Goal: Transaction & Acquisition: Purchase product/service

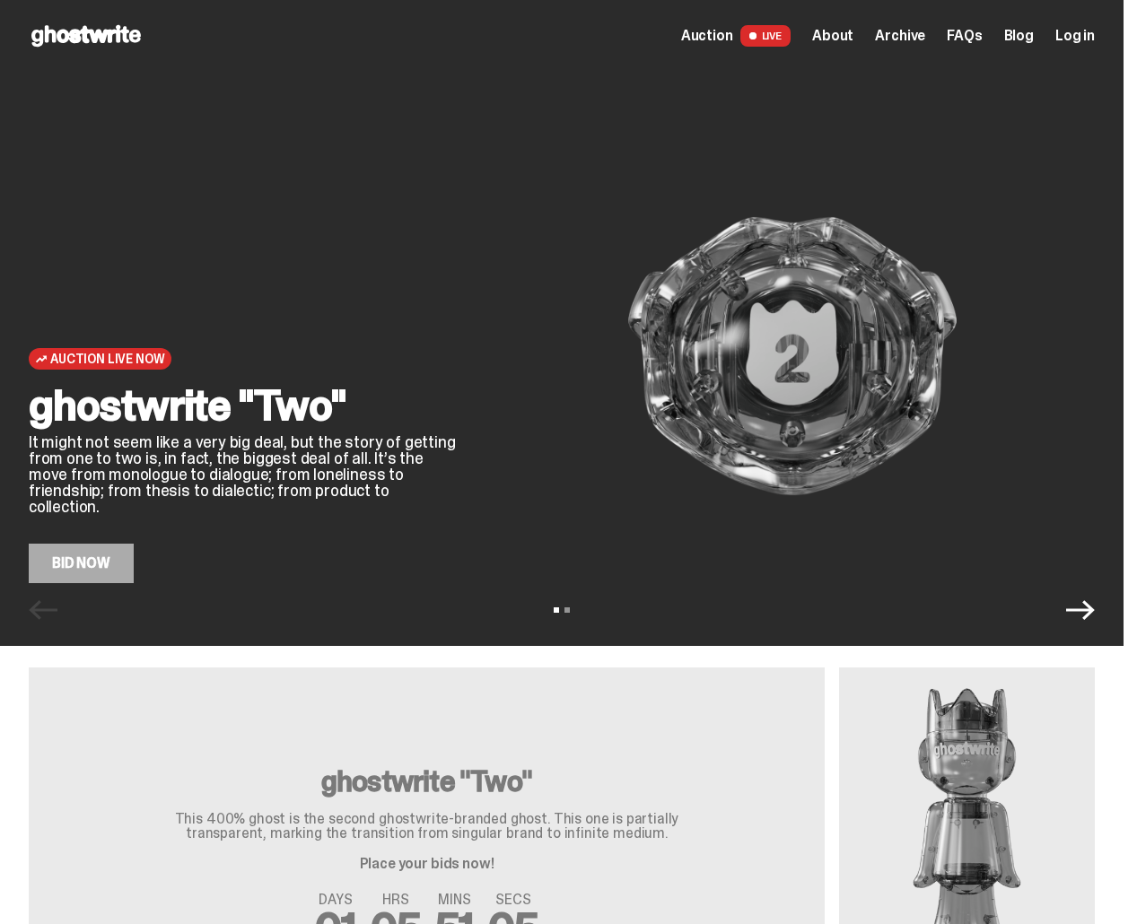
click at [1094, 618] on icon "Next" at bounding box center [1080, 610] width 29 height 29
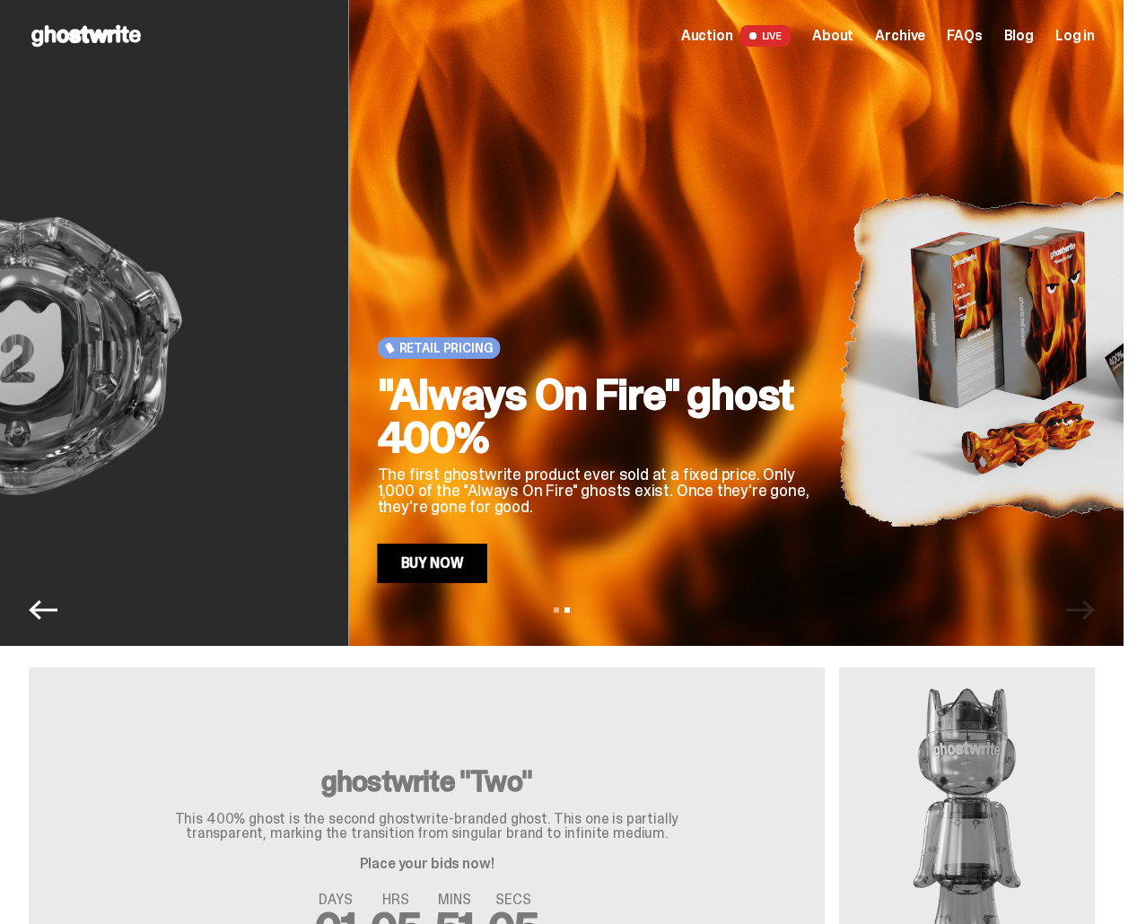
click at [1094, 618] on div "View slide 1 View slide 2" at bounding box center [561, 610] width 1123 height 29
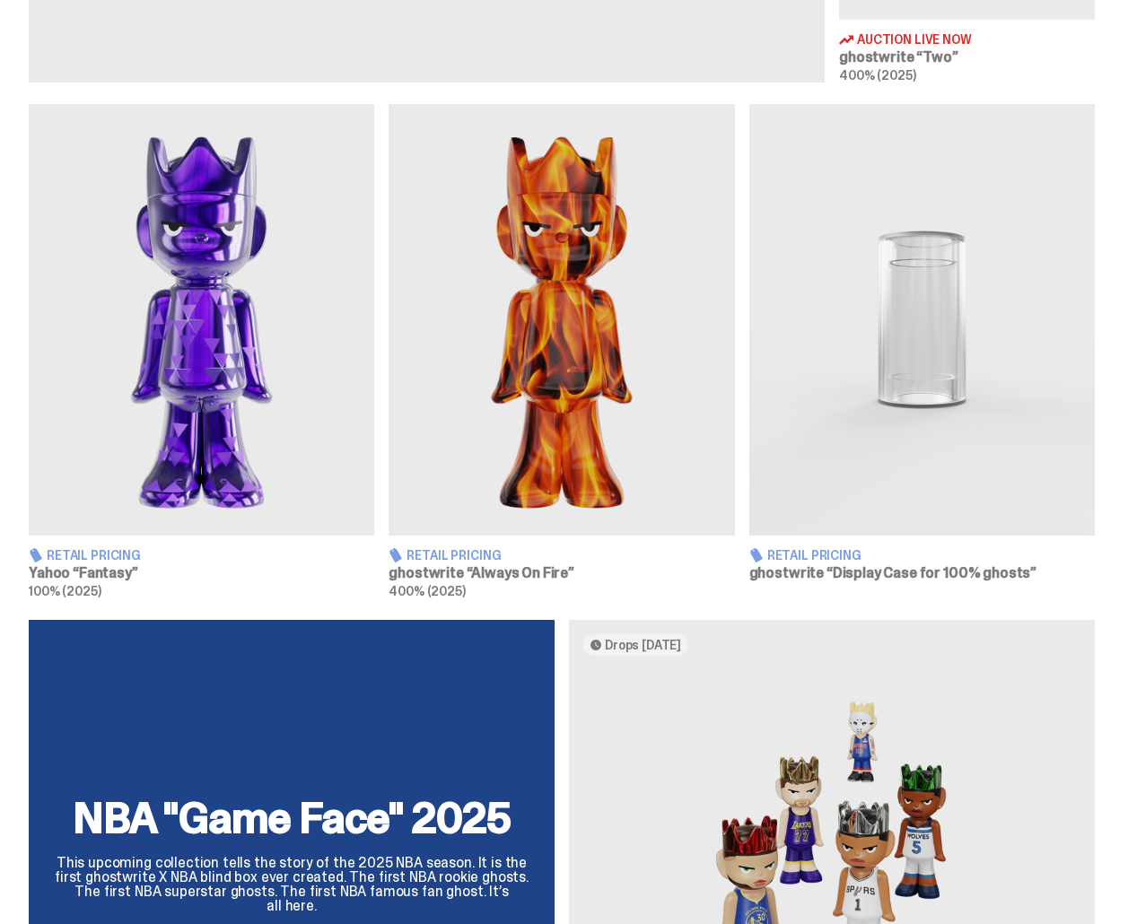
scroll to position [971, 0]
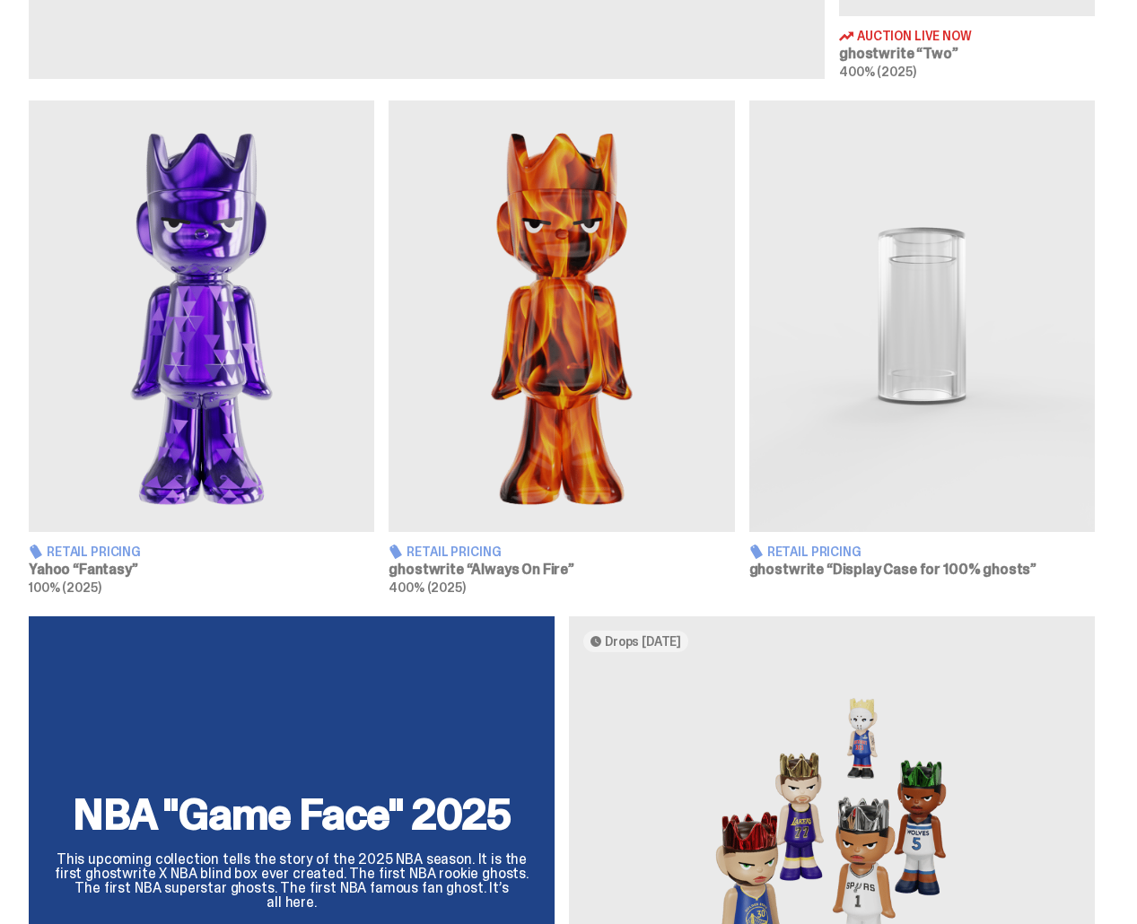
click at [283, 274] on img at bounding box center [201, 316] width 345 height 432
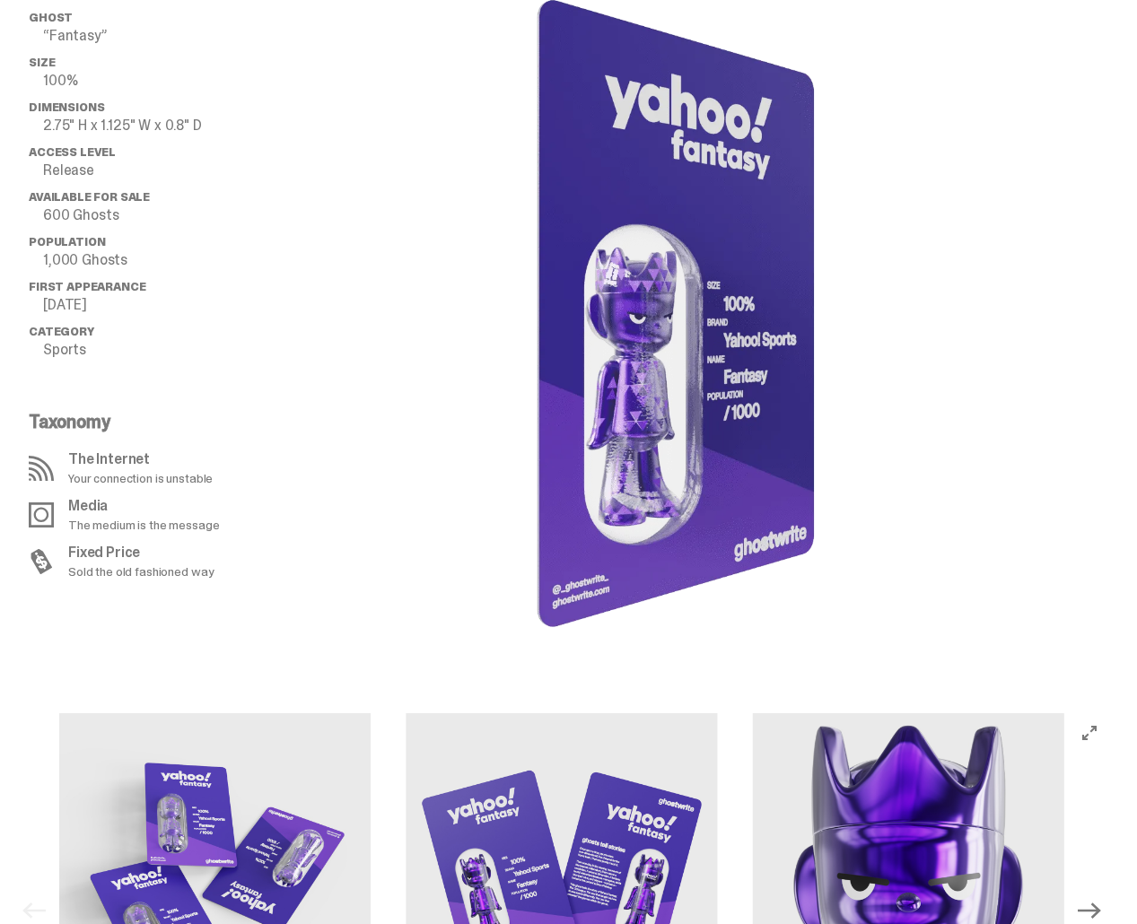
scroll to position [474, 0]
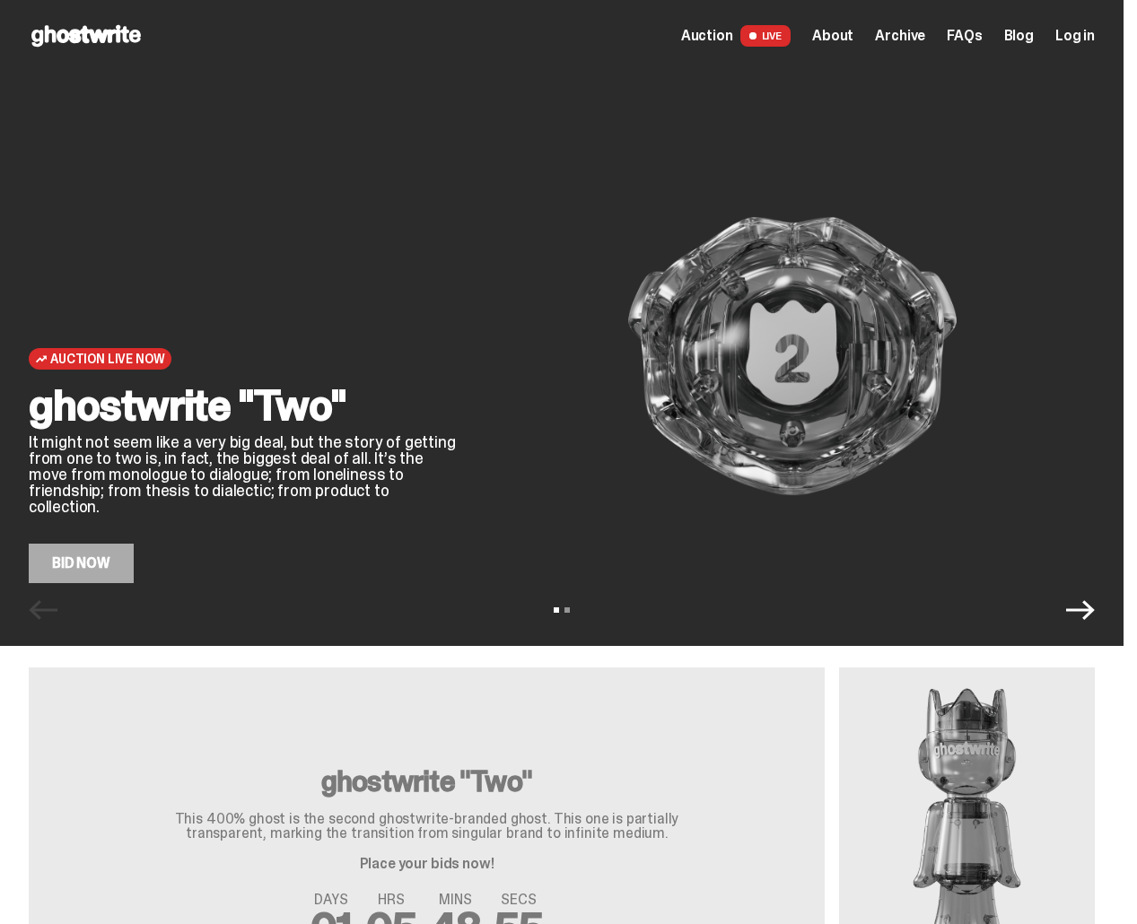
click at [1090, 606] on icon "Next" at bounding box center [1080, 610] width 29 height 29
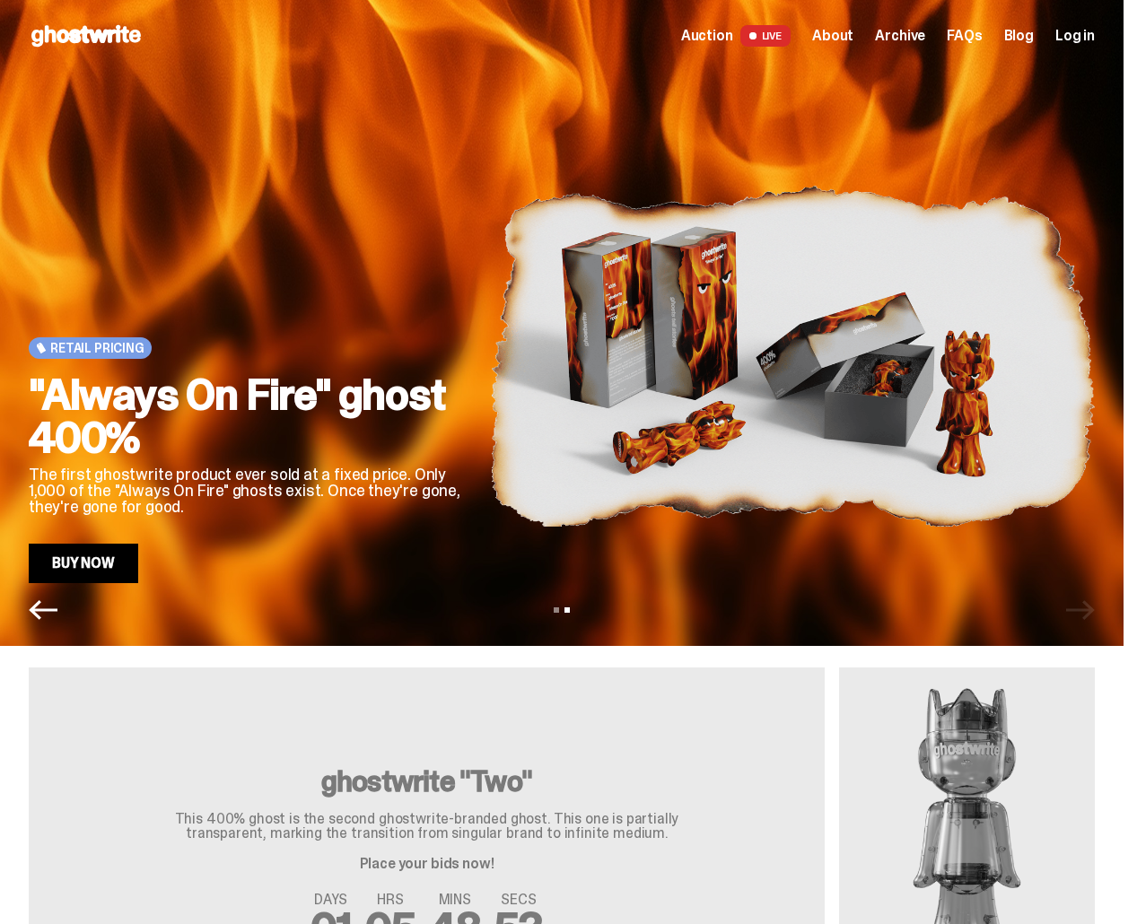
click at [48, 616] on icon "Previous" at bounding box center [43, 610] width 29 height 29
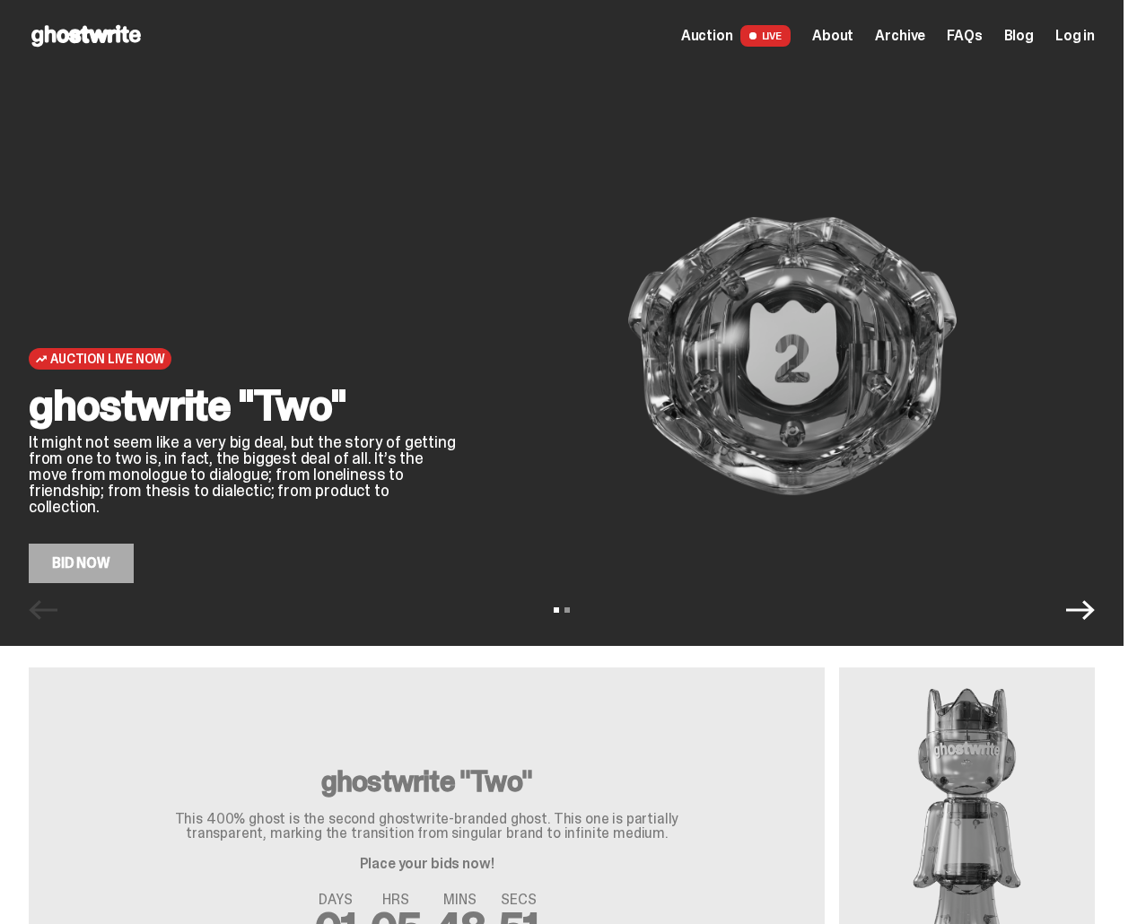
click at [1009, 792] on img at bounding box center [967, 826] width 256 height 319
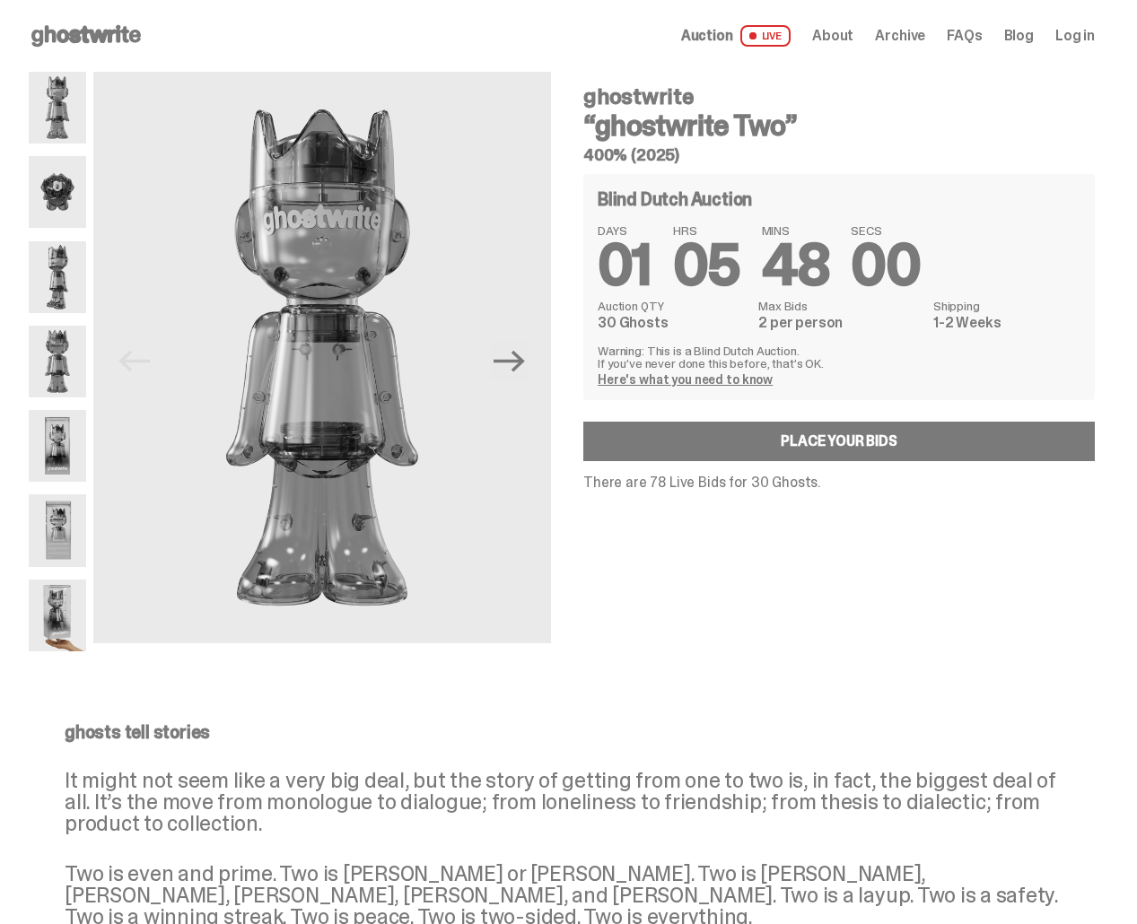
click at [921, 29] on span "Archive" at bounding box center [900, 36] width 50 height 14
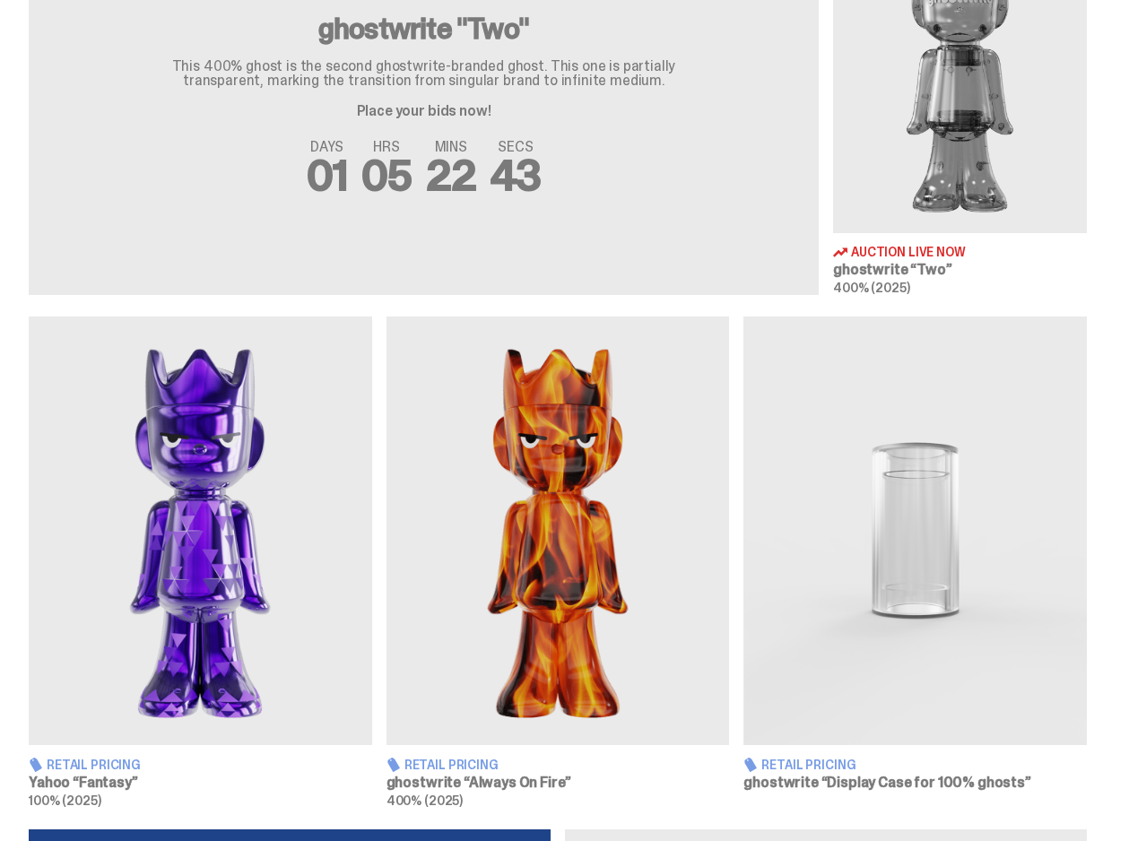
scroll to position [941, 0]
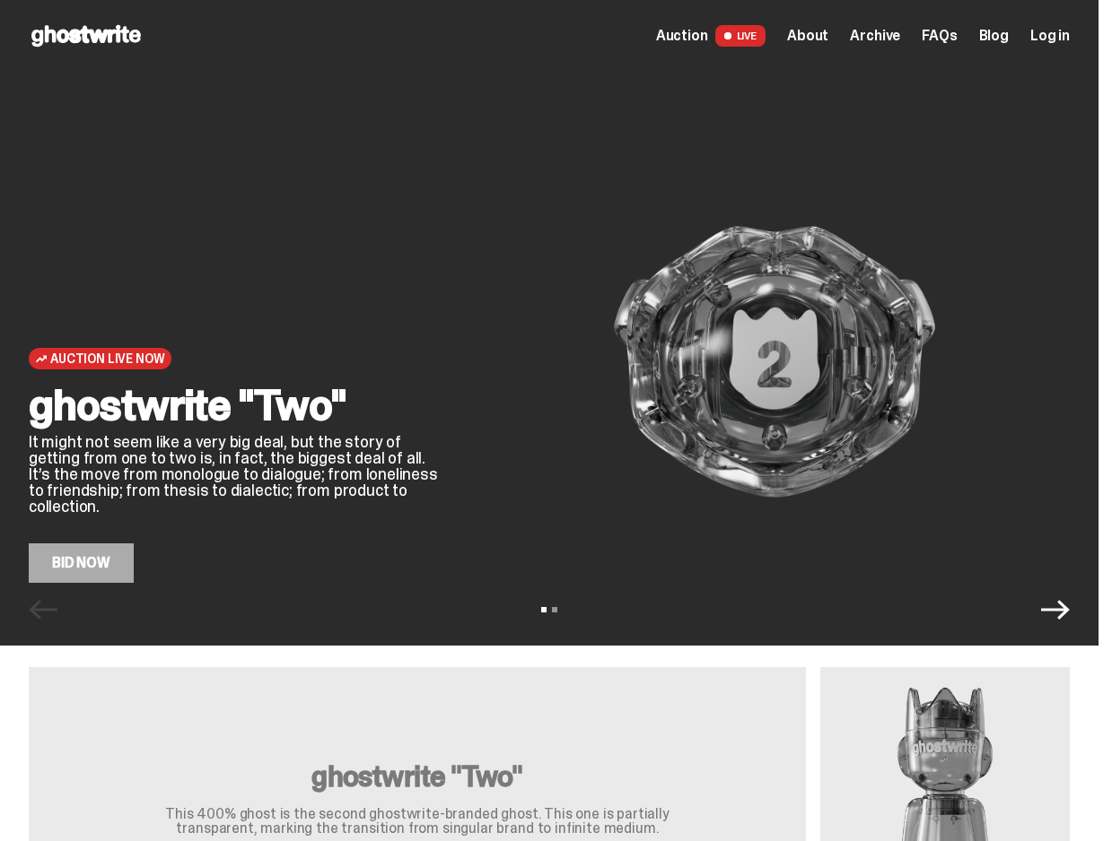
click at [896, 41] on span "Archive" at bounding box center [875, 36] width 50 height 14
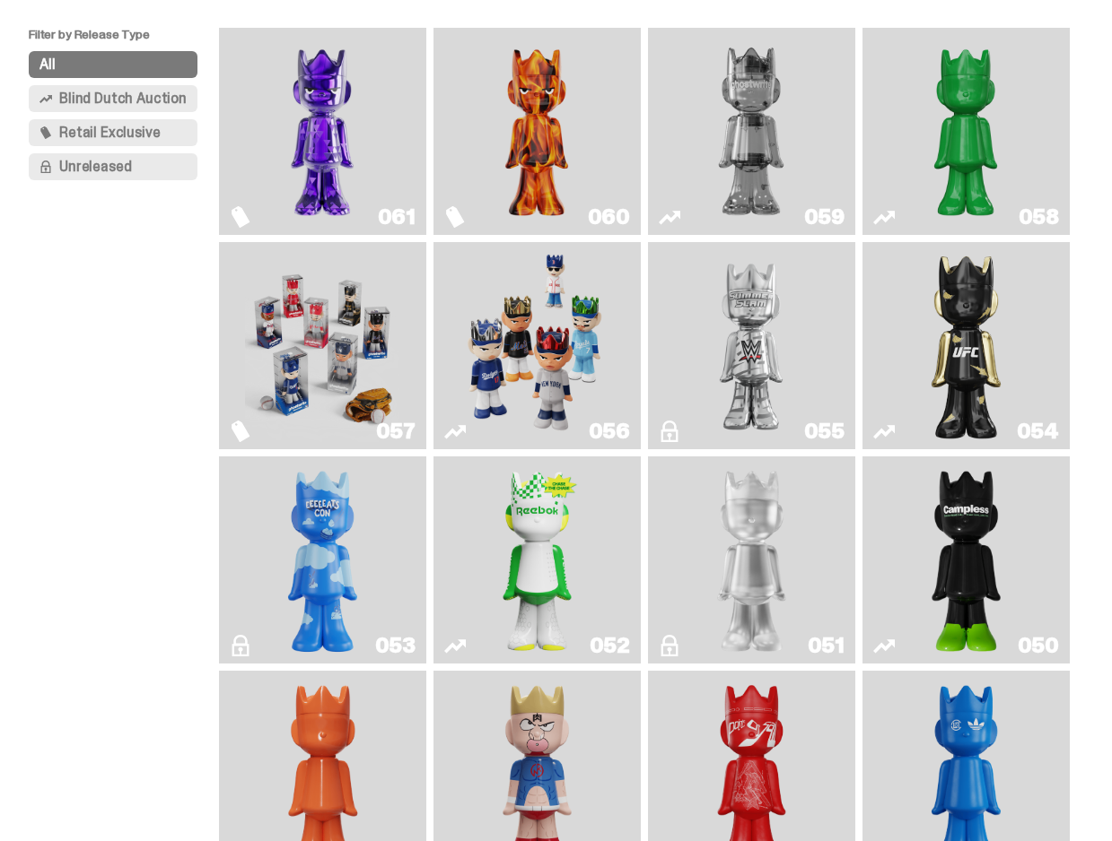
scroll to position [163, 0]
click at [522, 356] on img "Game Face (2025)" at bounding box center [536, 344] width 154 height 193
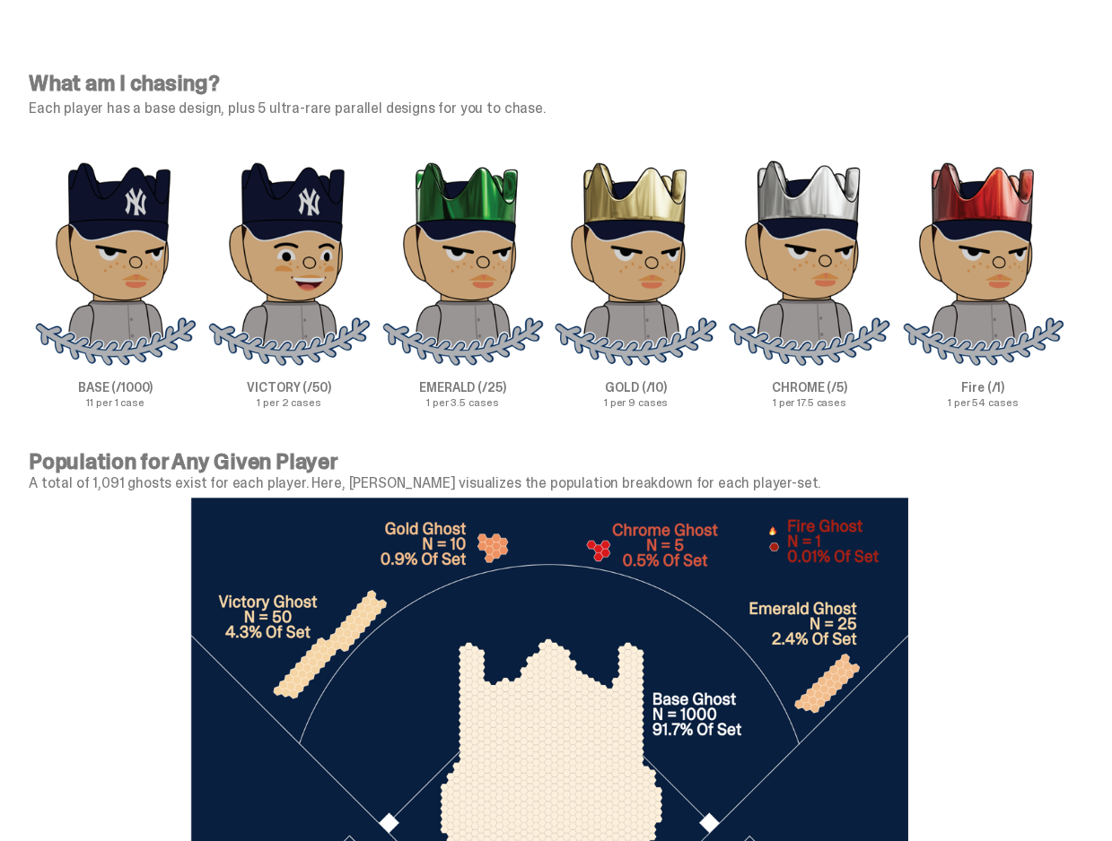
scroll to position [5999, 0]
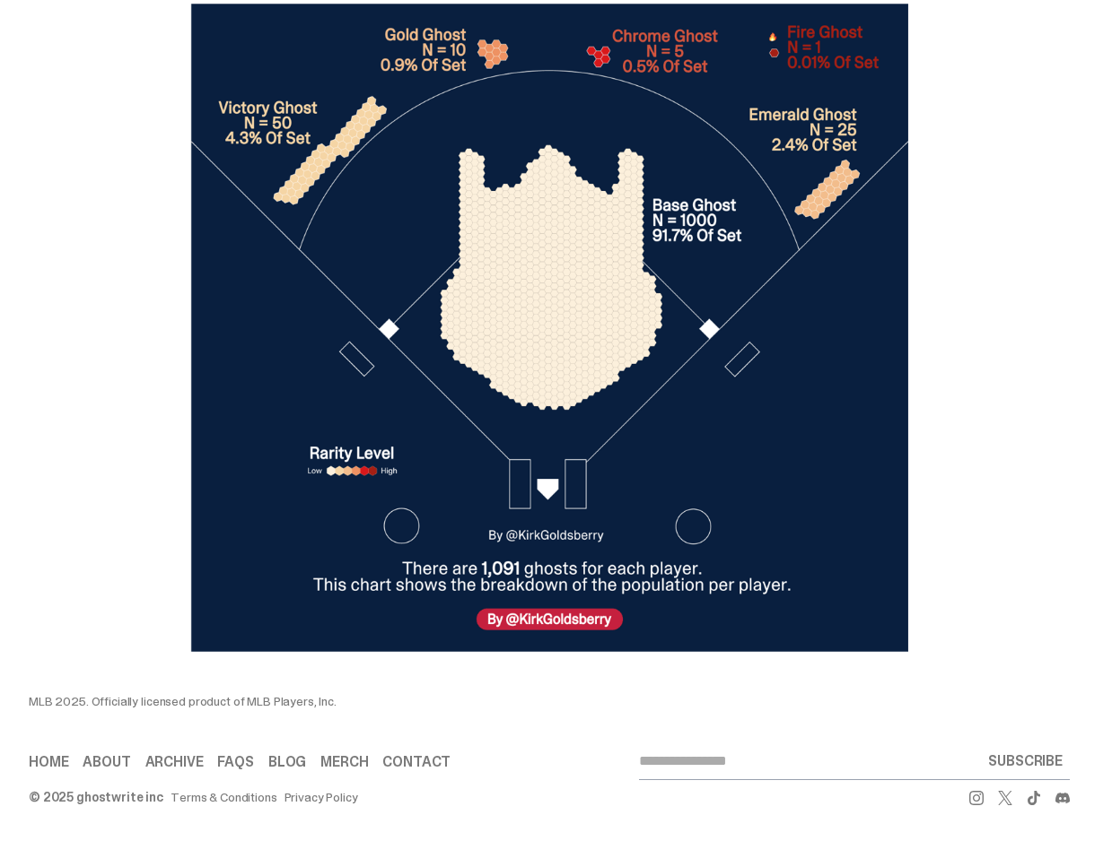
drag, startPoint x: 511, startPoint y: 525, endPoint x: 612, endPoint y: 524, distance: 100.5
click at [612, 524] on img at bounding box center [549, 328] width 718 height 649
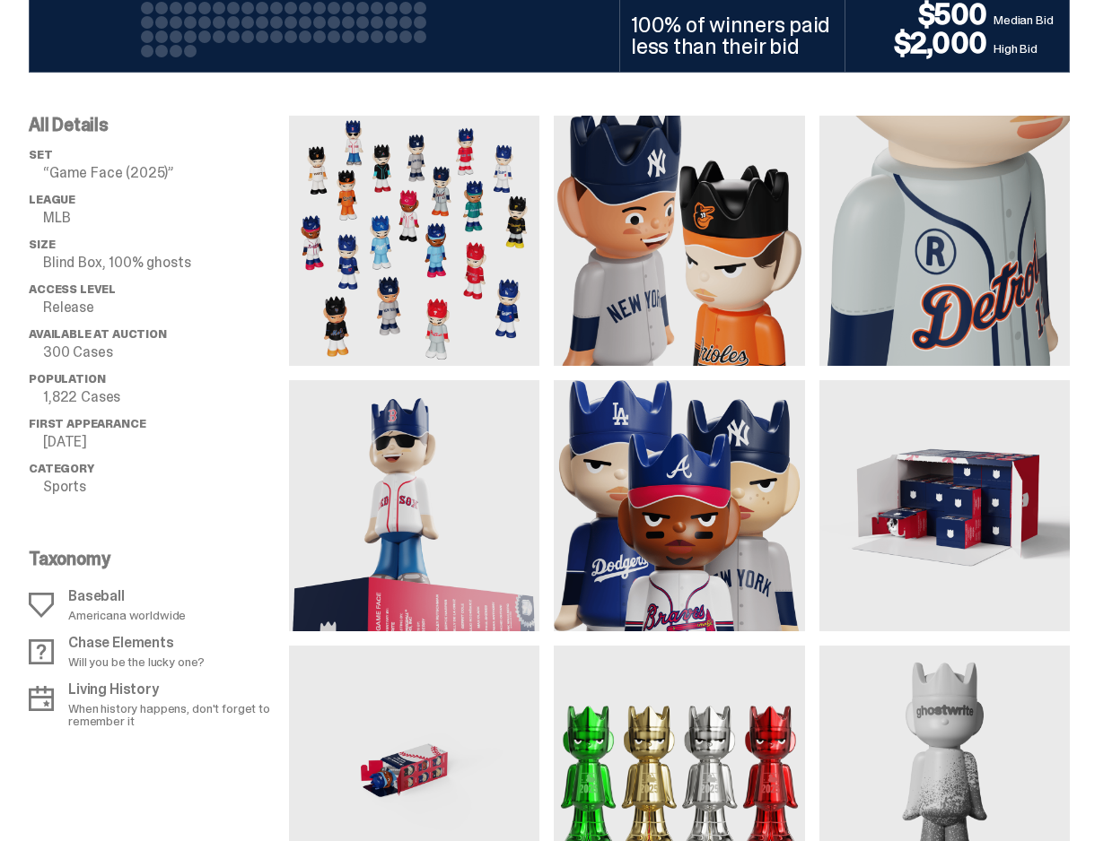
scroll to position [0, 0]
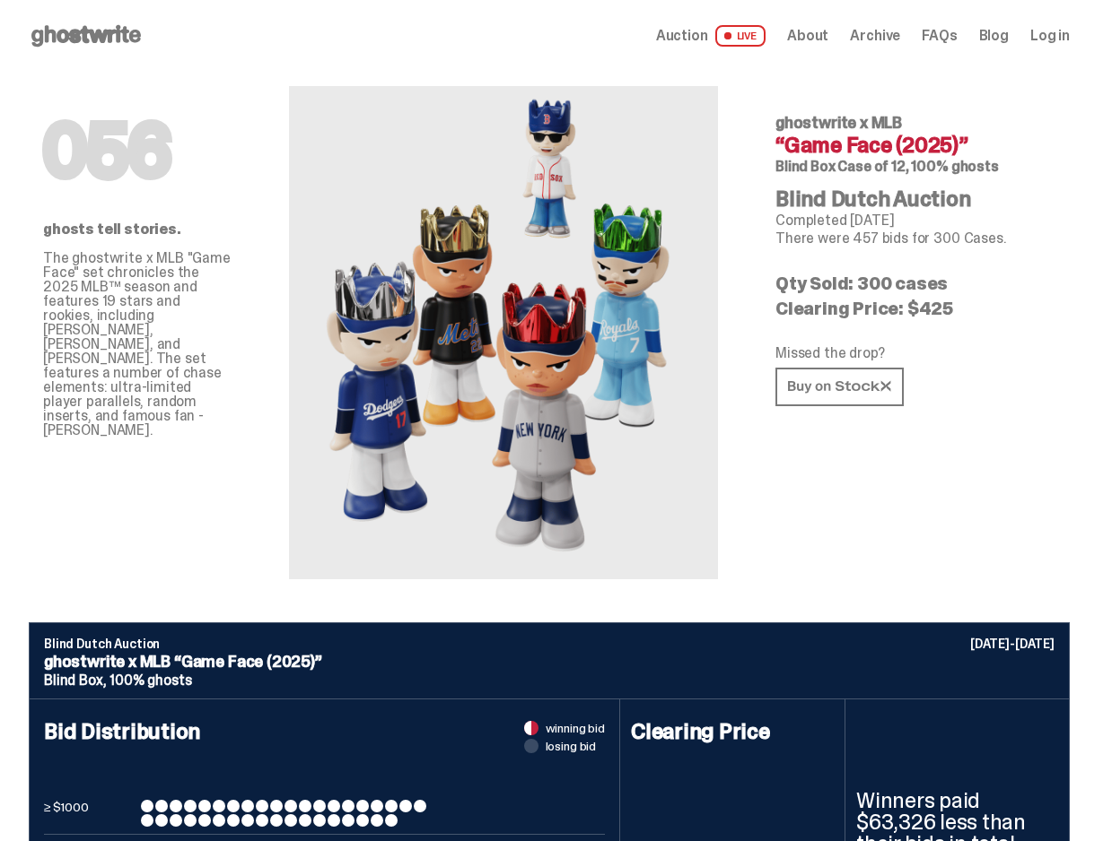
click at [894, 41] on span "Archive" at bounding box center [875, 36] width 50 height 14
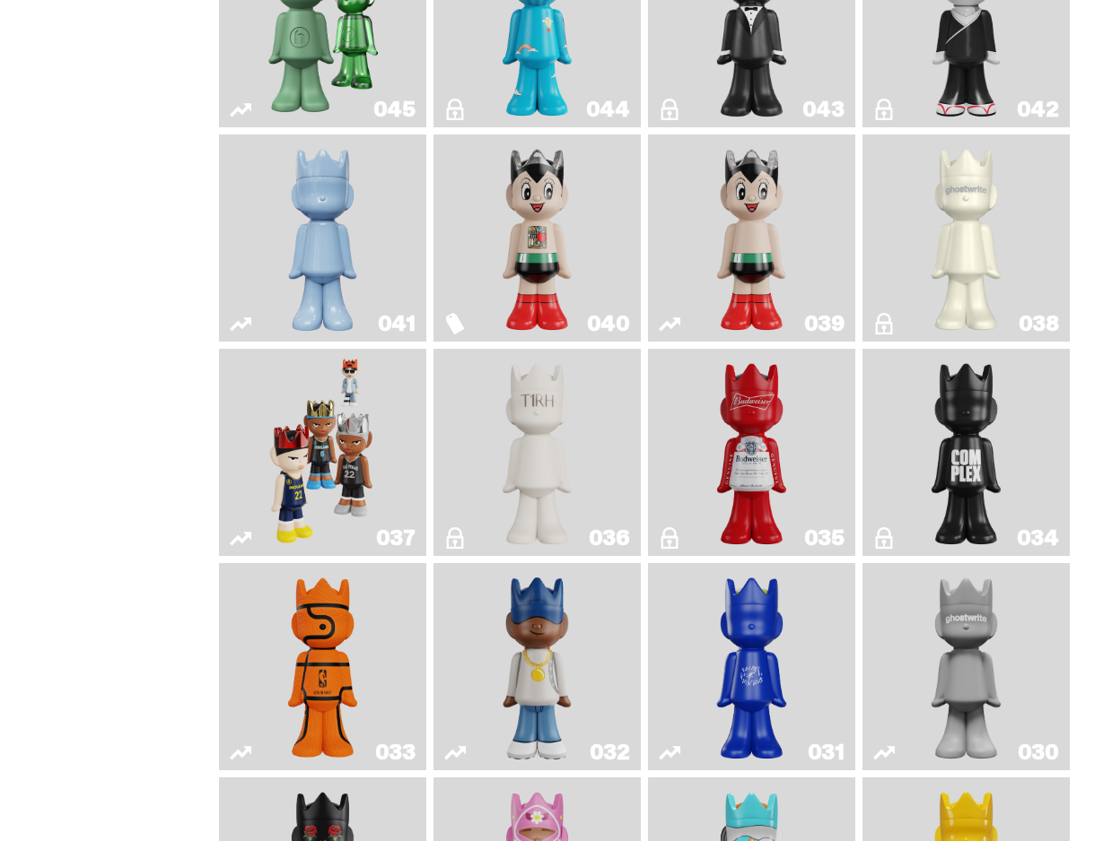
scroll to position [1129, 0]
click at [313, 485] on img "Game Face (2024)" at bounding box center [322, 451] width 109 height 193
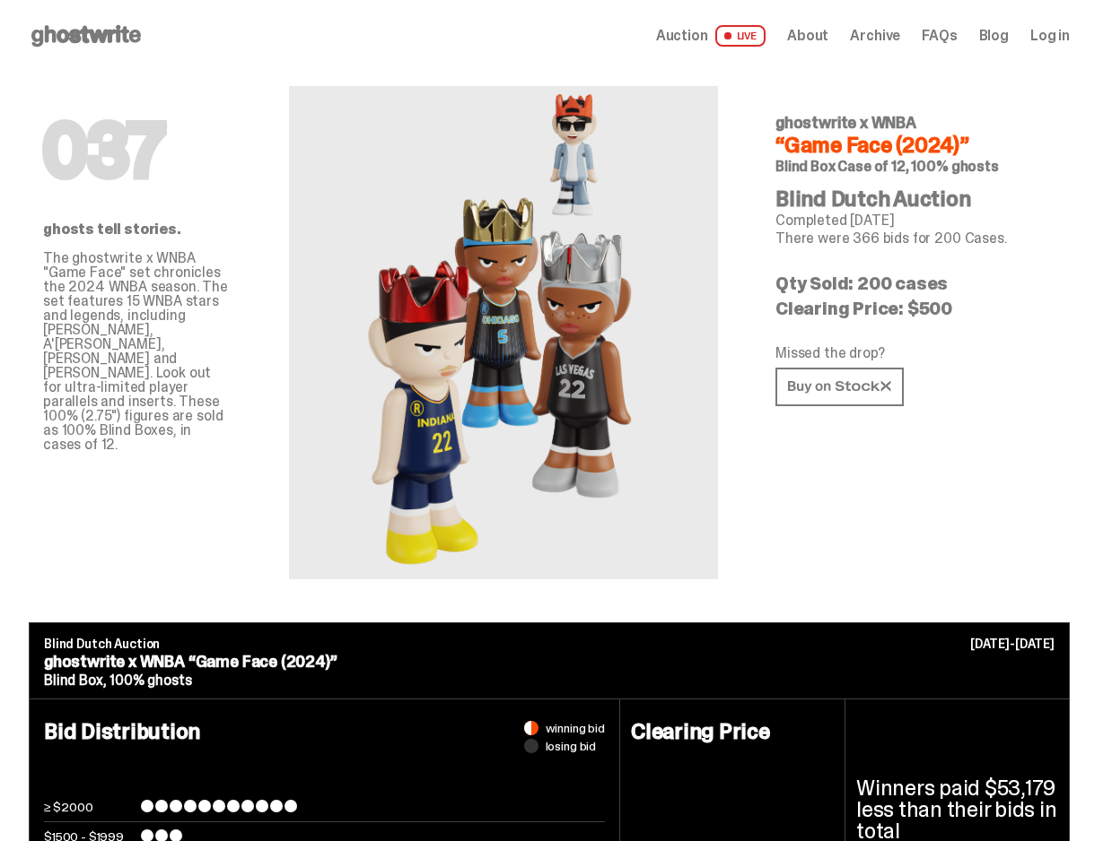
click at [900, 40] on span "Archive" at bounding box center [875, 36] width 50 height 14
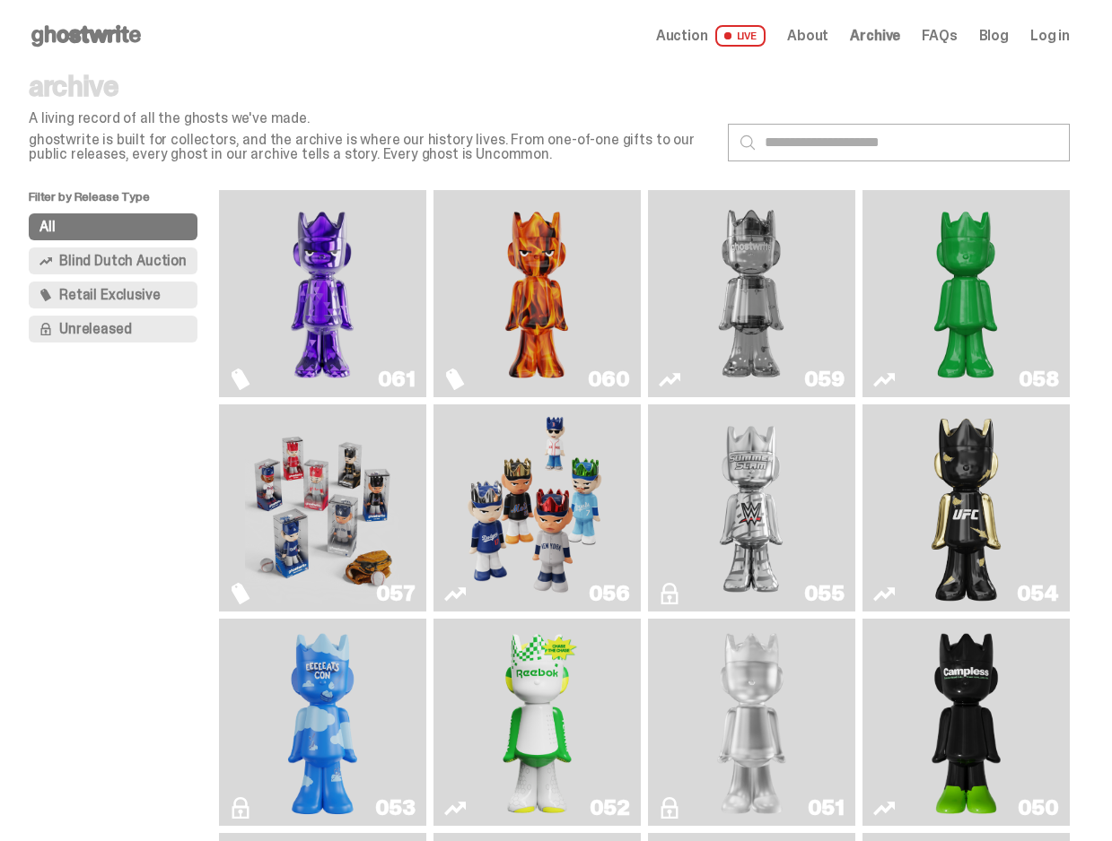
click at [527, 541] on img "Game Face (2025)" at bounding box center [536, 508] width 154 height 193
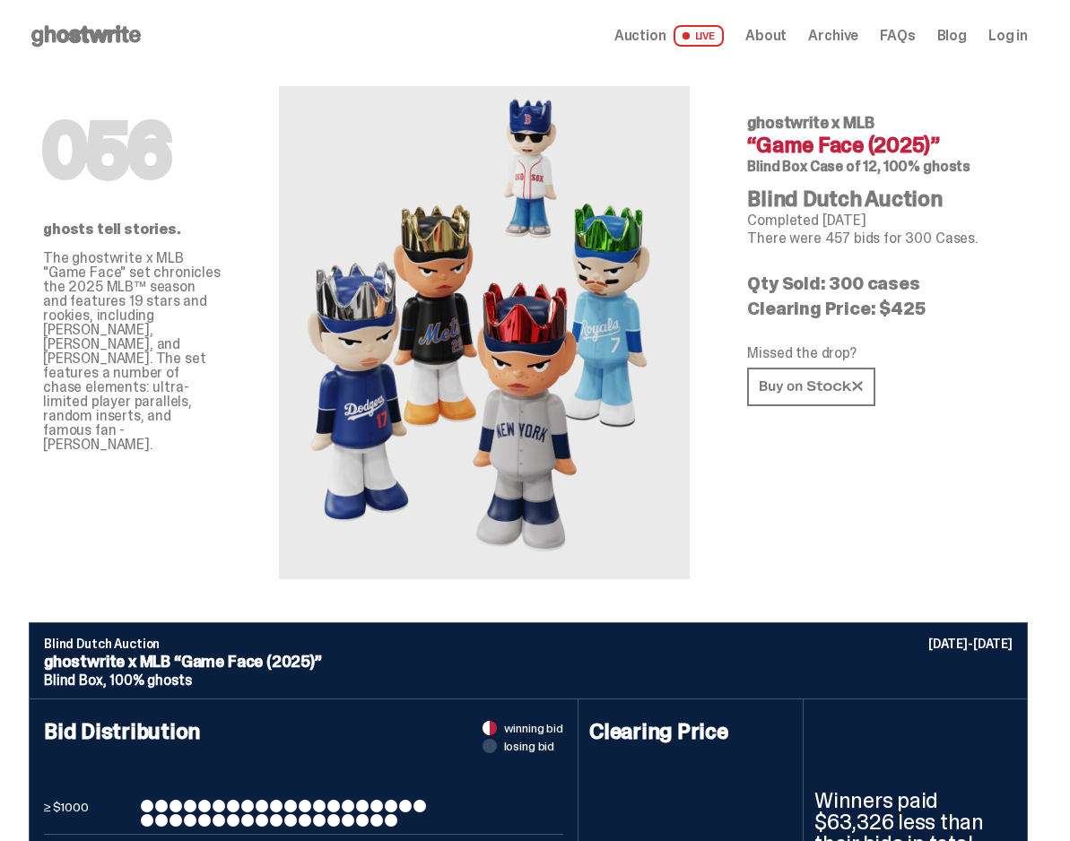
click at [666, 40] on span "Auction" at bounding box center [641, 36] width 52 height 14
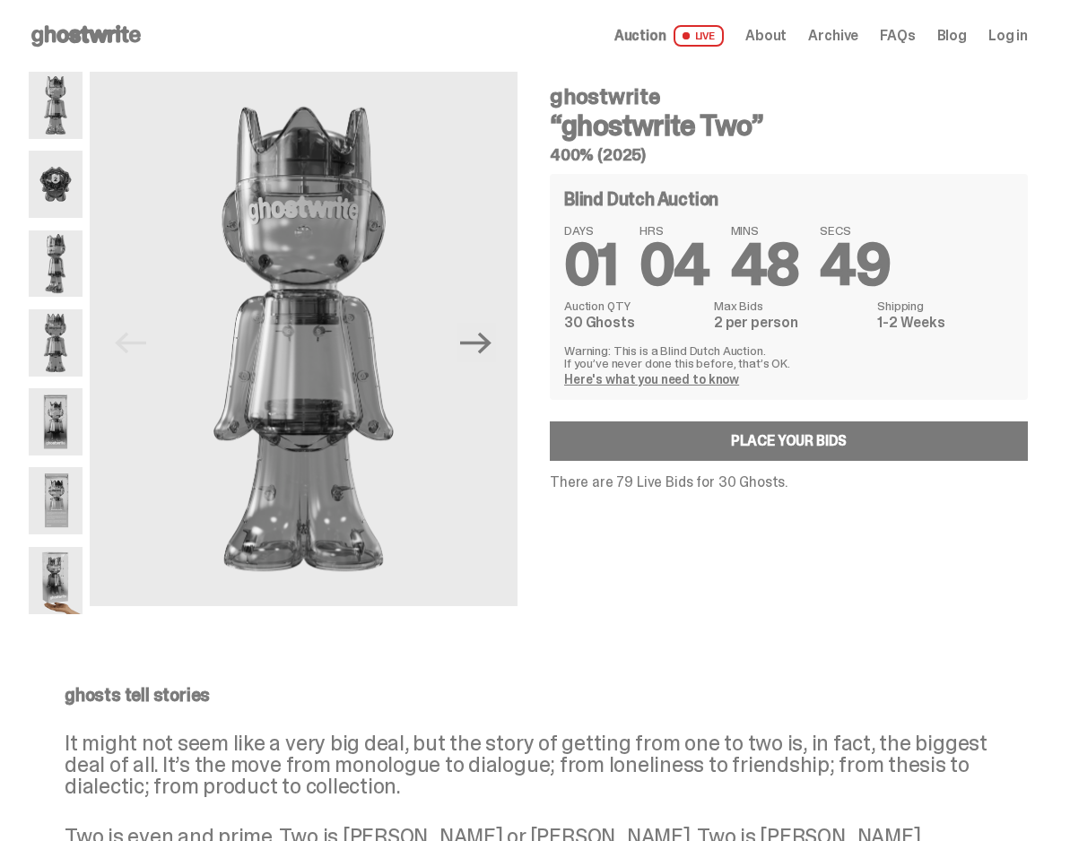
click at [854, 38] on span "Archive" at bounding box center [833, 36] width 50 height 14
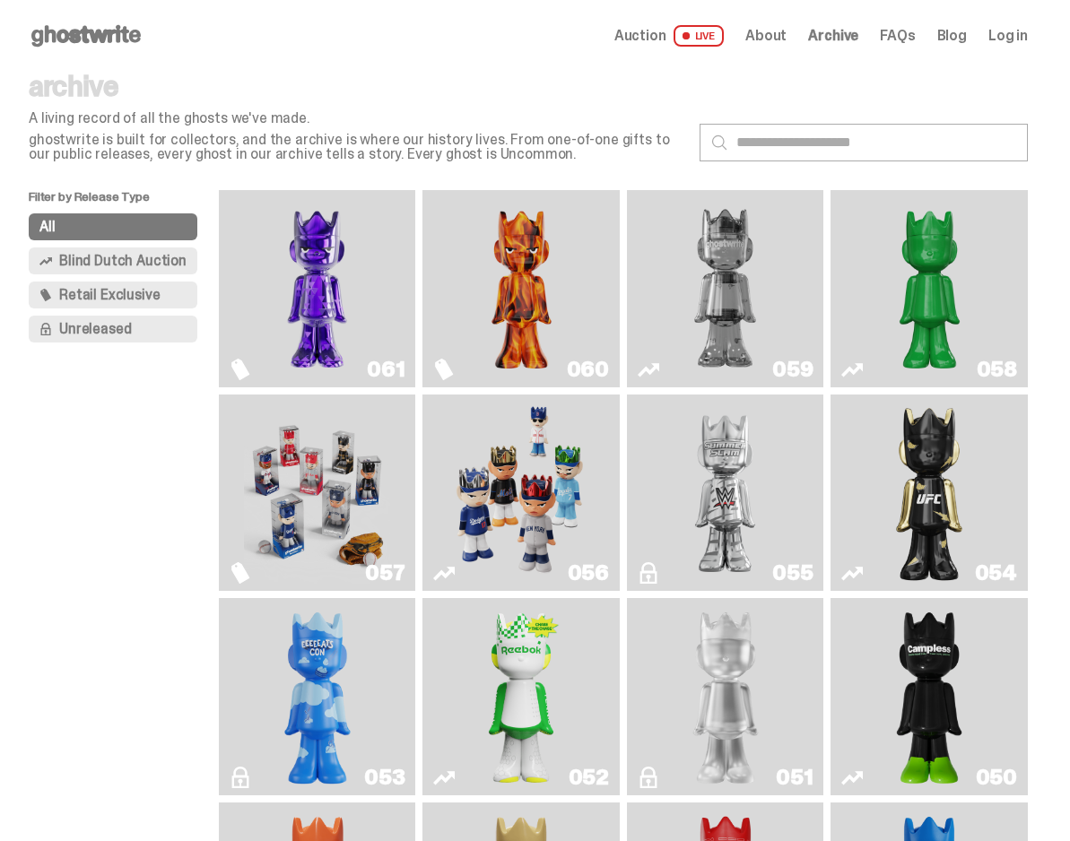
click at [341, 513] on img "Game Face (2025)" at bounding box center [317, 493] width 146 height 183
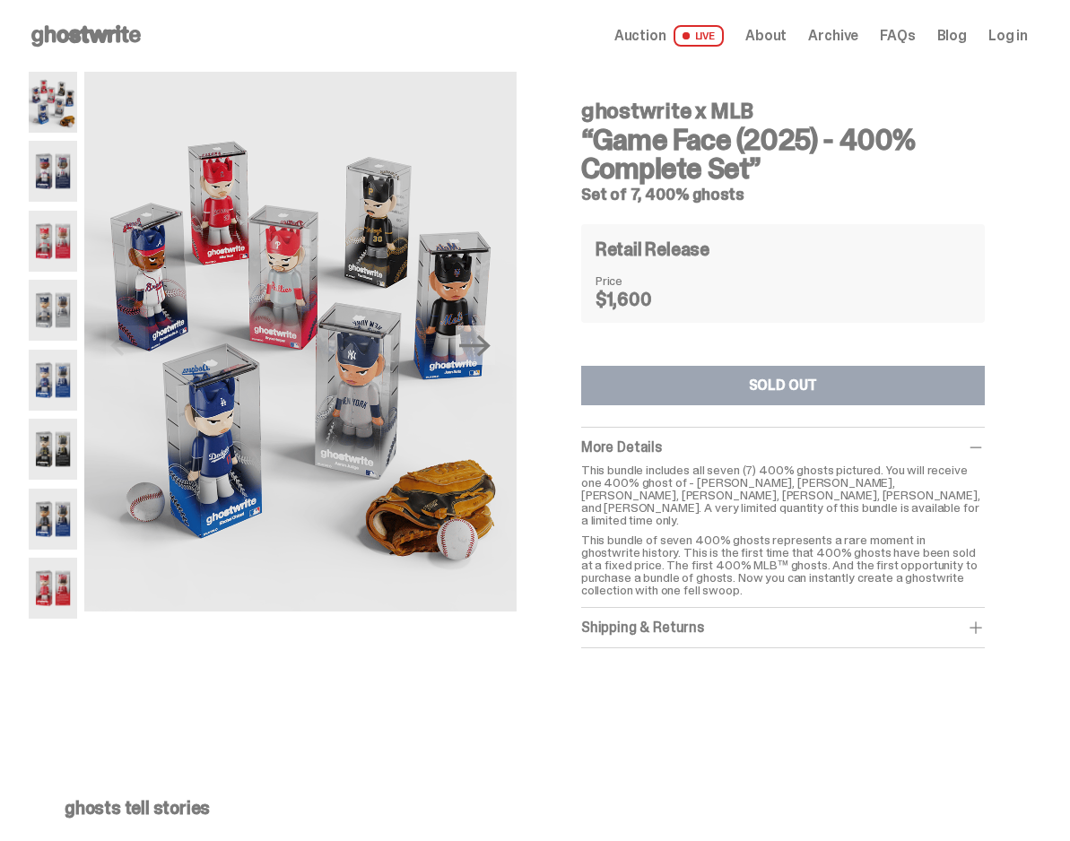
click at [1057, 460] on div "ghostwrite x MLB “Game Face (2025) - 400% Complete Set” Set of 7, 400% ghosts P…" at bounding box center [528, 392] width 1057 height 641
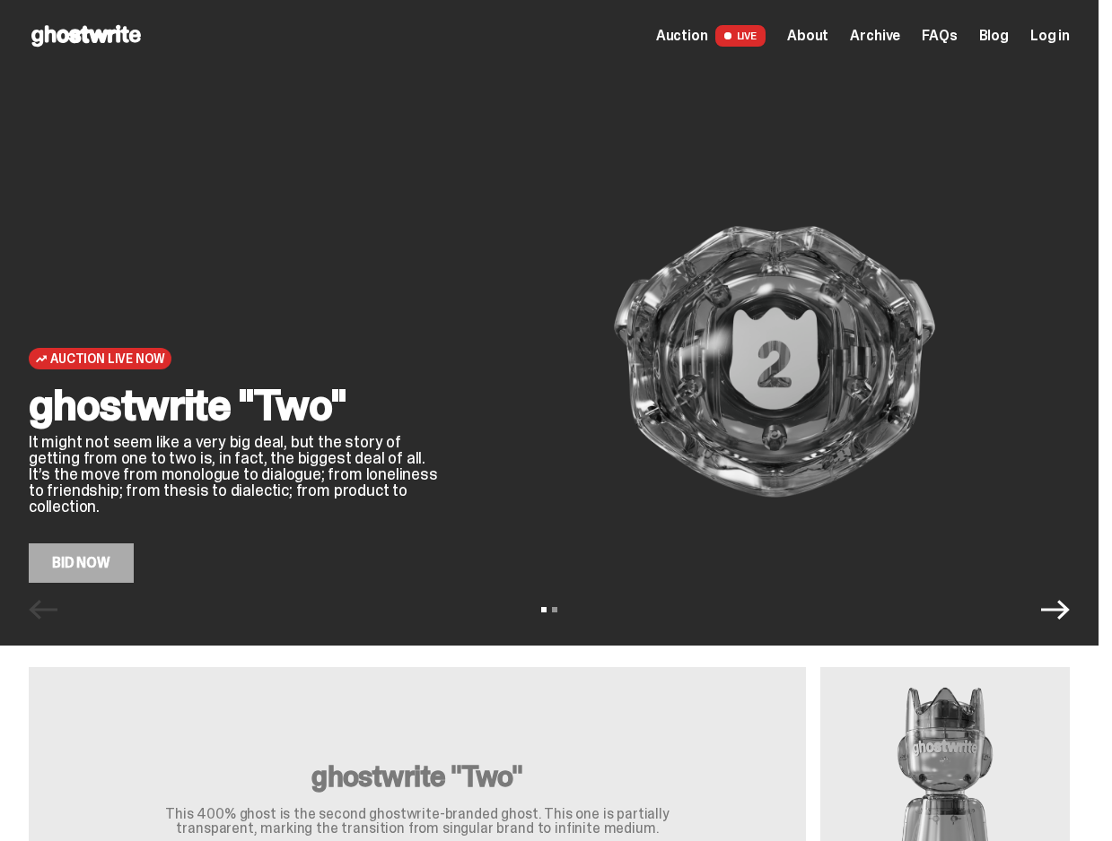
click at [1084, 609] on div "View slide 1 View slide 2" at bounding box center [549, 610] width 1098 height 29
click at [1069, 610] on icon "Next" at bounding box center [1055, 610] width 29 height 20
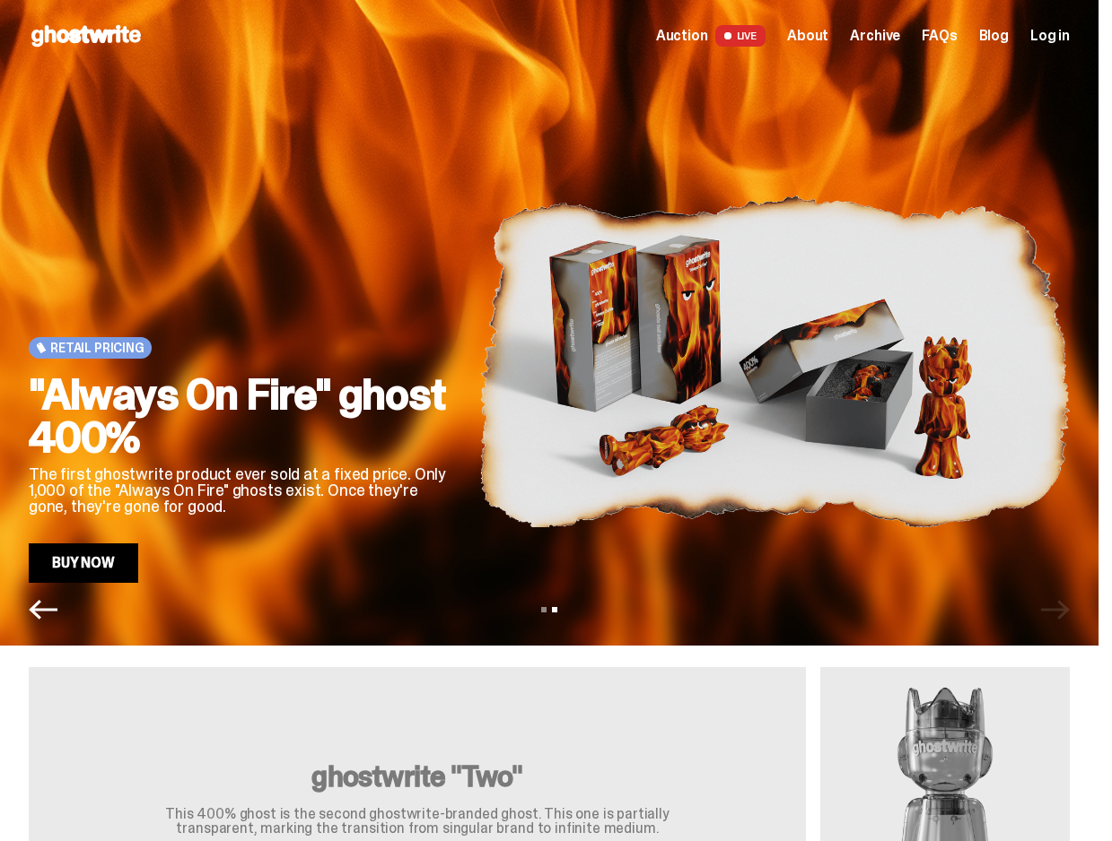
click at [34, 602] on icon "Previous" at bounding box center [43, 610] width 29 height 29
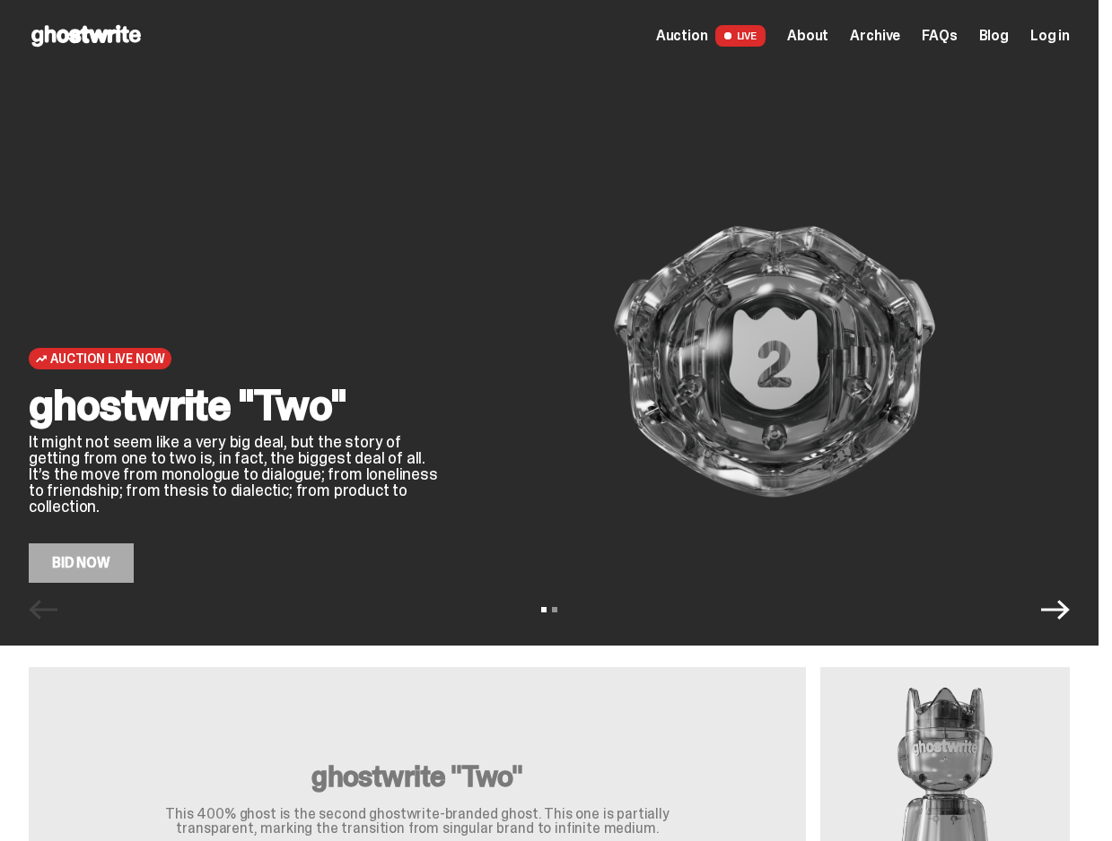
click at [1066, 617] on icon "Next" at bounding box center [1055, 610] width 29 height 29
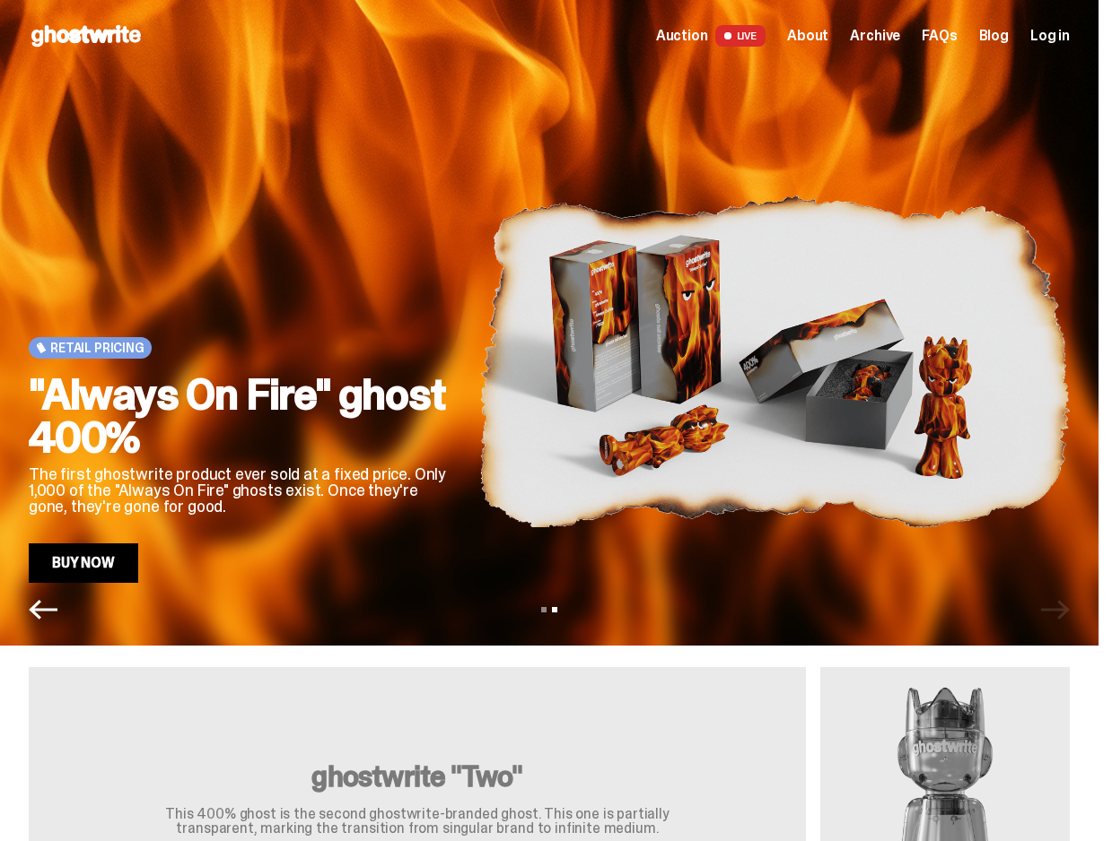
click at [48, 622] on icon "Previous" at bounding box center [43, 610] width 29 height 29
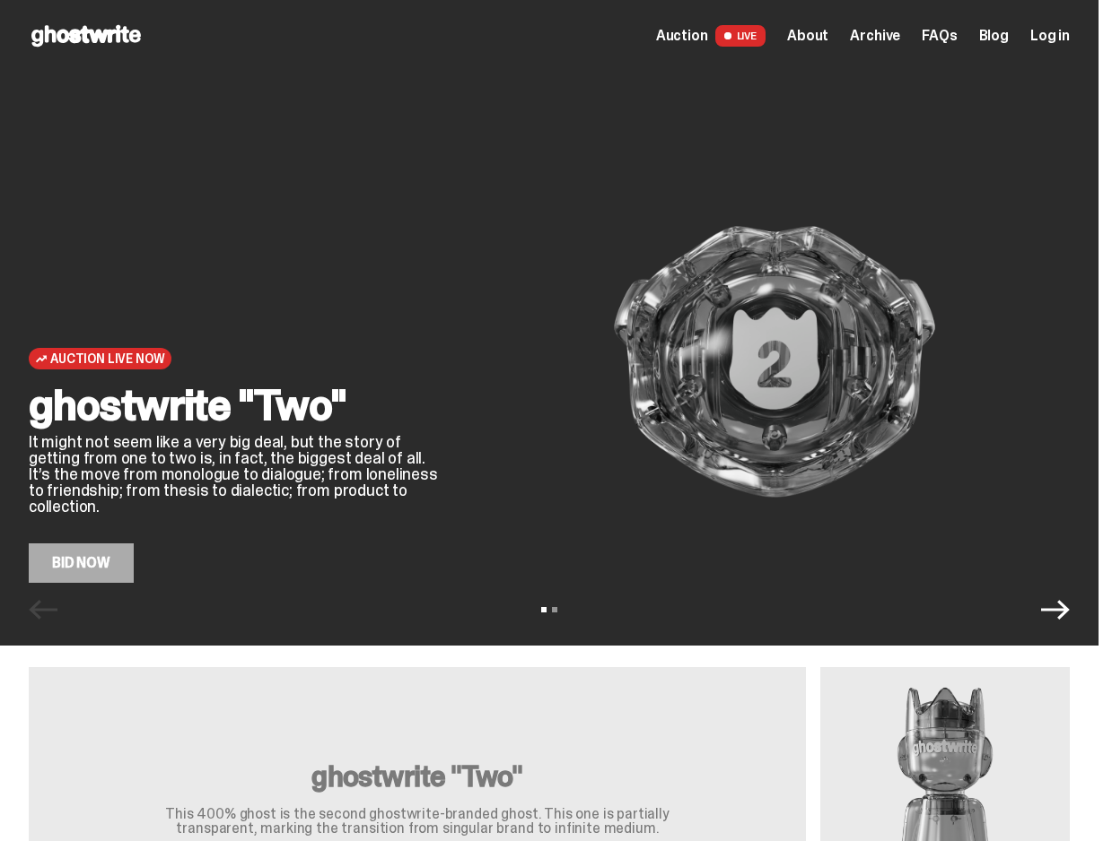
click at [952, 723] on img at bounding box center [944, 823] width 249 height 312
click at [1069, 606] on icon "Next" at bounding box center [1055, 610] width 29 height 20
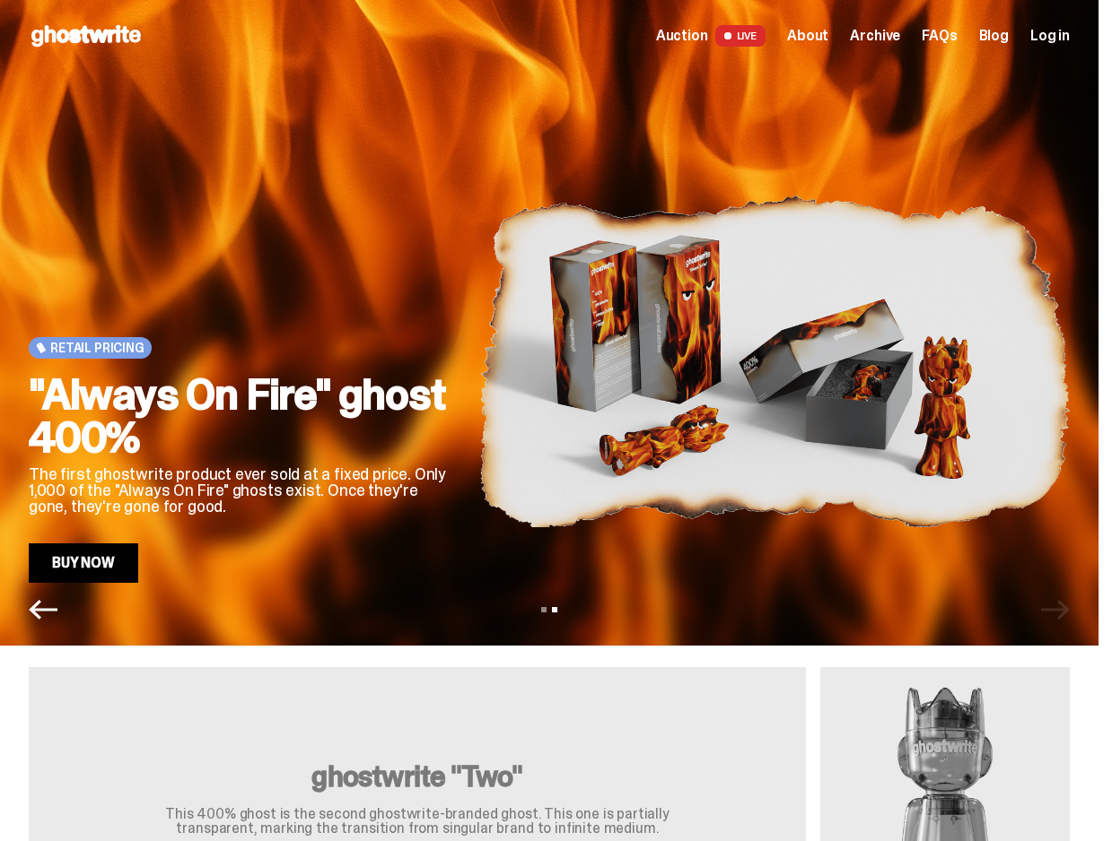
click at [45, 612] on icon "Previous" at bounding box center [43, 610] width 29 height 29
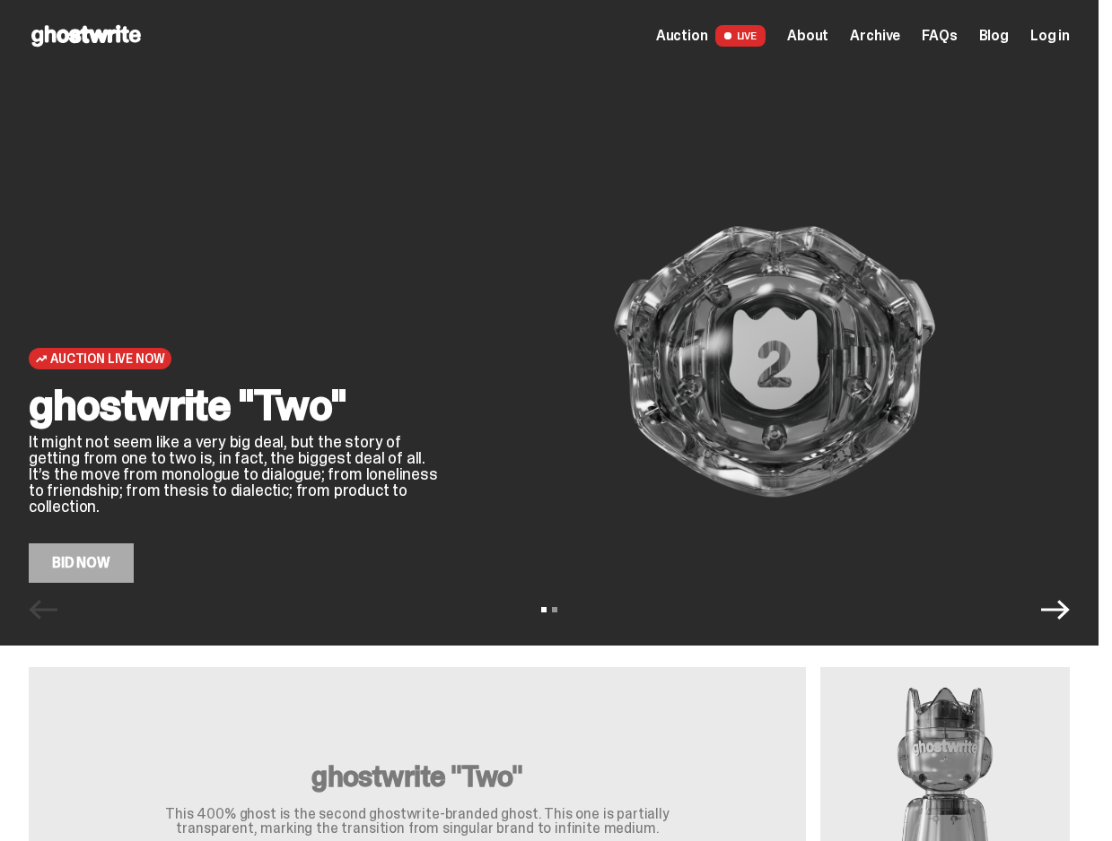
click at [676, 817] on p "This 400% ghost is the second ghostwrite-branded ghost. This one is partially t…" at bounding box center [417, 821] width 574 height 29
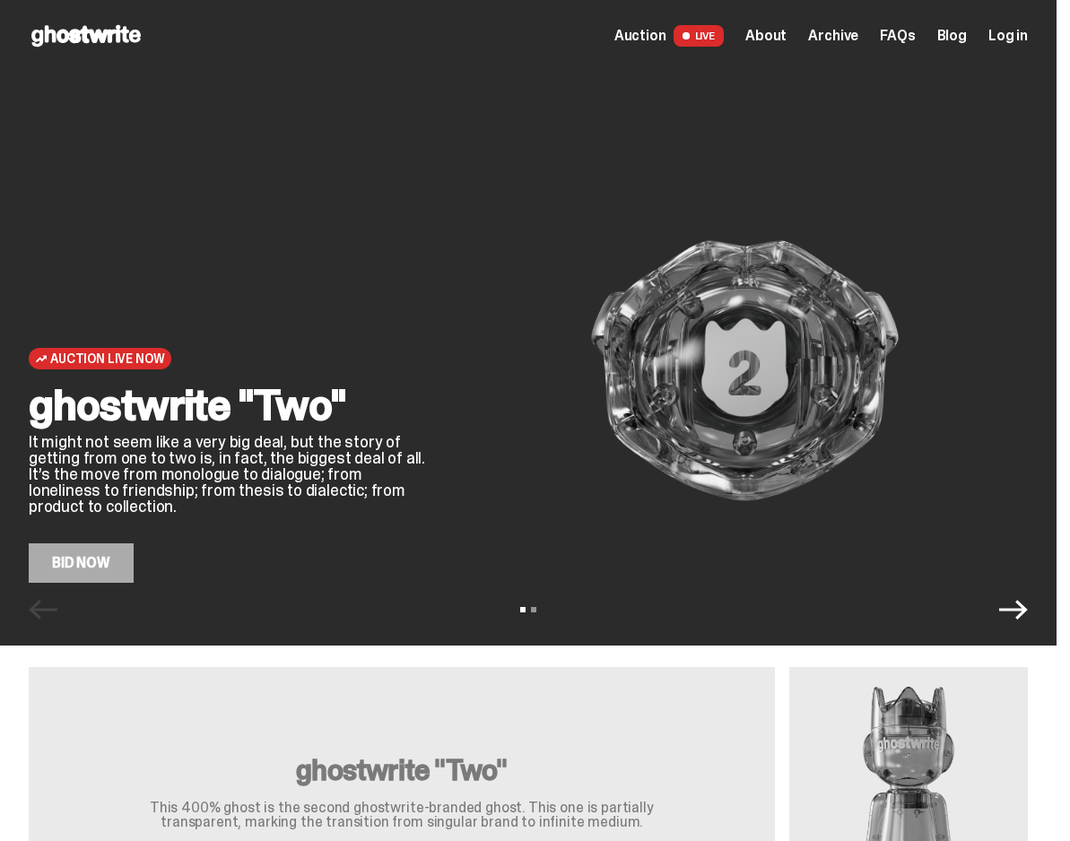
click at [1022, 613] on icon "Next" at bounding box center [1013, 610] width 29 height 29
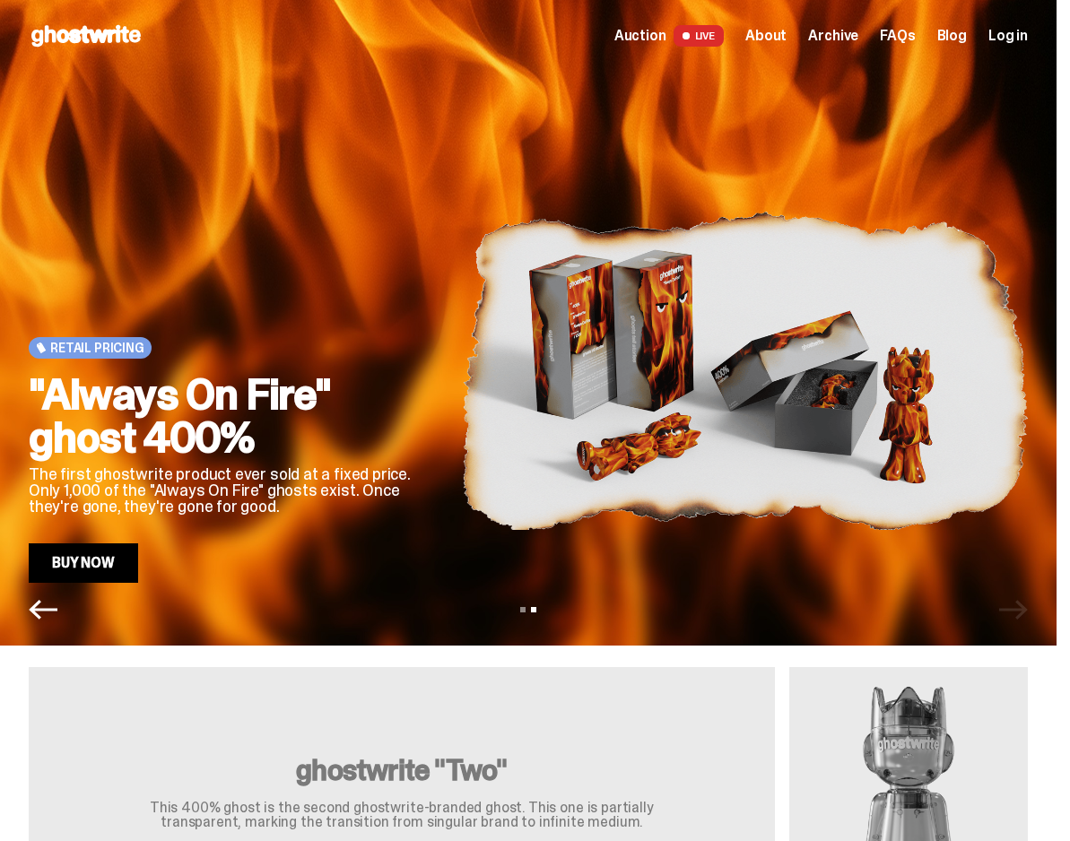
click at [43, 608] on icon "Previous" at bounding box center [43, 610] width 29 height 20
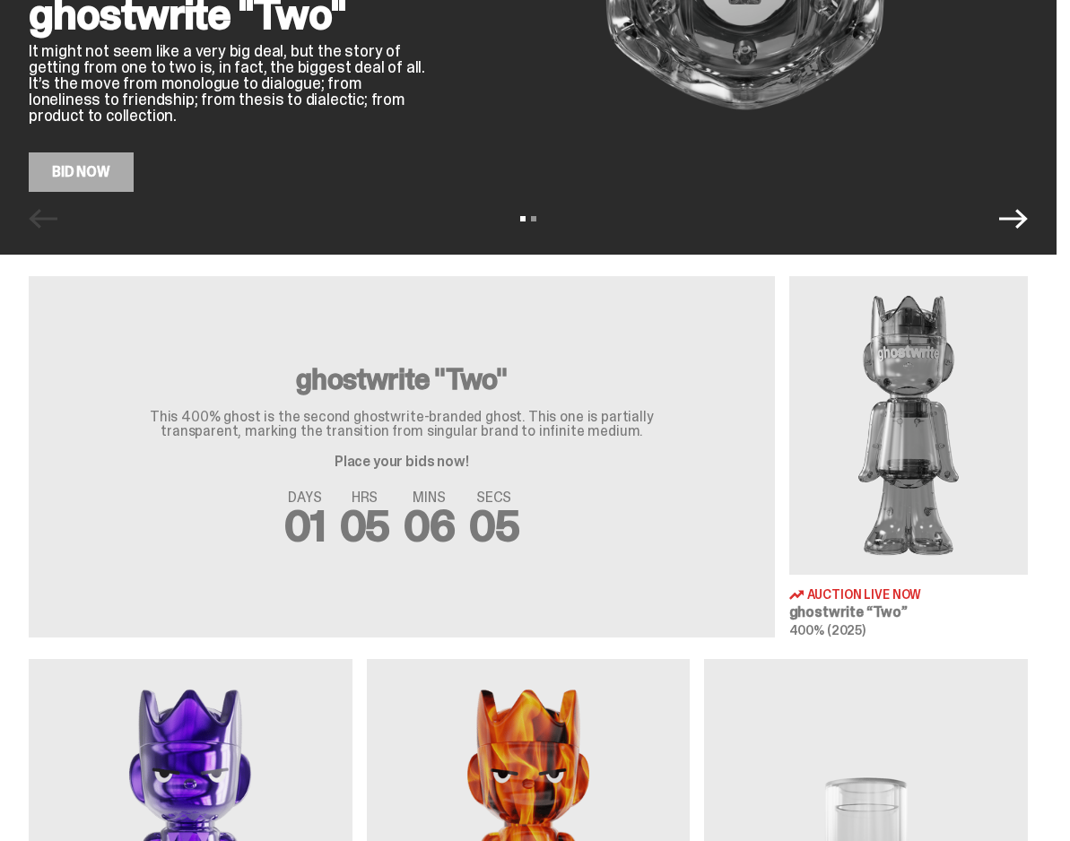
scroll to position [396, 0]
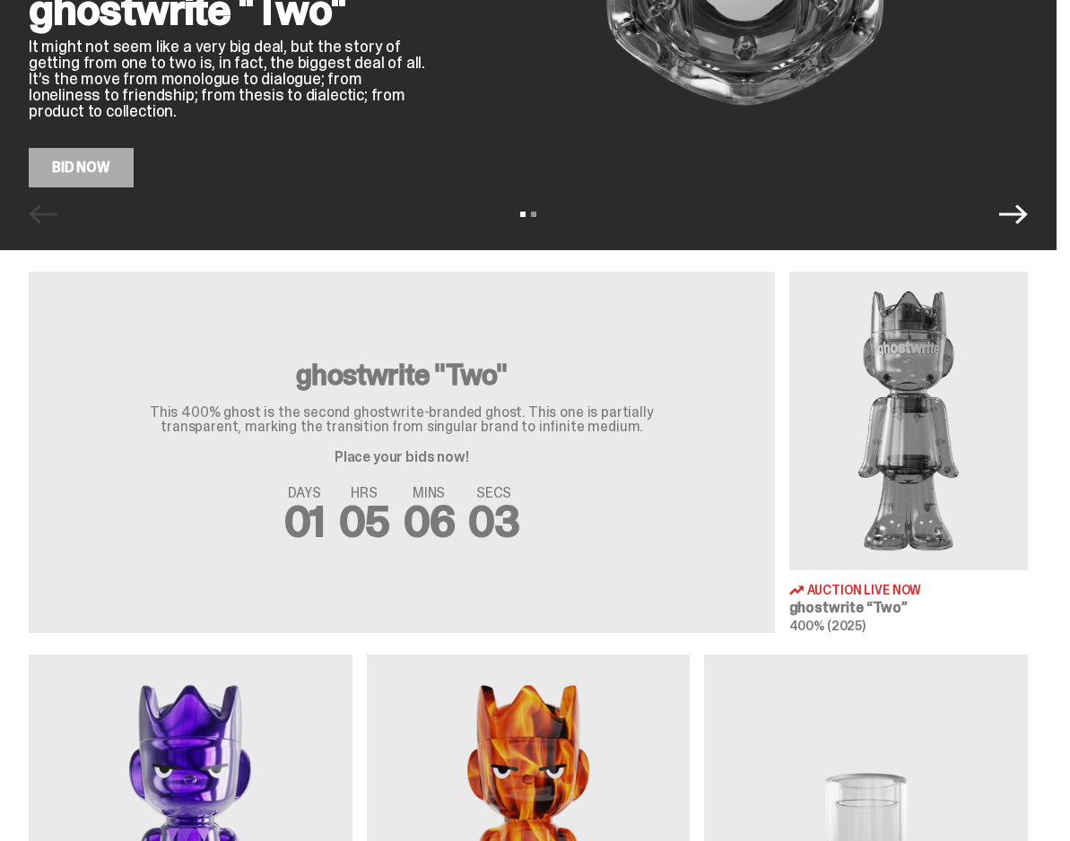
click at [986, 496] on img at bounding box center [909, 421] width 240 height 299
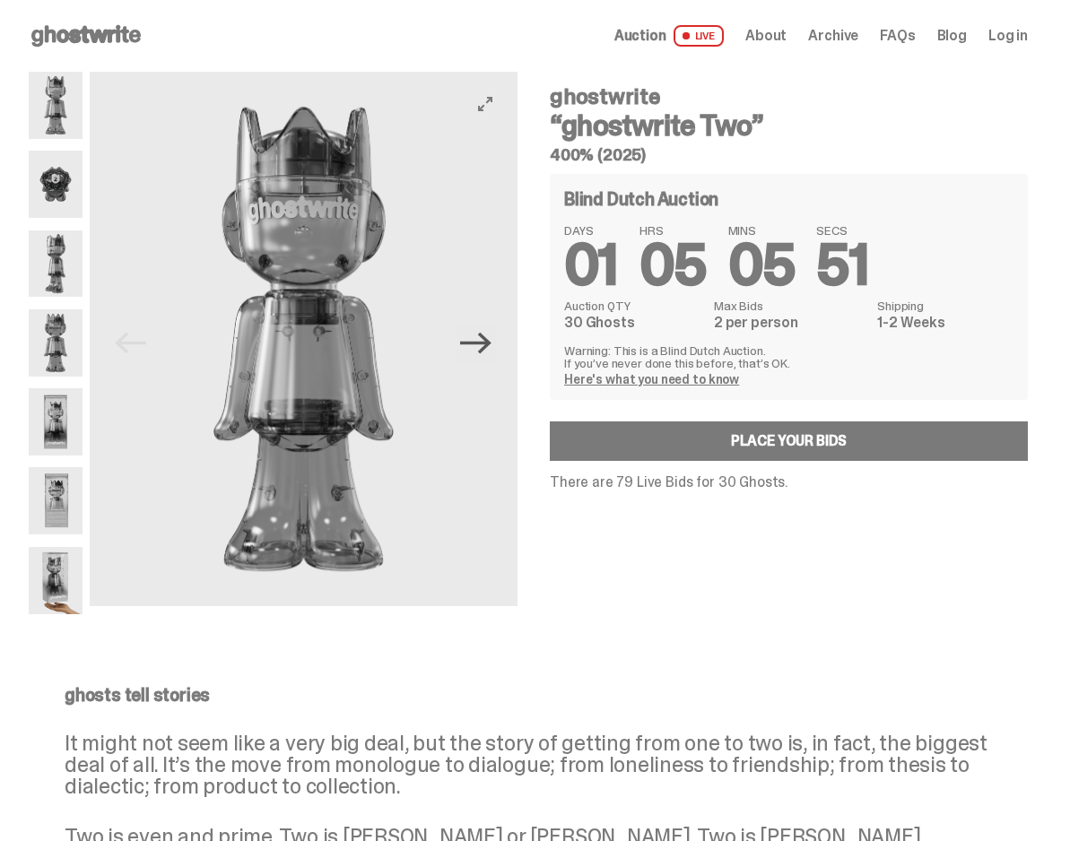
click at [490, 339] on icon "Next" at bounding box center [475, 343] width 31 height 22
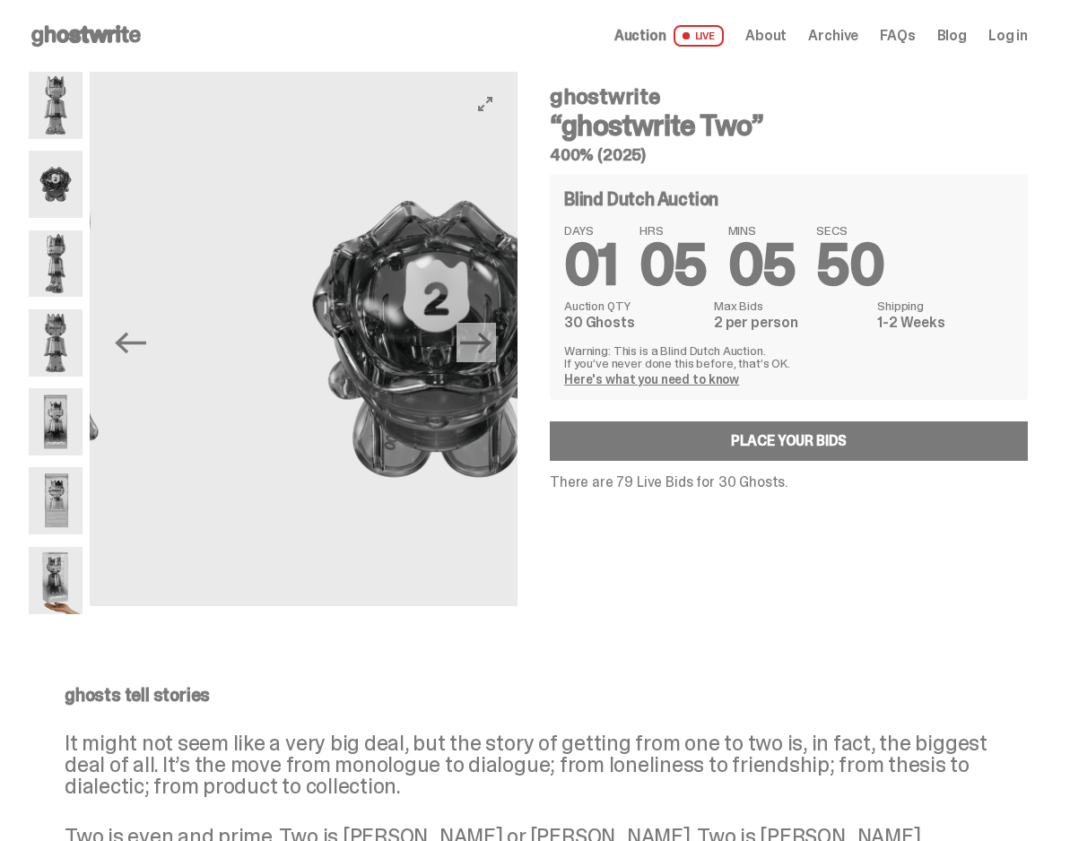
click at [490, 339] on icon "Next" at bounding box center [475, 343] width 31 height 22
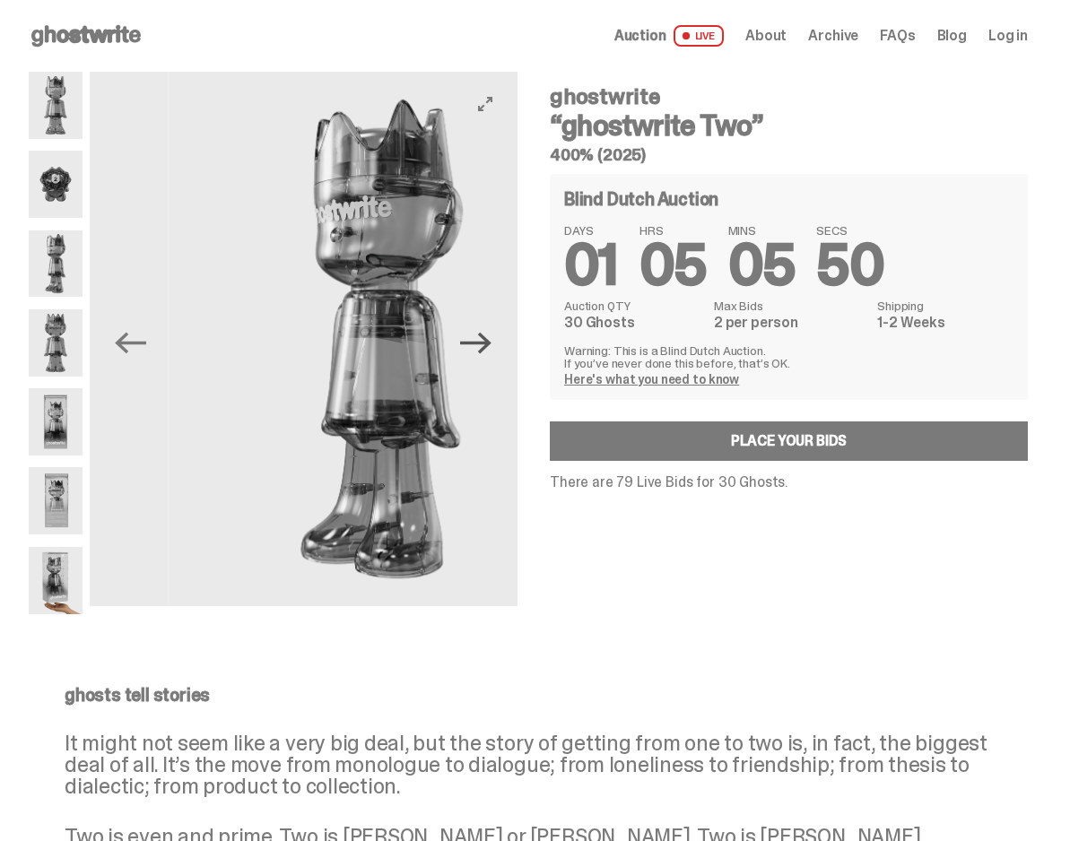
click at [490, 339] on icon "Next" at bounding box center [475, 343] width 31 height 22
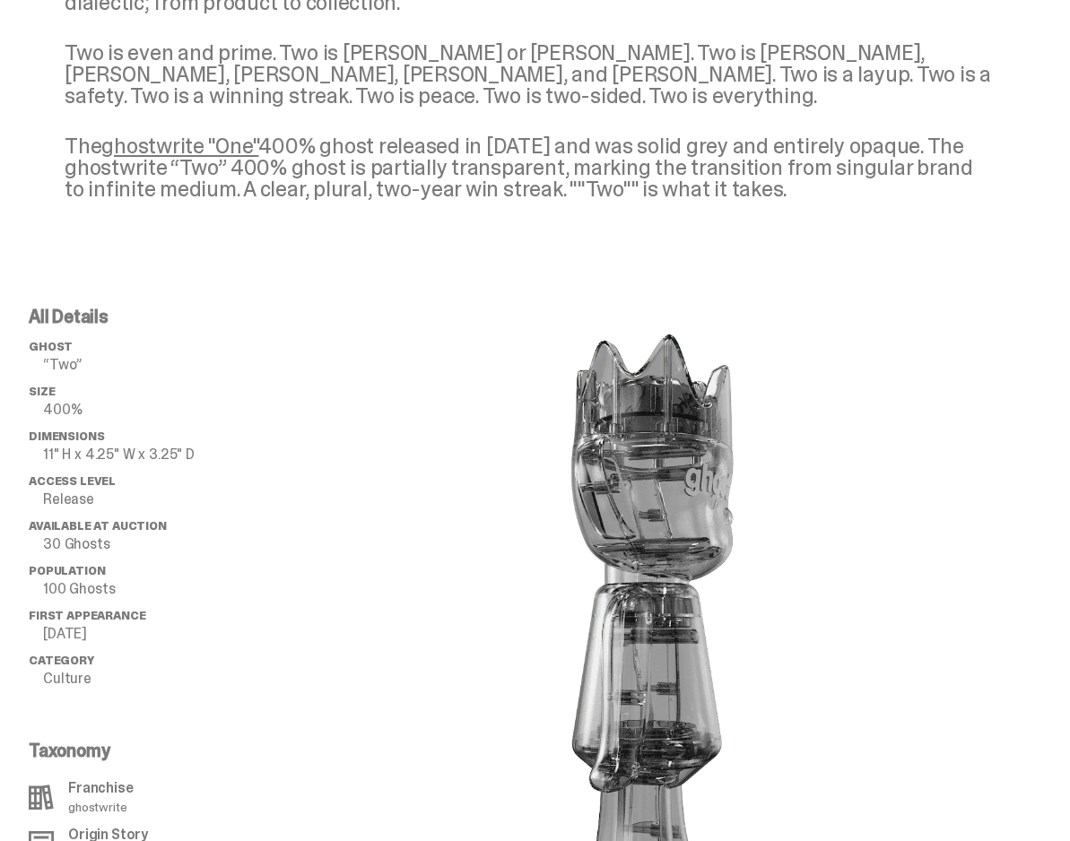
scroll to position [557, 0]
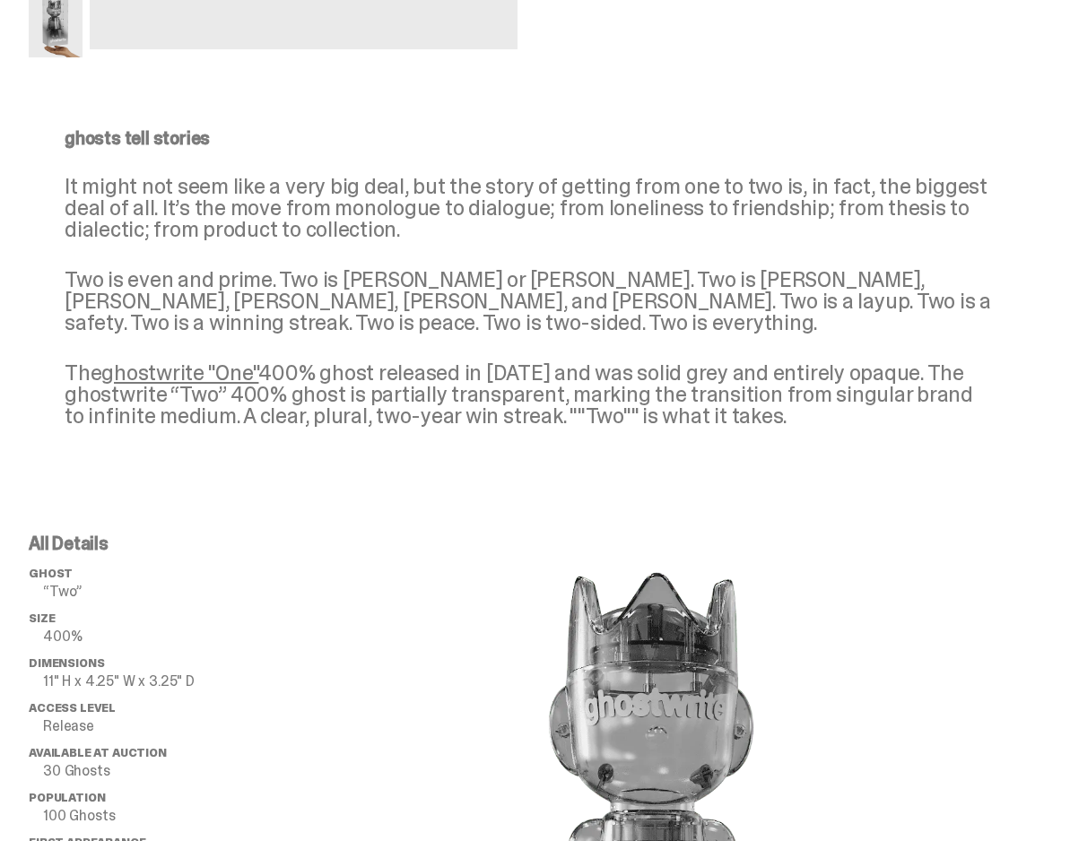
drag, startPoint x: 148, startPoint y: 422, endPoint x: 145, endPoint y: 540, distance: 118.4
click at [161, 432] on div "ghosts tell stories It might not seem like a very big deal, but the story of ge…" at bounding box center [528, 292] width 985 height 327
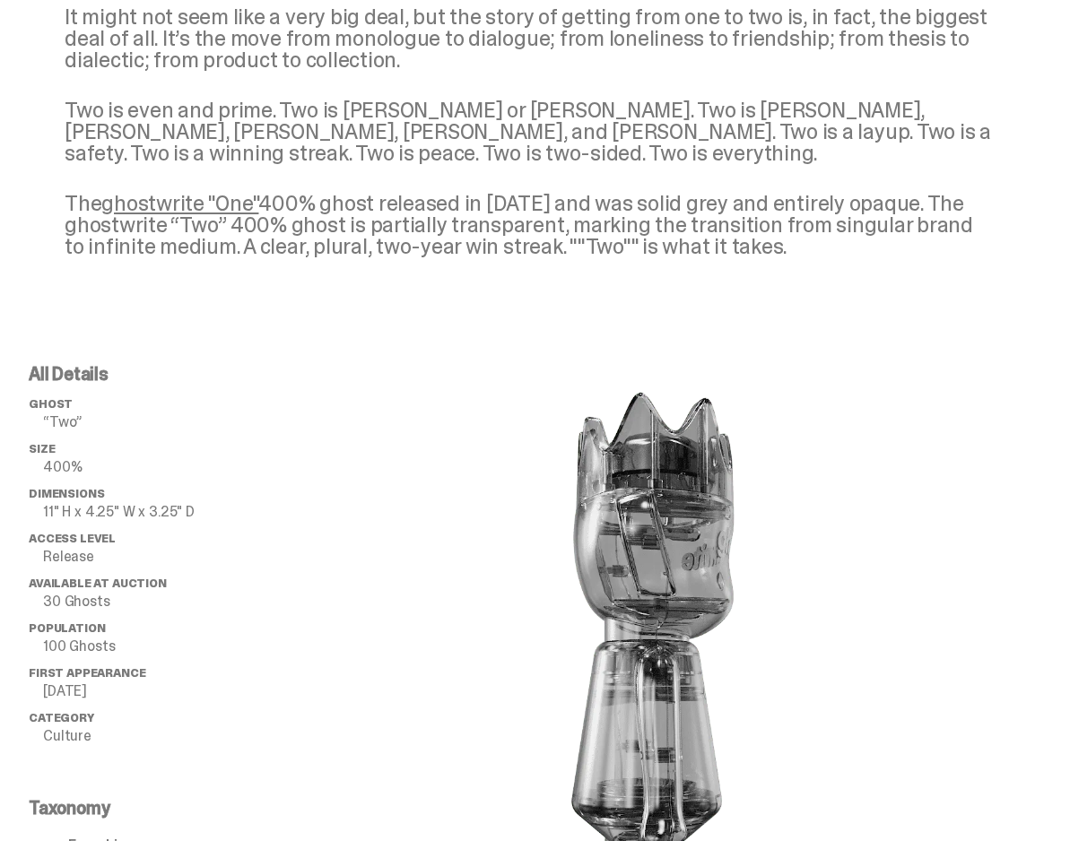
scroll to position [723, 0]
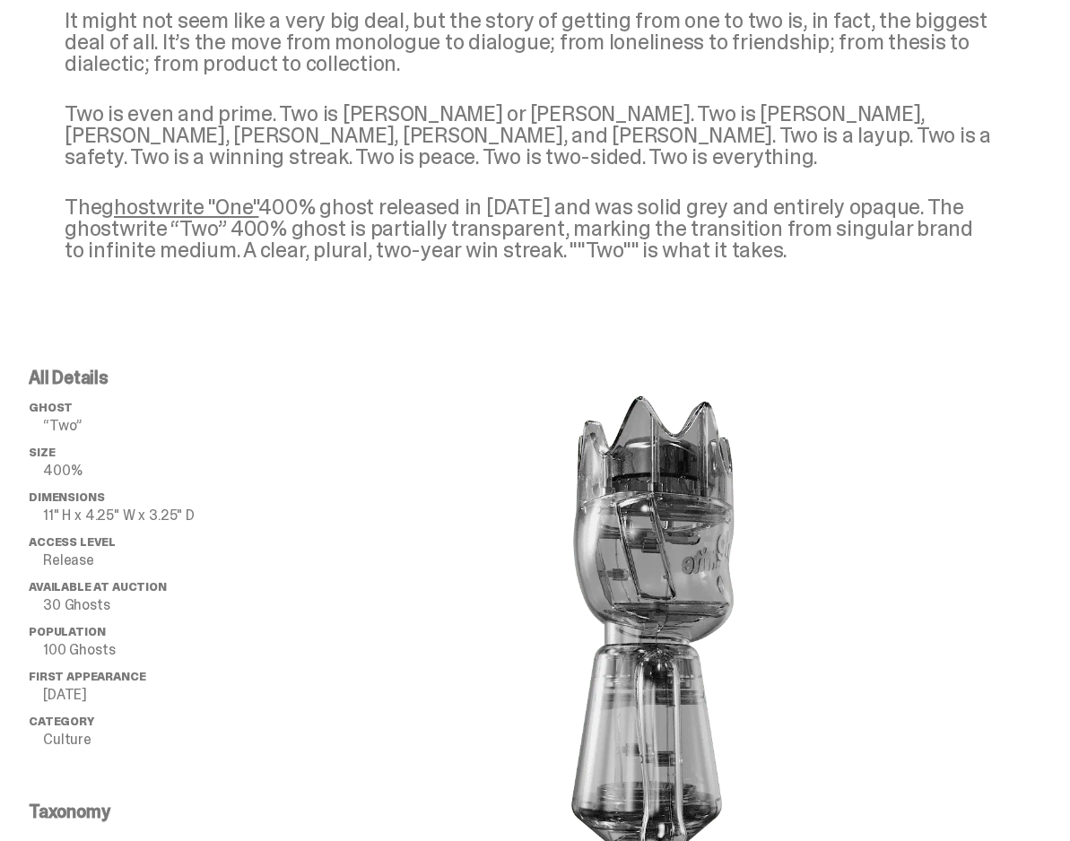
drag, startPoint x: 90, startPoint y: 248, endPoint x: 115, endPoint y: 379, distance: 134.2
click at [342, 265] on div "ghosts tell stories It might not seem like a very big deal, but the story of ge…" at bounding box center [528, 126] width 985 height 327
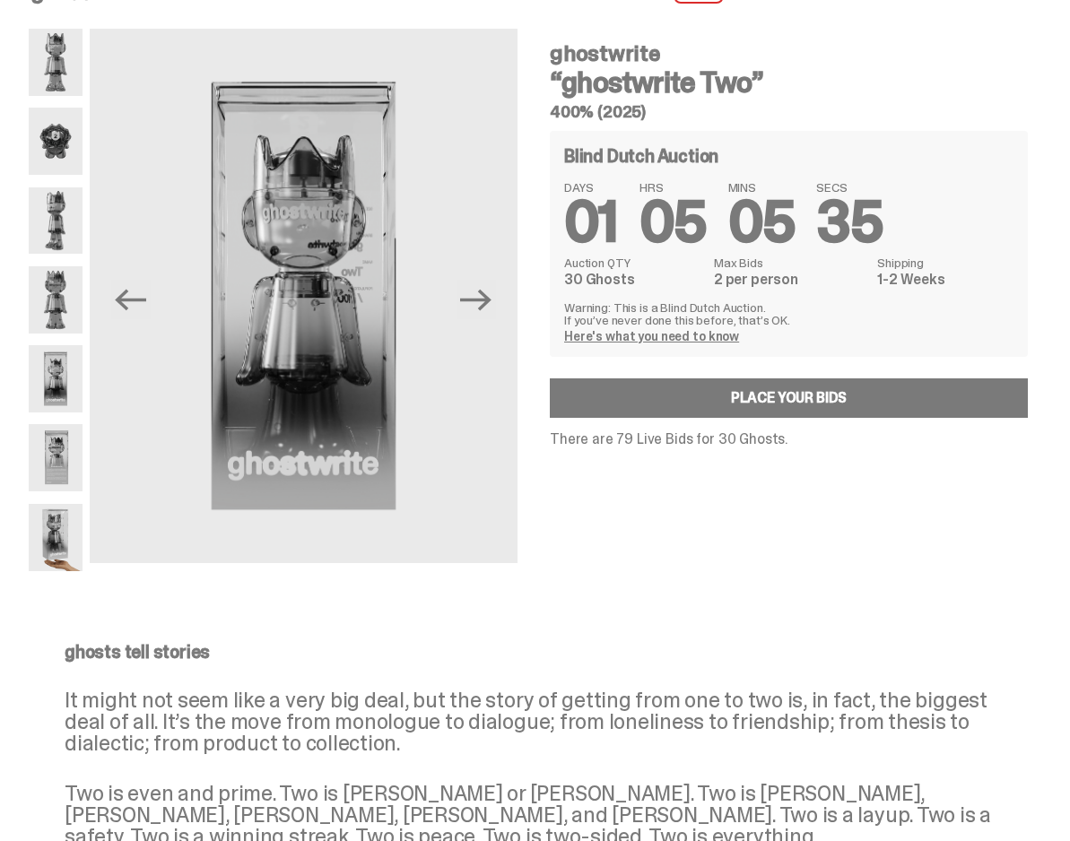
scroll to position [0, 0]
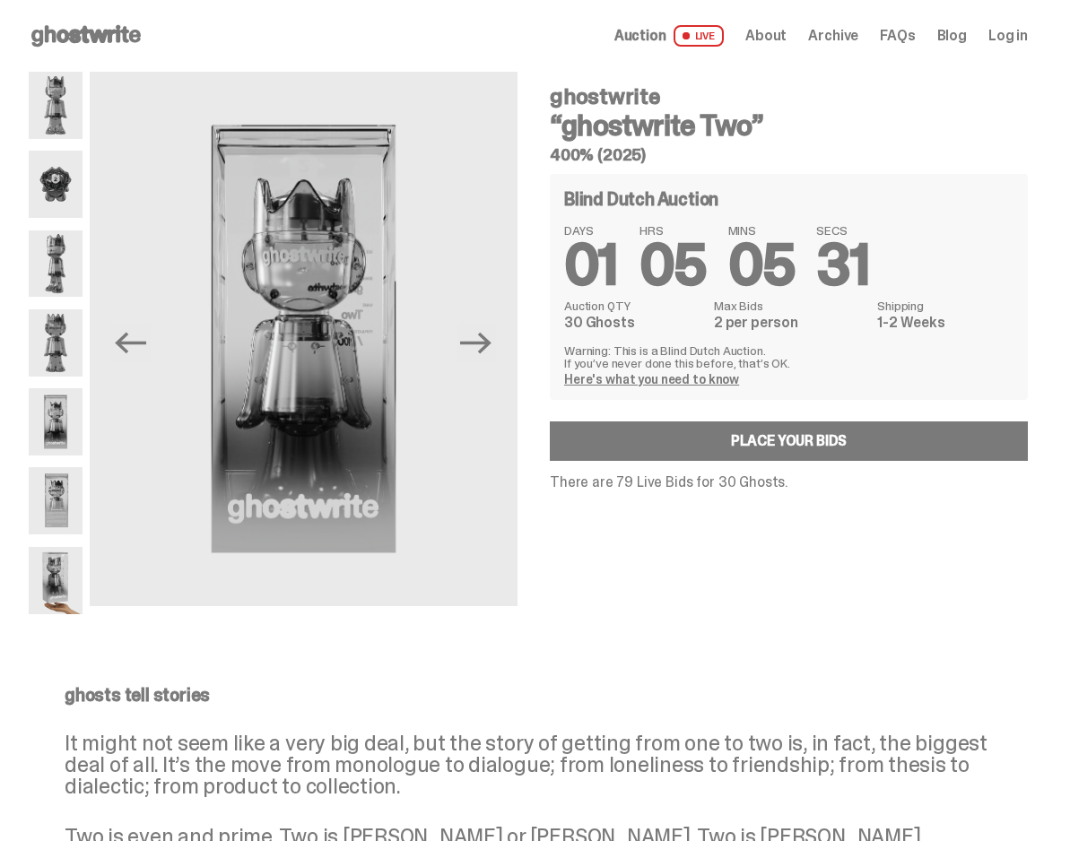
click at [856, 39] on span "Archive" at bounding box center [833, 36] width 50 height 14
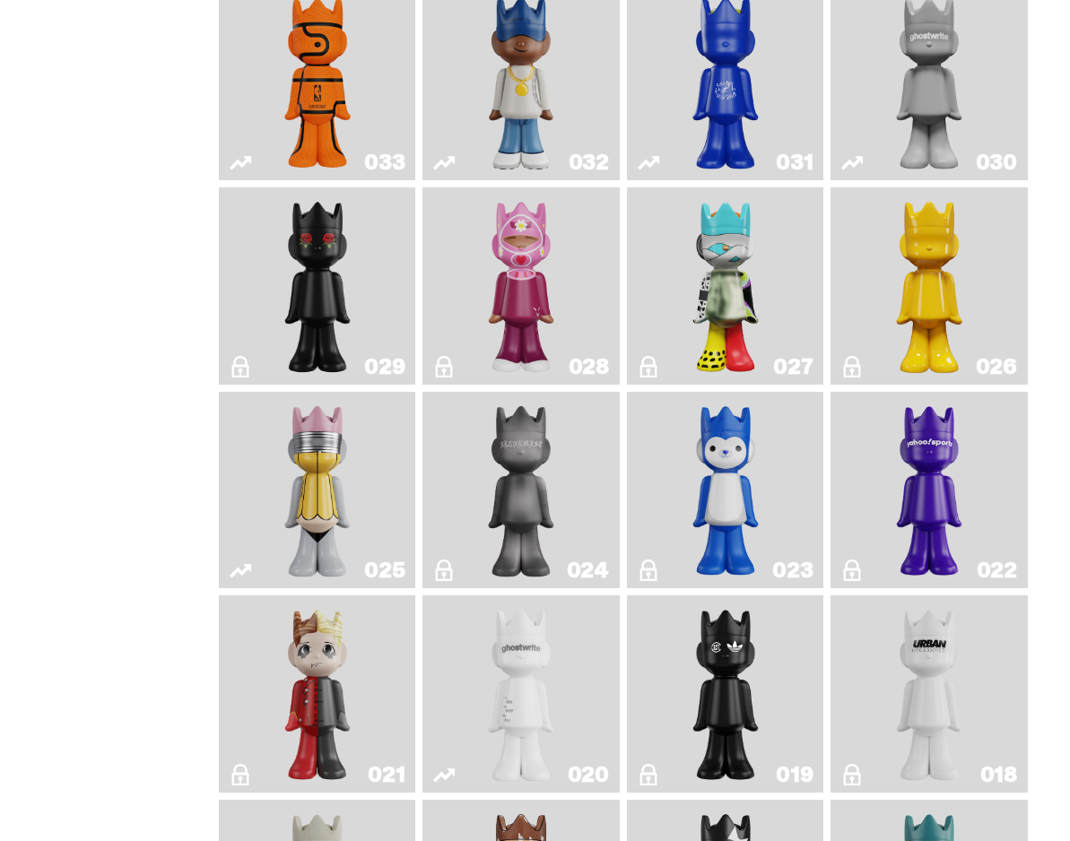
scroll to position [1636, 0]
click at [316, 77] on img "Game Ball" at bounding box center [317, 81] width 79 height 183
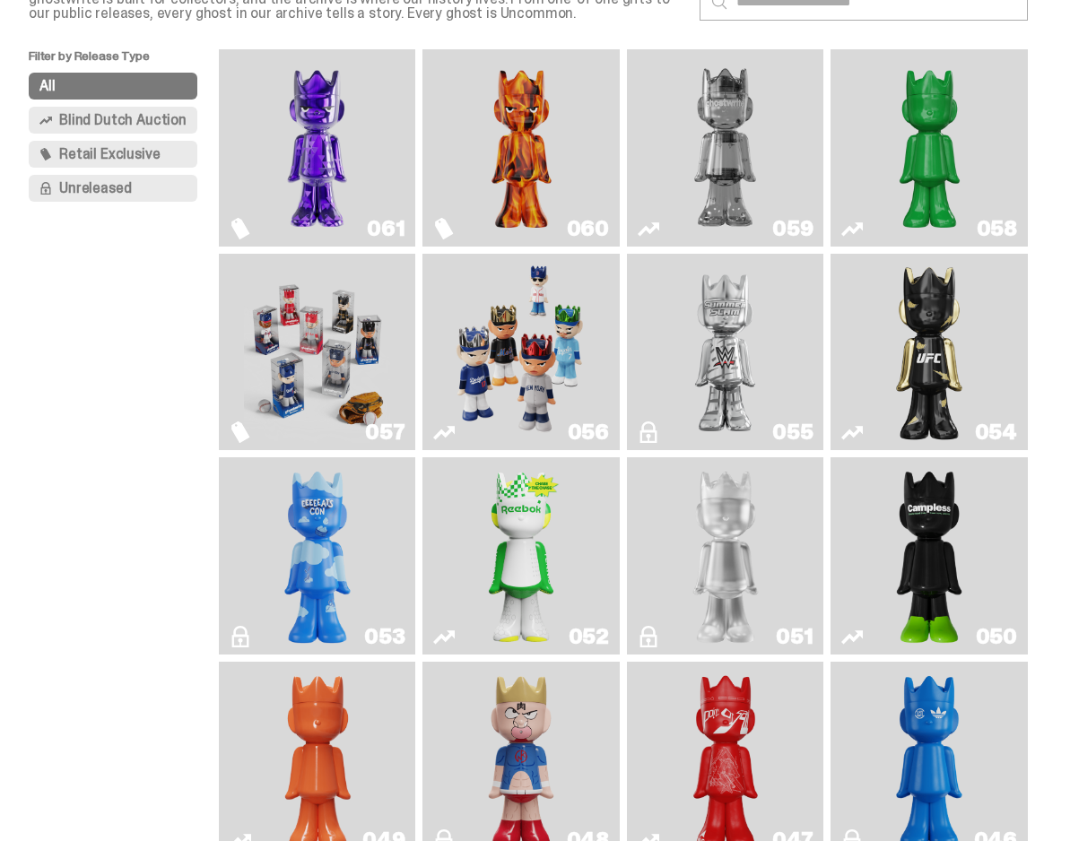
click at [808, 124] on link "059" at bounding box center [726, 148] width 176 height 183
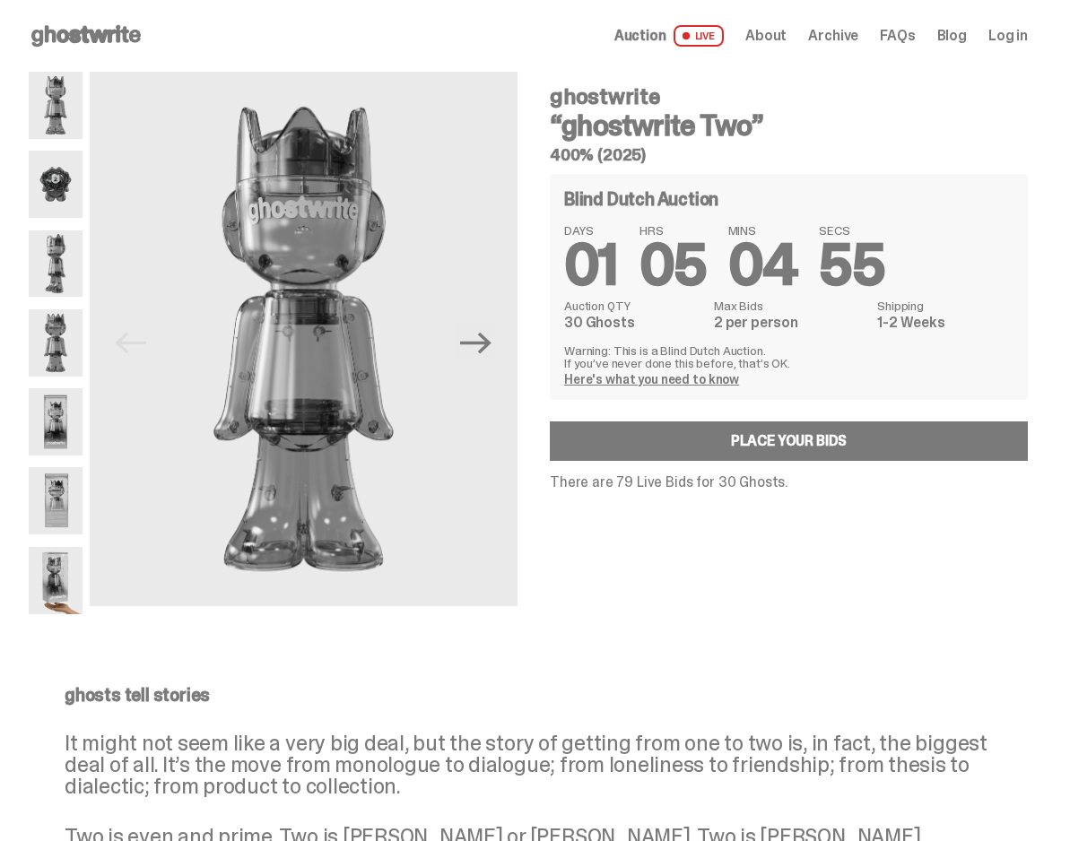
click at [104, 22] on icon at bounding box center [86, 36] width 115 height 29
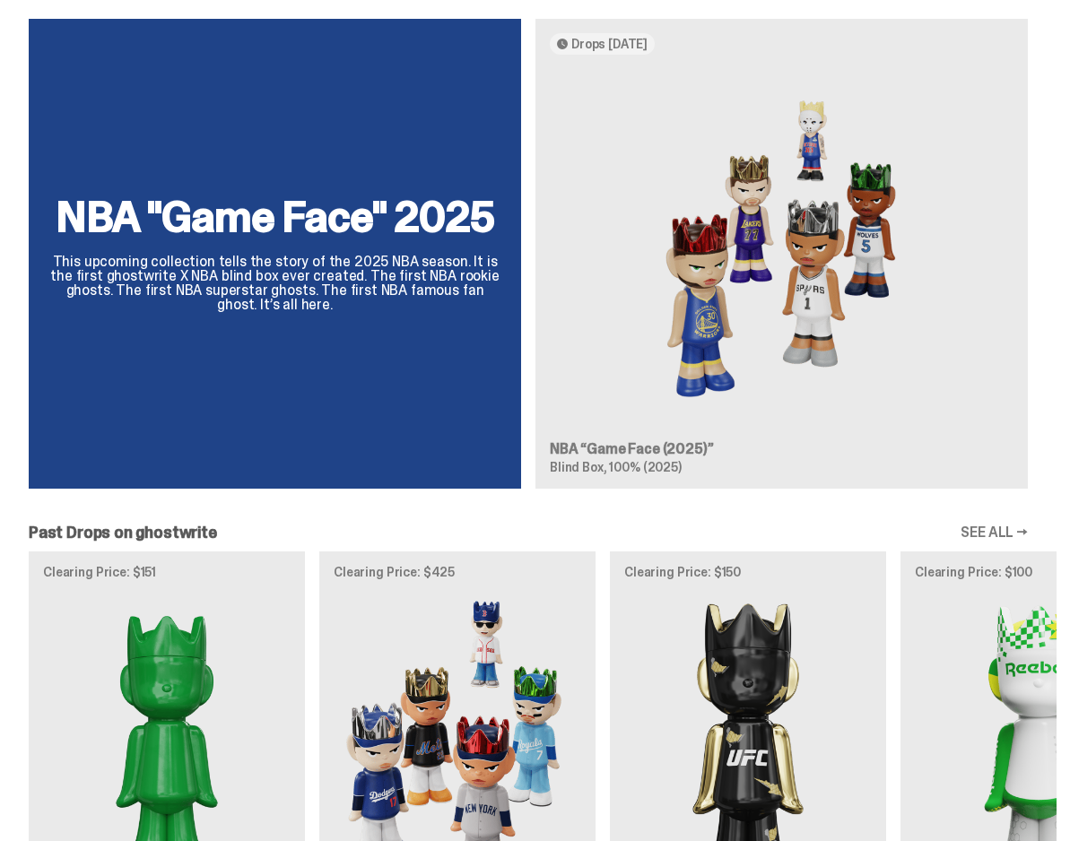
scroll to position [1519, 0]
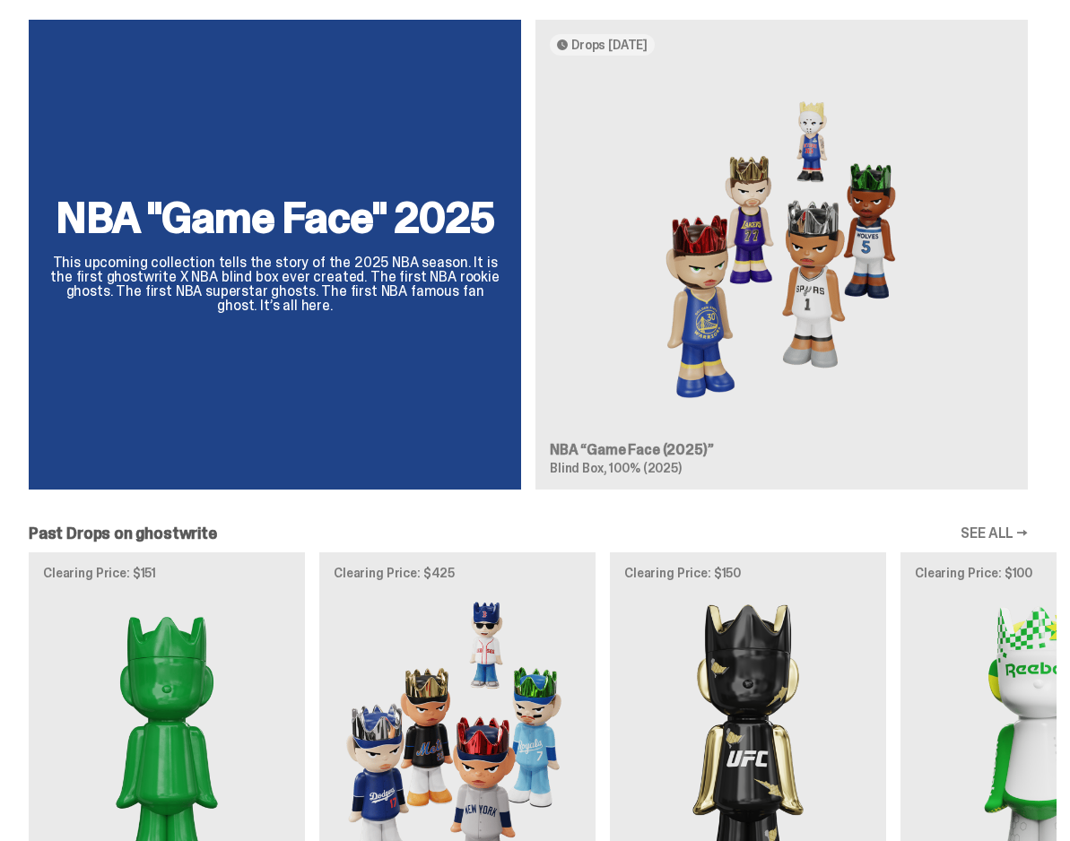
click at [722, 298] on div "NBA "Game Face" 2025 This upcoming collection tells the story of the 2025 NBA s…" at bounding box center [528, 262] width 1057 height 484
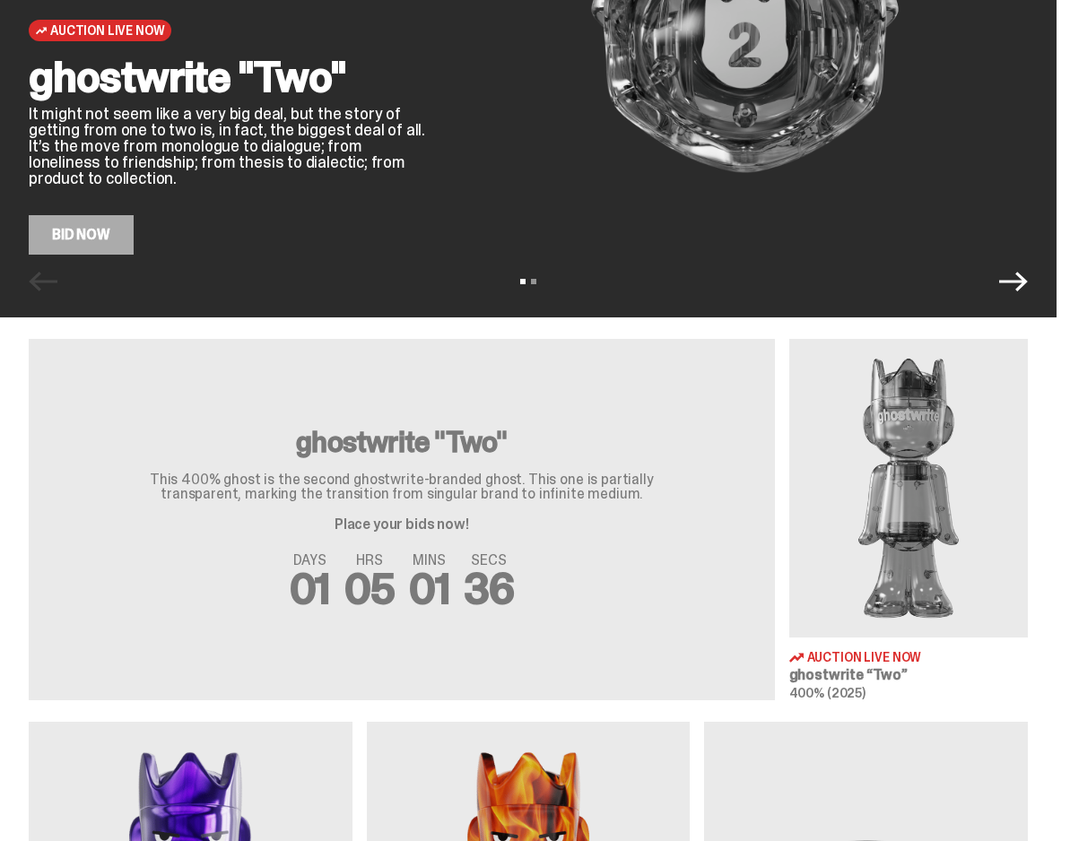
scroll to position [214, 0]
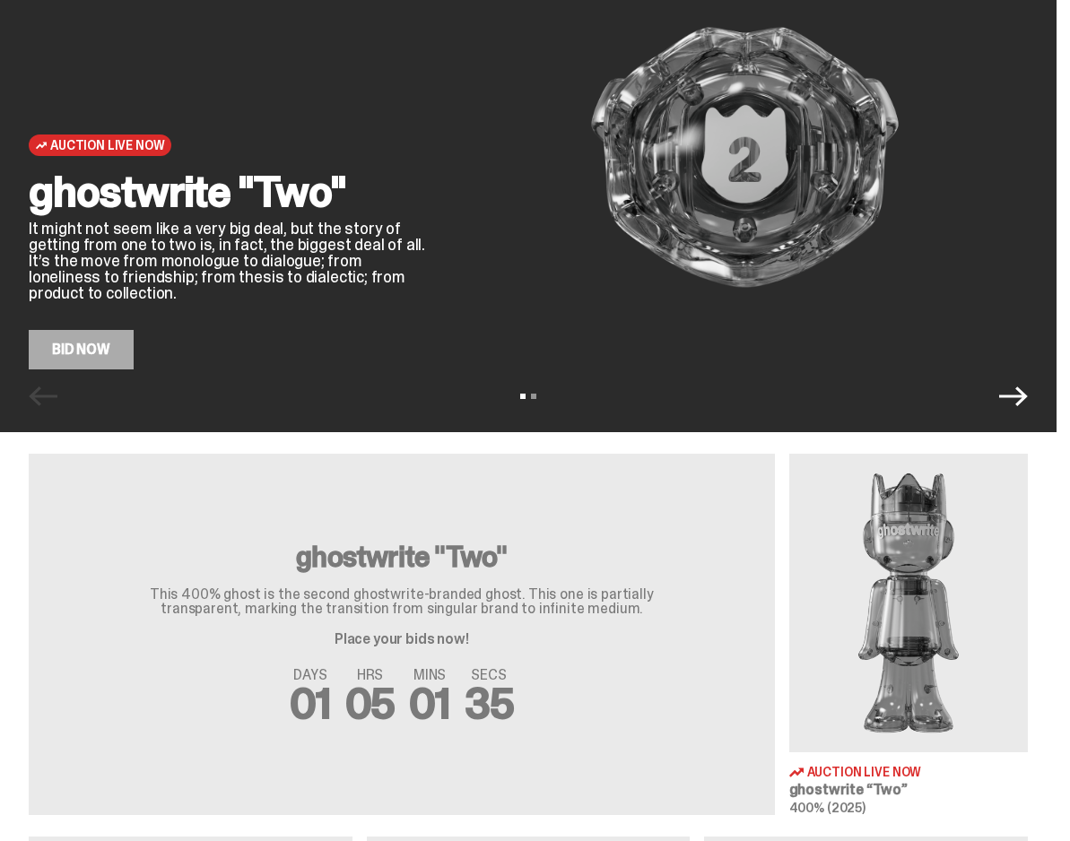
click at [931, 510] on img at bounding box center [909, 603] width 240 height 299
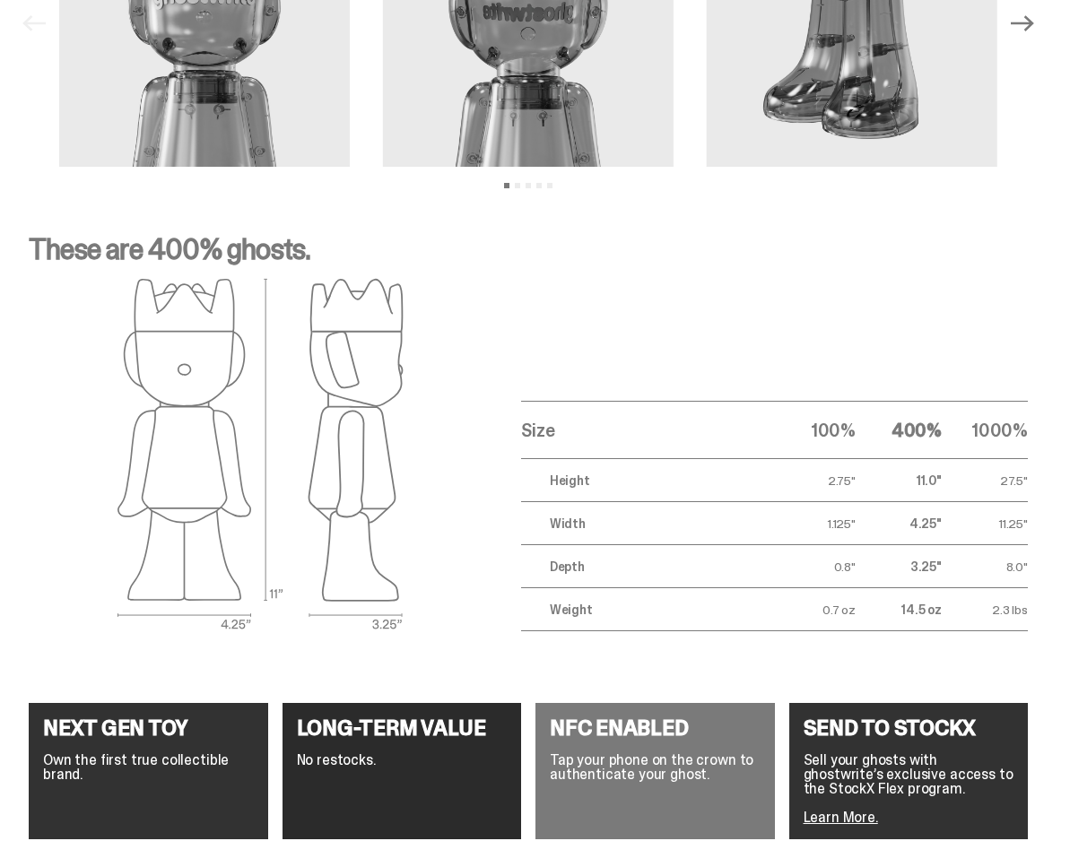
scroll to position [1702, 0]
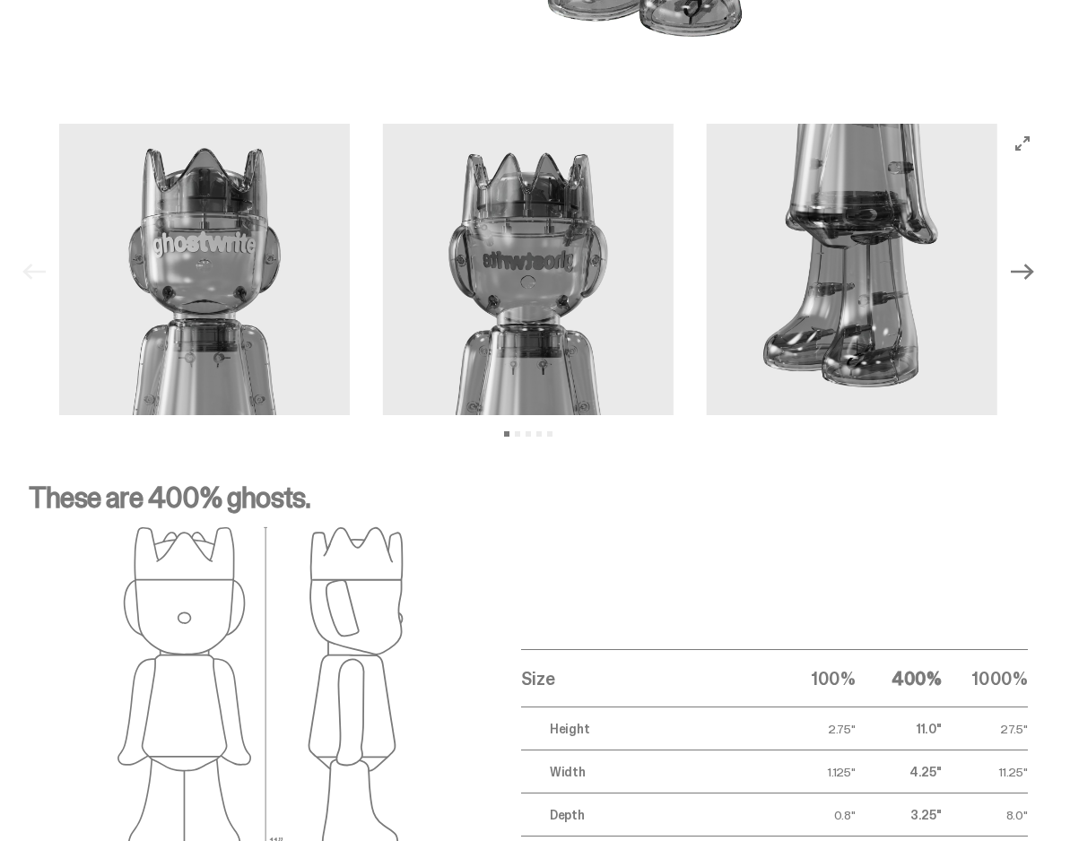
click at [1034, 273] on icon "Next" at bounding box center [1022, 272] width 23 height 16
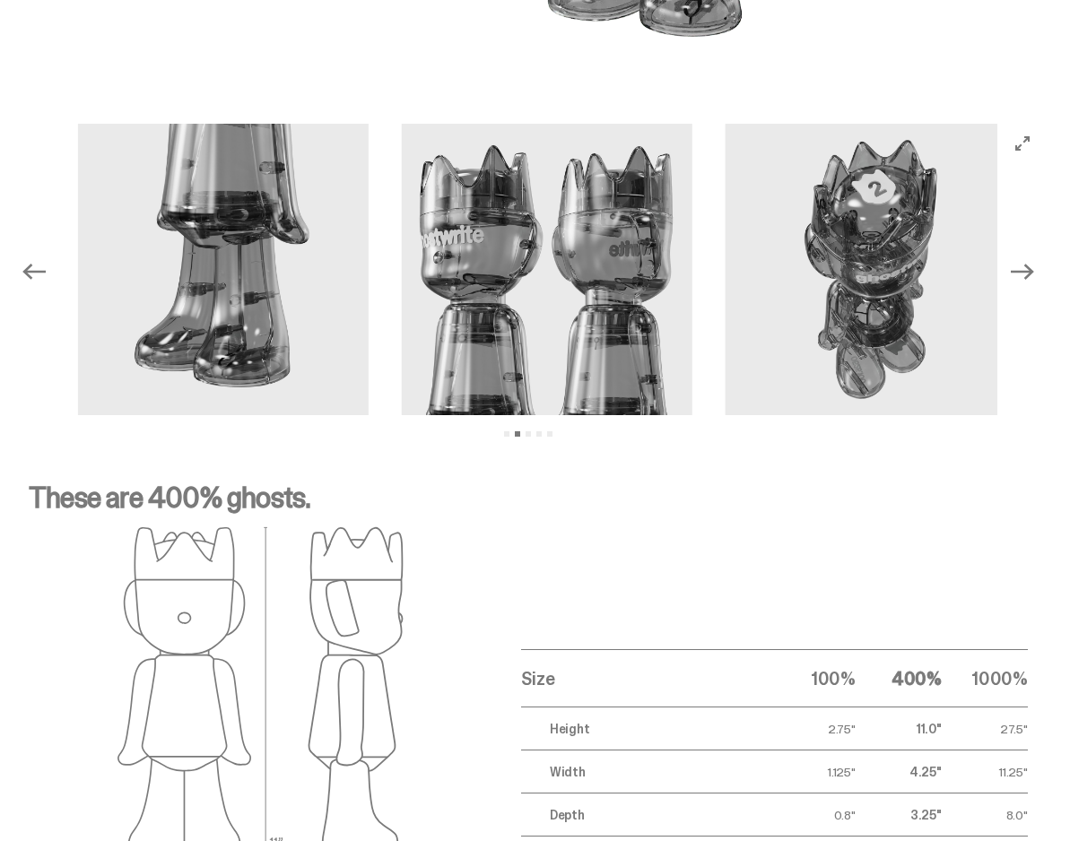
click at [1034, 273] on icon "Next" at bounding box center [1022, 272] width 23 height 16
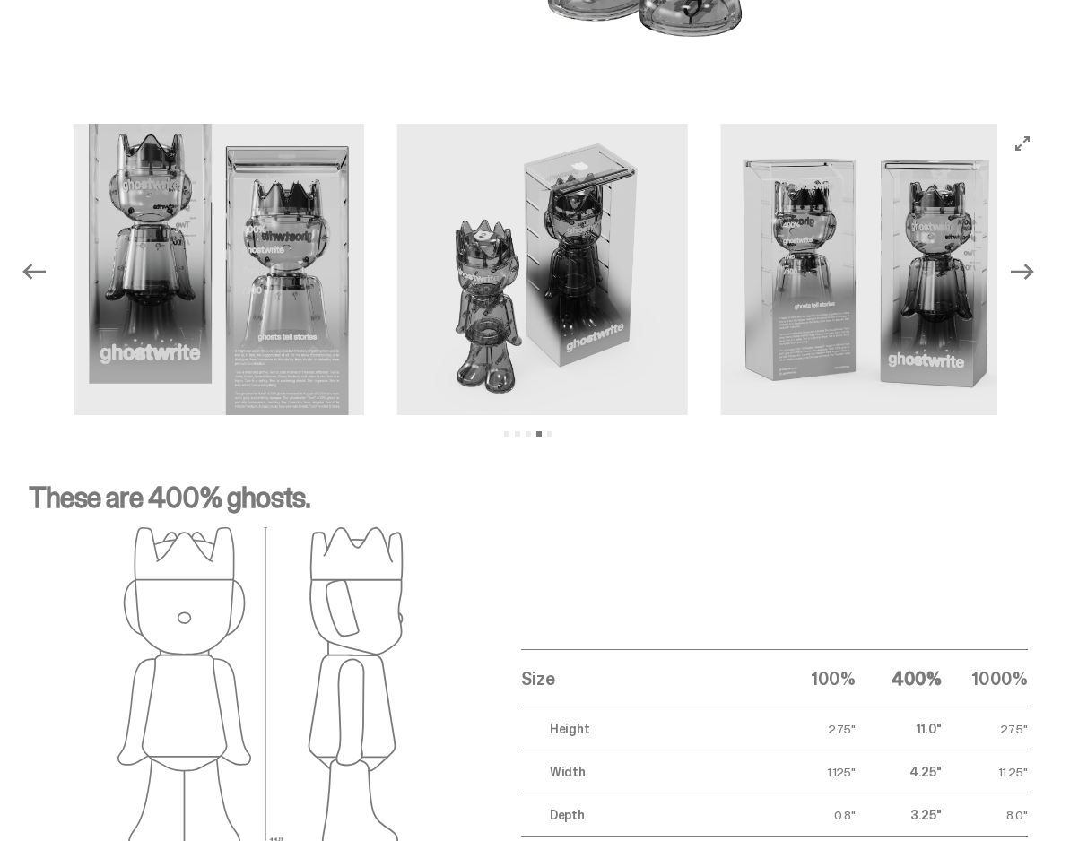
click at [1034, 273] on icon "Next" at bounding box center [1022, 272] width 23 height 16
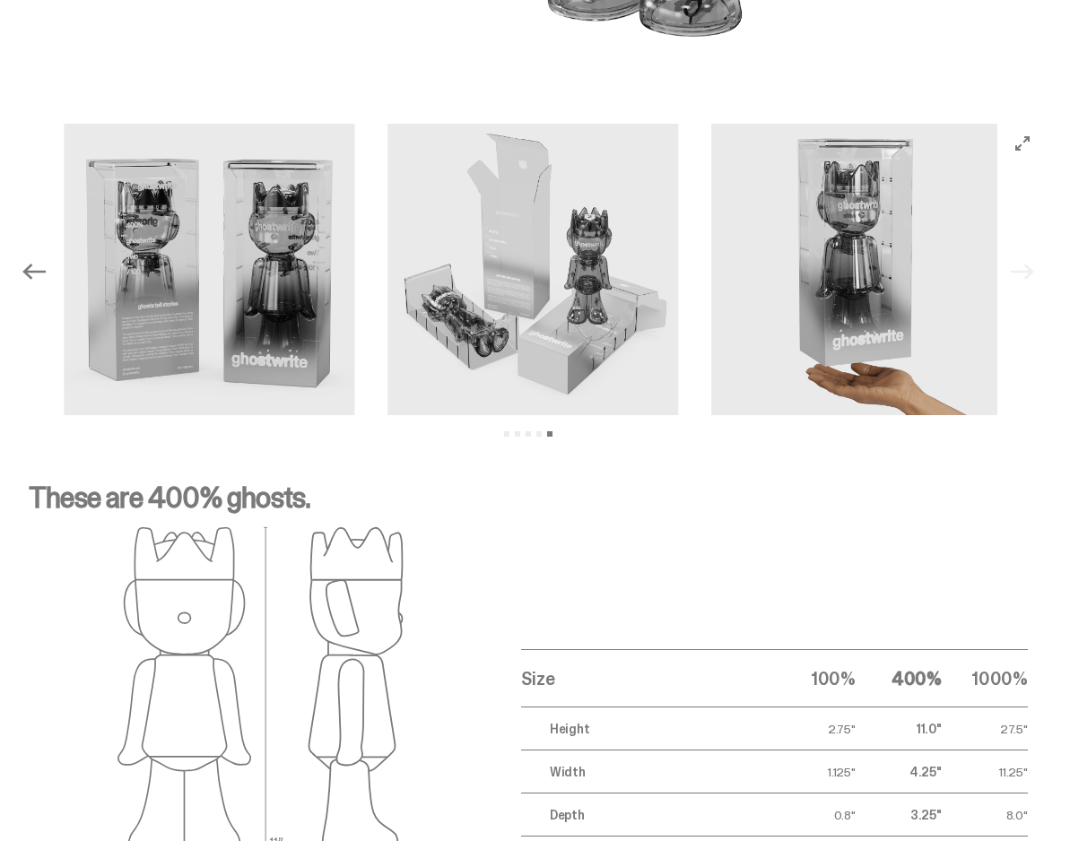
click at [1039, 273] on div "Previous Next View slide 1 View slide 2 View slide 3 View slide 4 View slide 5" at bounding box center [528, 271] width 1028 height 295
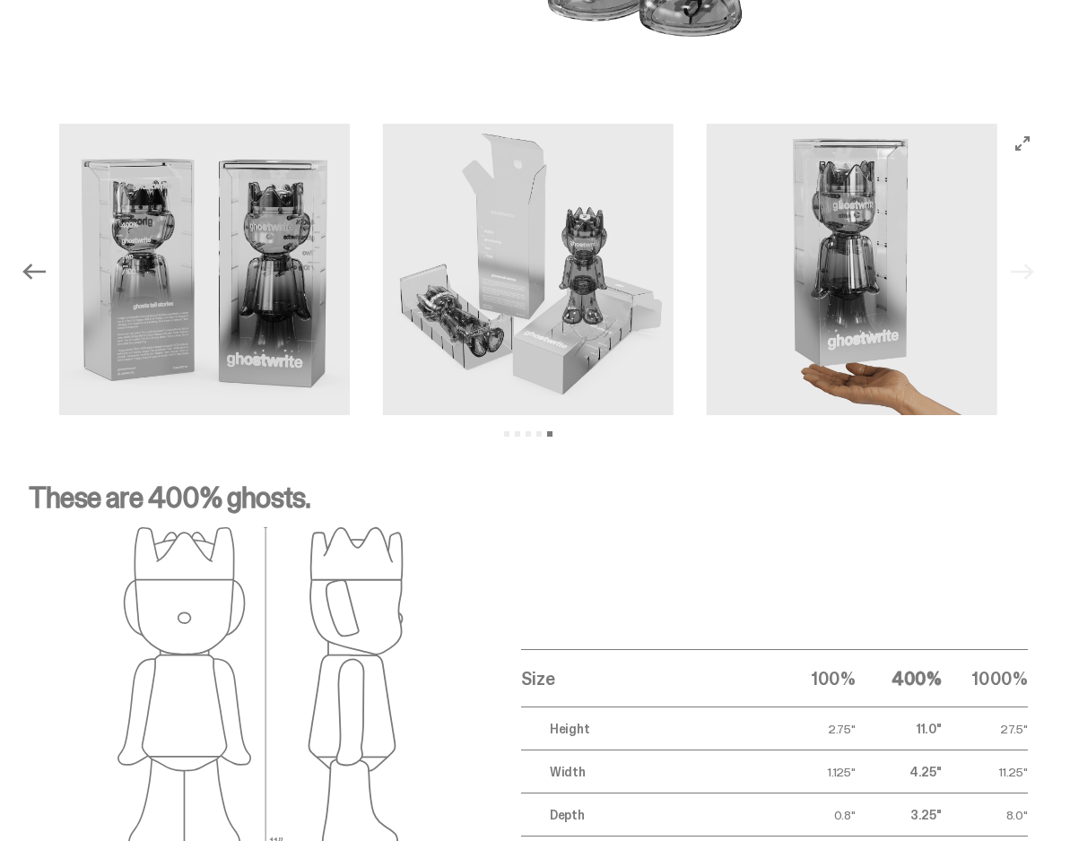
click at [35, 258] on button "Previous" at bounding box center [33, 271] width 39 height 39
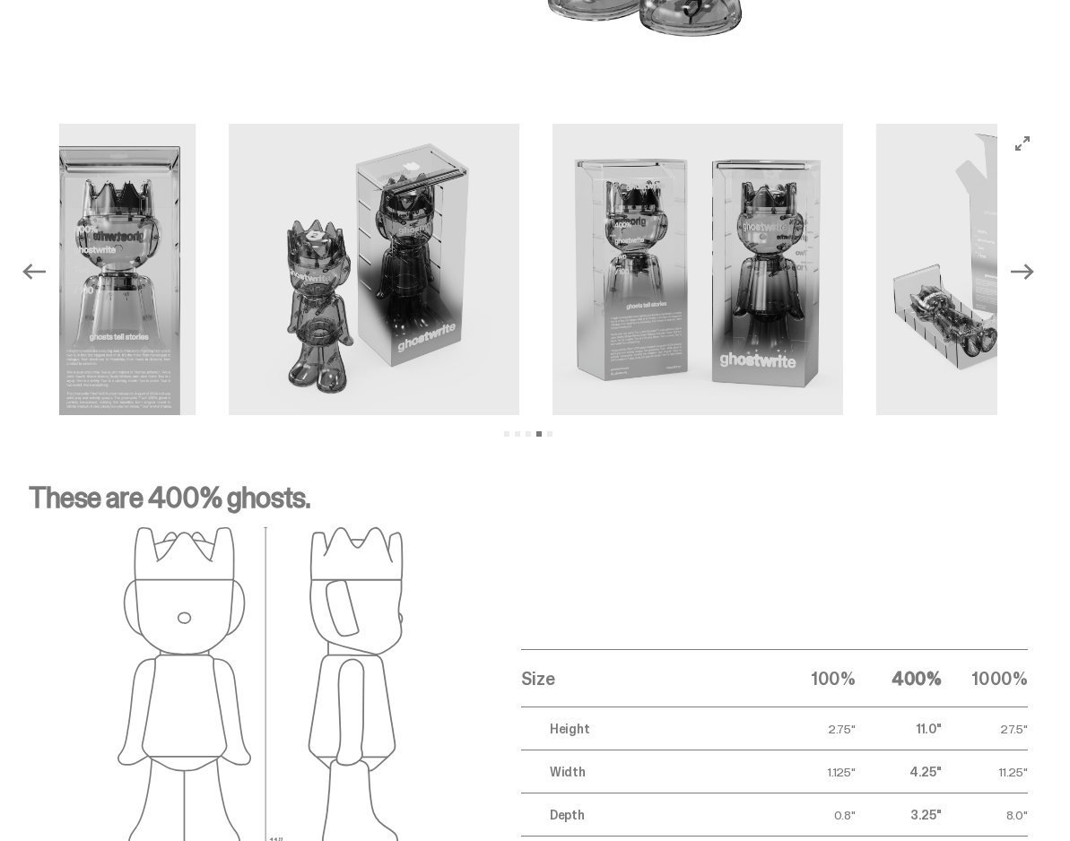
click at [35, 258] on button "Previous" at bounding box center [33, 271] width 39 height 39
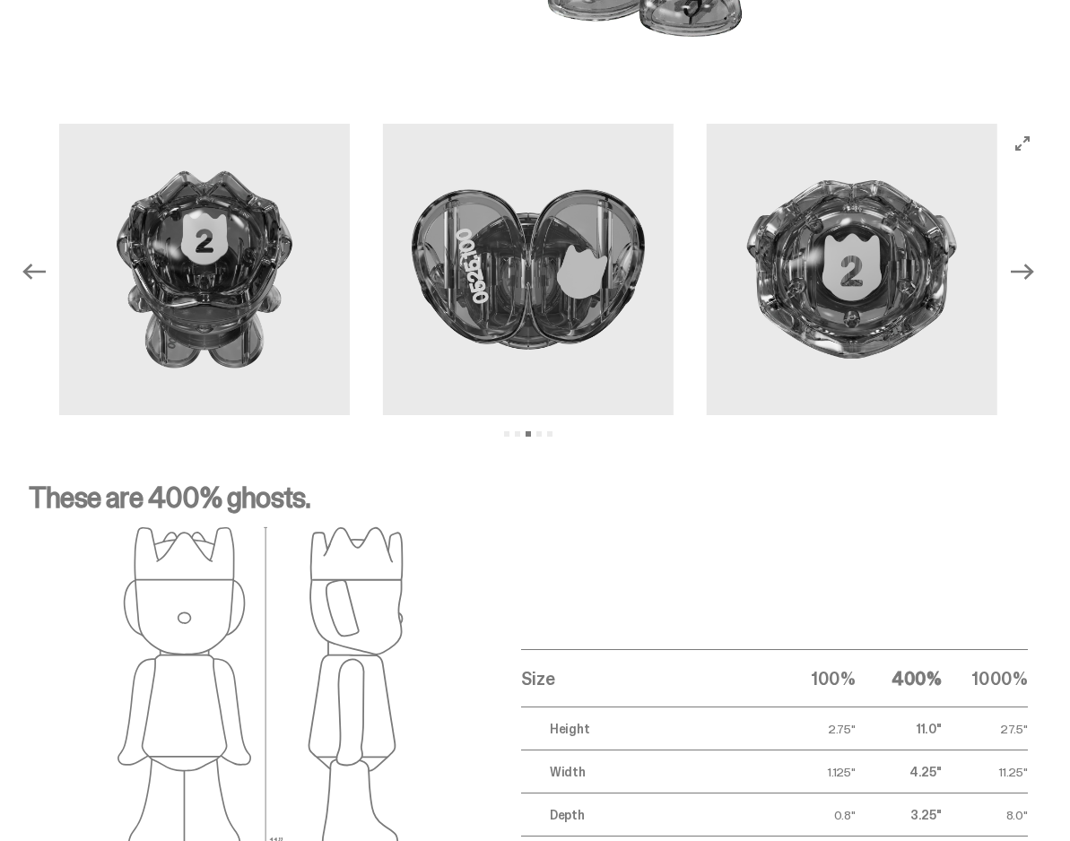
click at [1034, 277] on icon "Next" at bounding box center [1022, 271] width 23 height 23
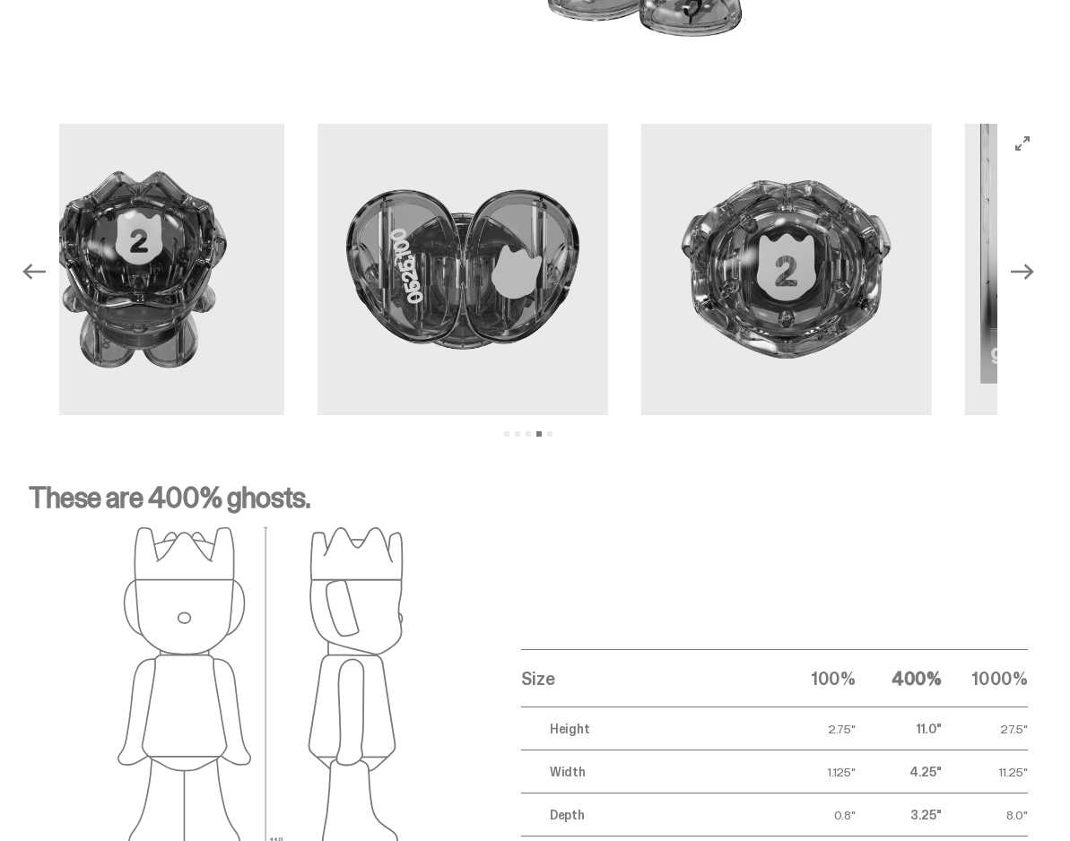
click at [1034, 277] on icon "Next" at bounding box center [1022, 271] width 23 height 23
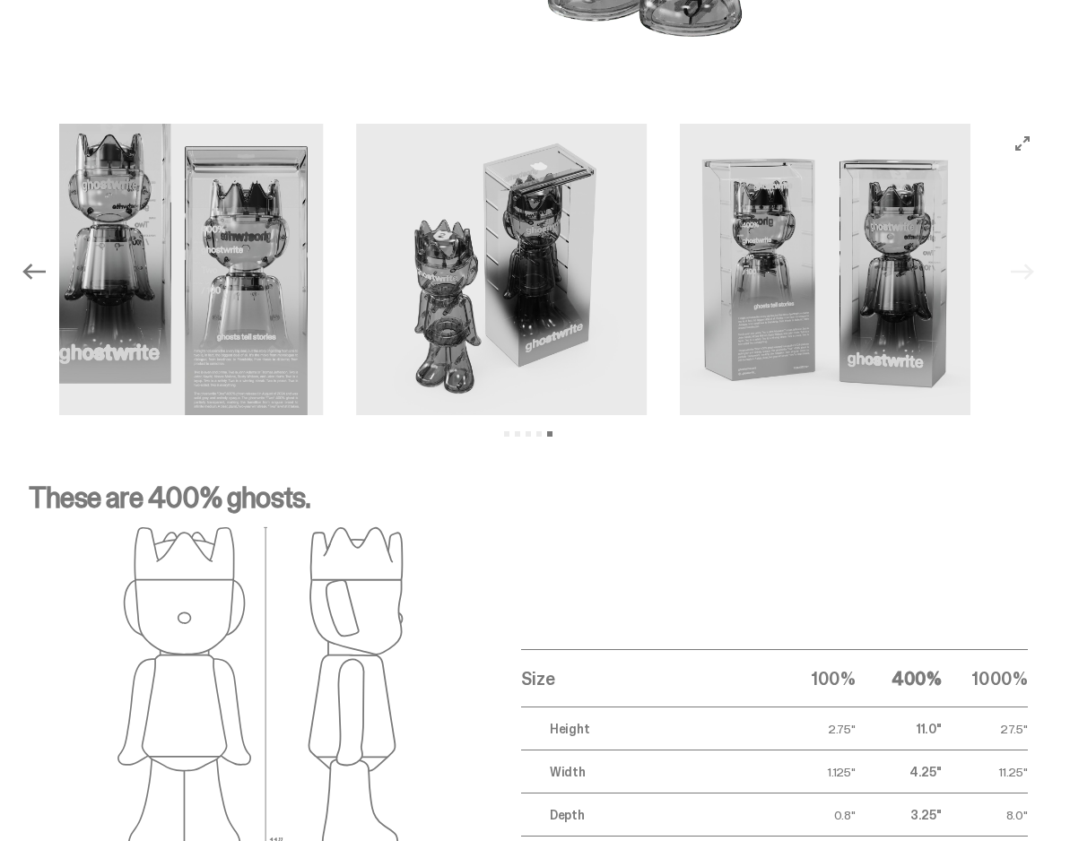
click at [1034, 277] on div "Previous Next View slide 1 View slide 2 View slide 3 View slide 4 View slide 5" at bounding box center [528, 271] width 1028 height 295
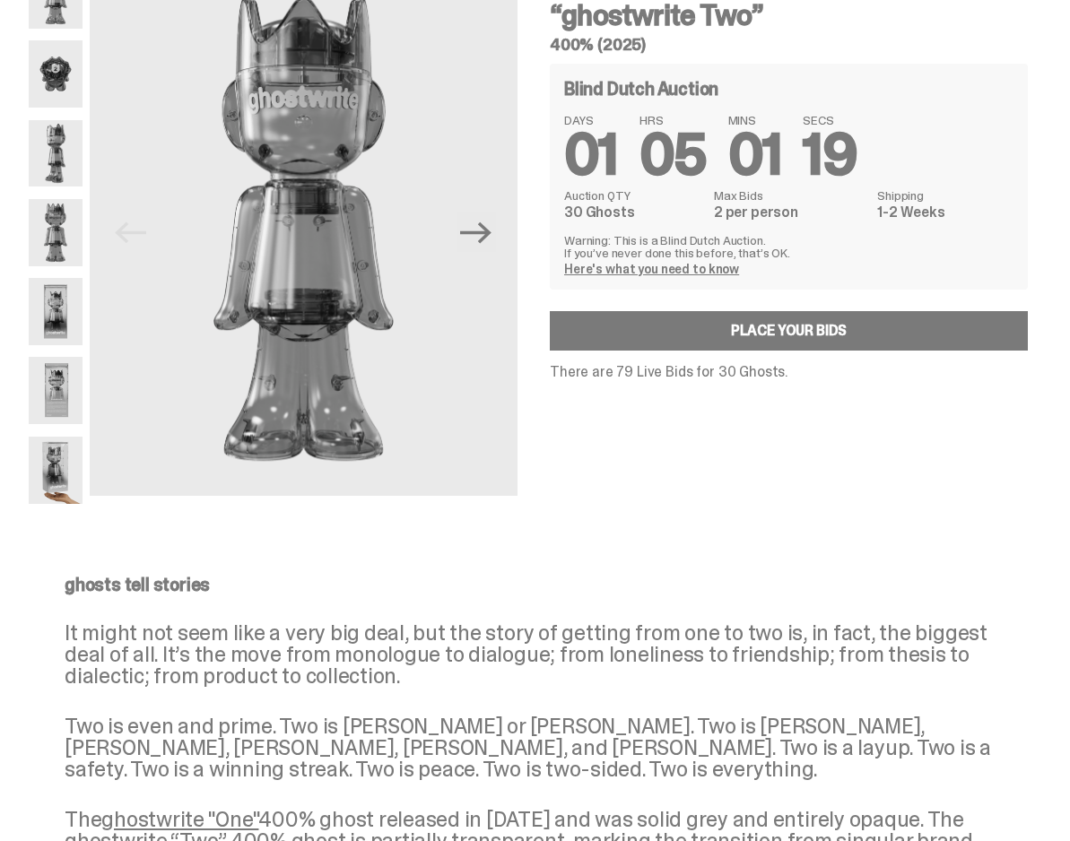
scroll to position [0, 0]
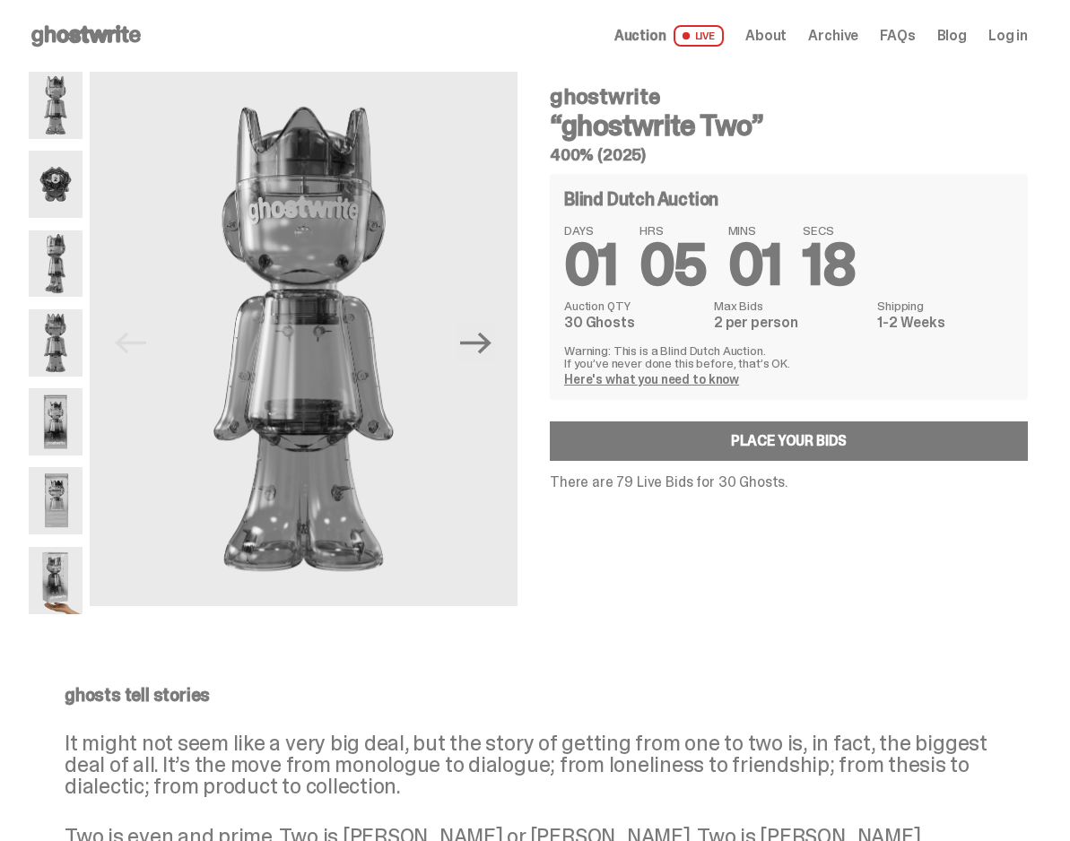
click at [63, 590] on img at bounding box center [56, 580] width 54 height 67
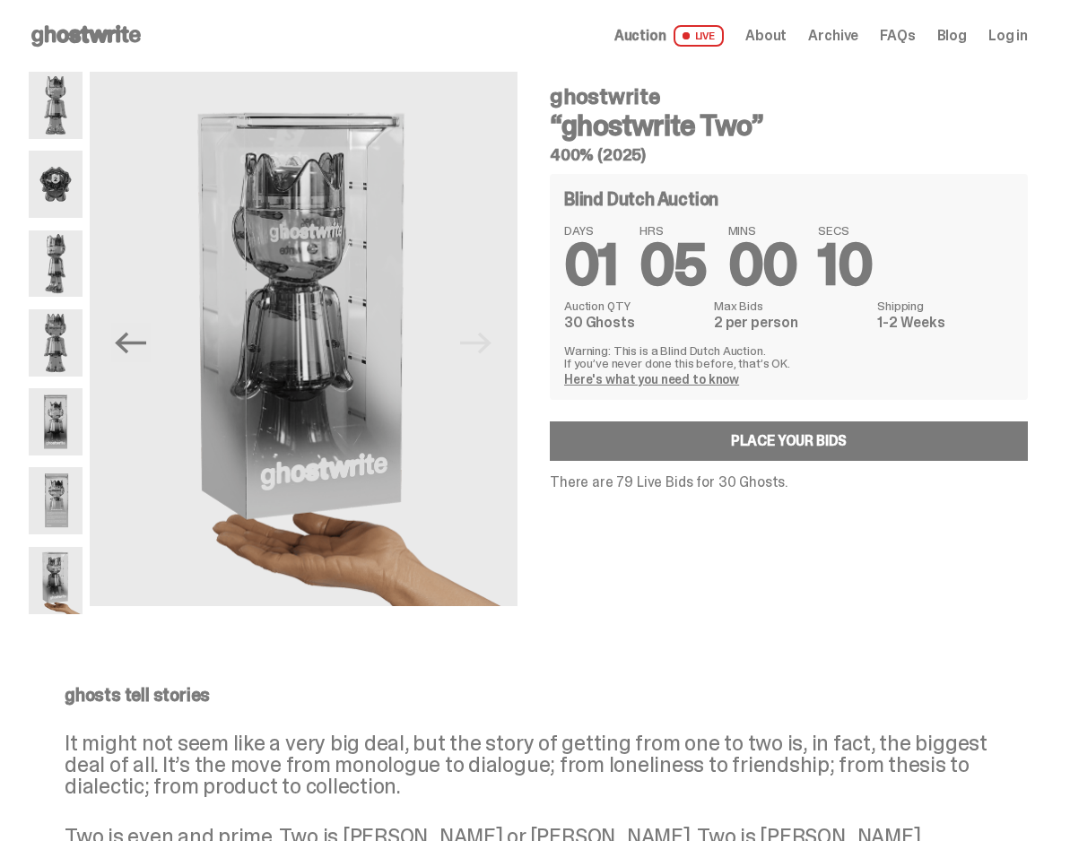
click at [54, 183] on img at bounding box center [56, 184] width 54 height 67
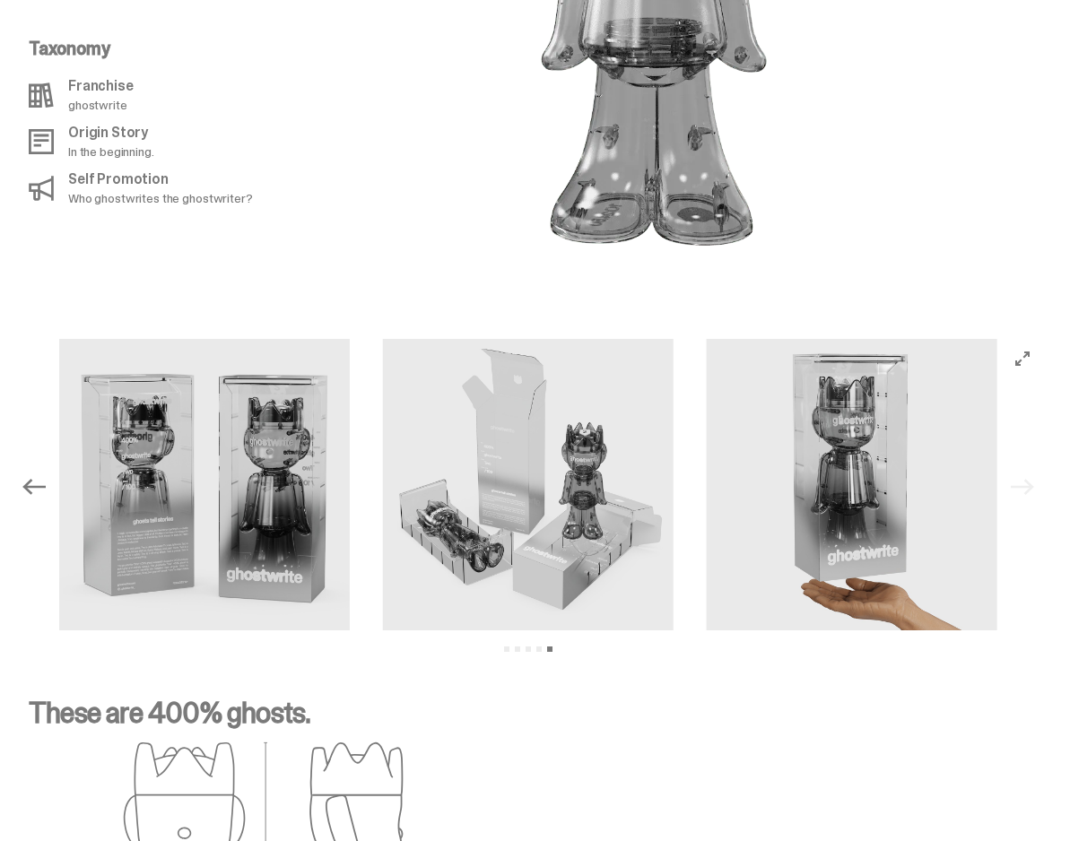
scroll to position [1487, 0]
click at [25, 468] on button "Previous" at bounding box center [33, 485] width 39 height 39
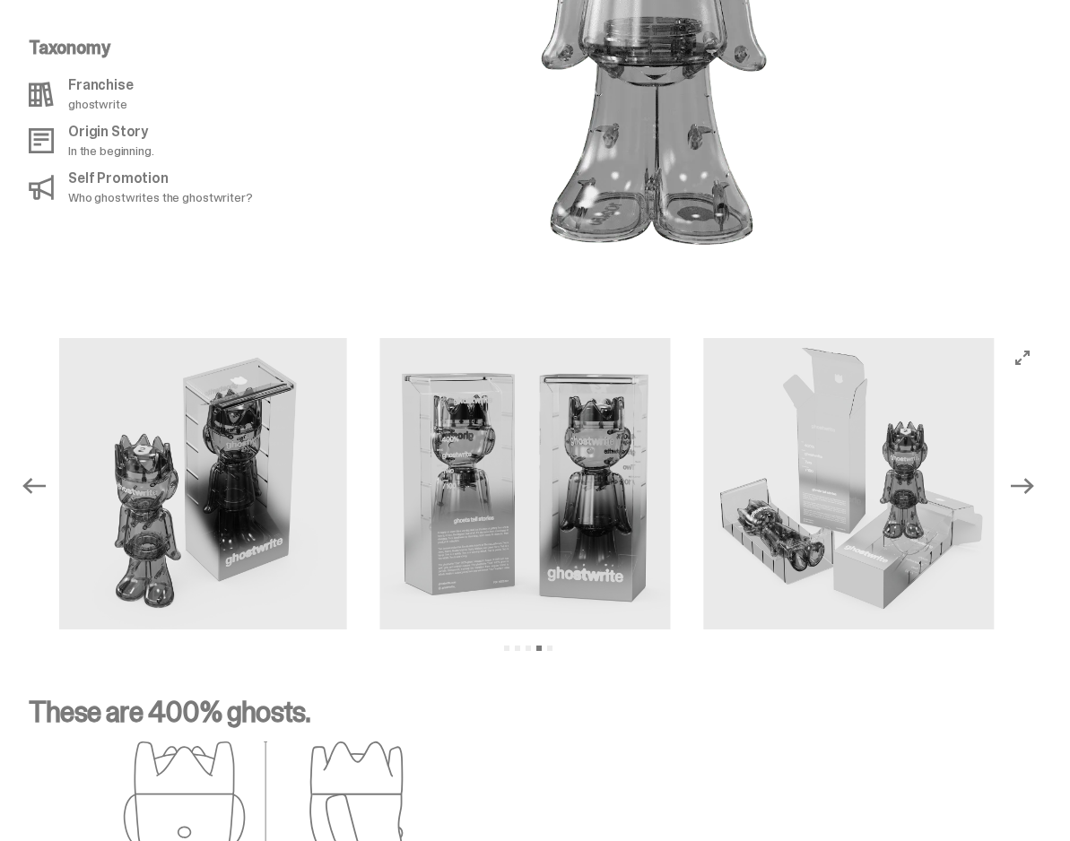
click at [25, 468] on button "Previous" at bounding box center [33, 485] width 39 height 39
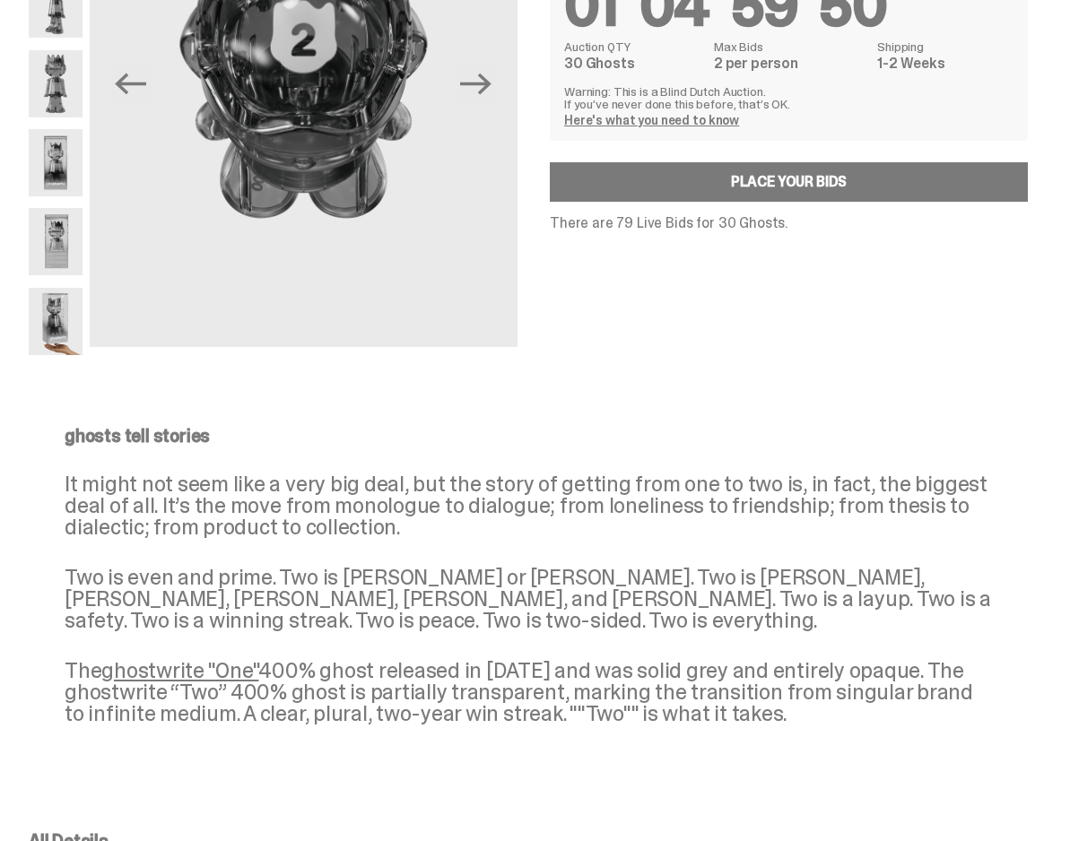
scroll to position [0, 0]
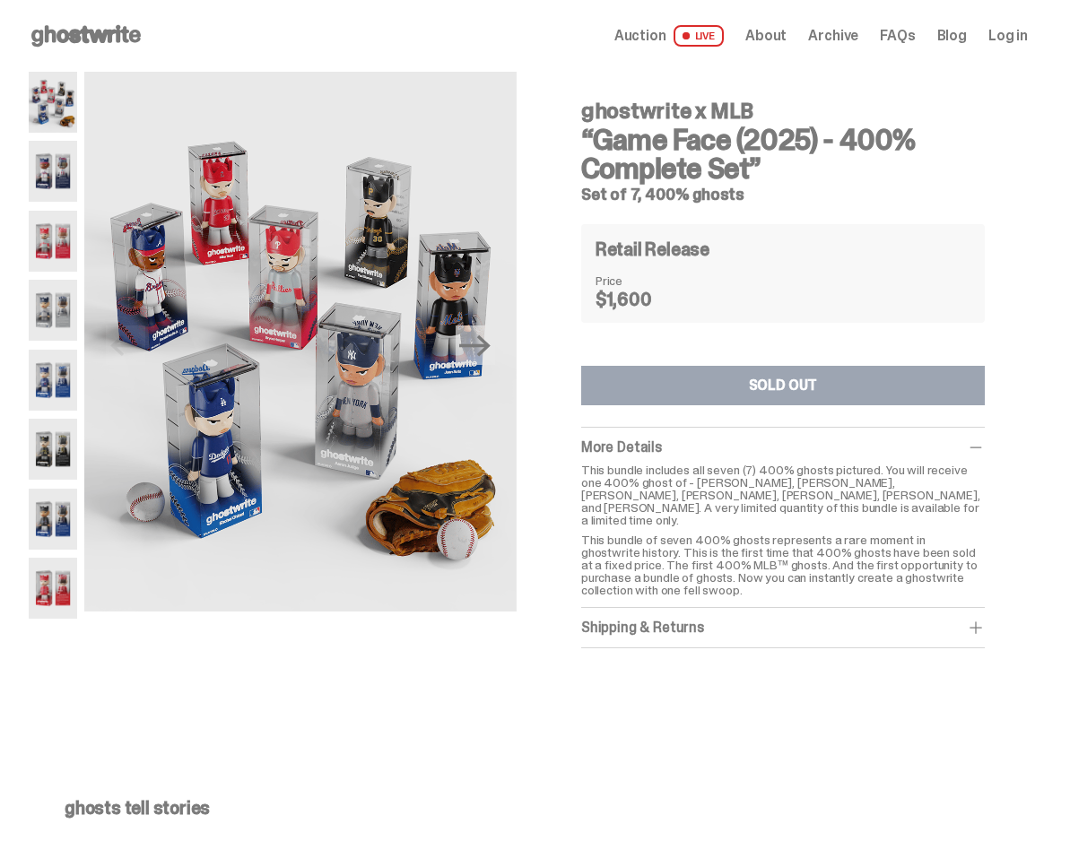
click at [440, 693] on div "Previous Next ghostwrite x MLB “Game Face (2025) - 400% Complete Set” Set of 7,…" at bounding box center [528, 392] width 999 height 641
click at [657, 40] on span "Auction" at bounding box center [641, 36] width 52 height 14
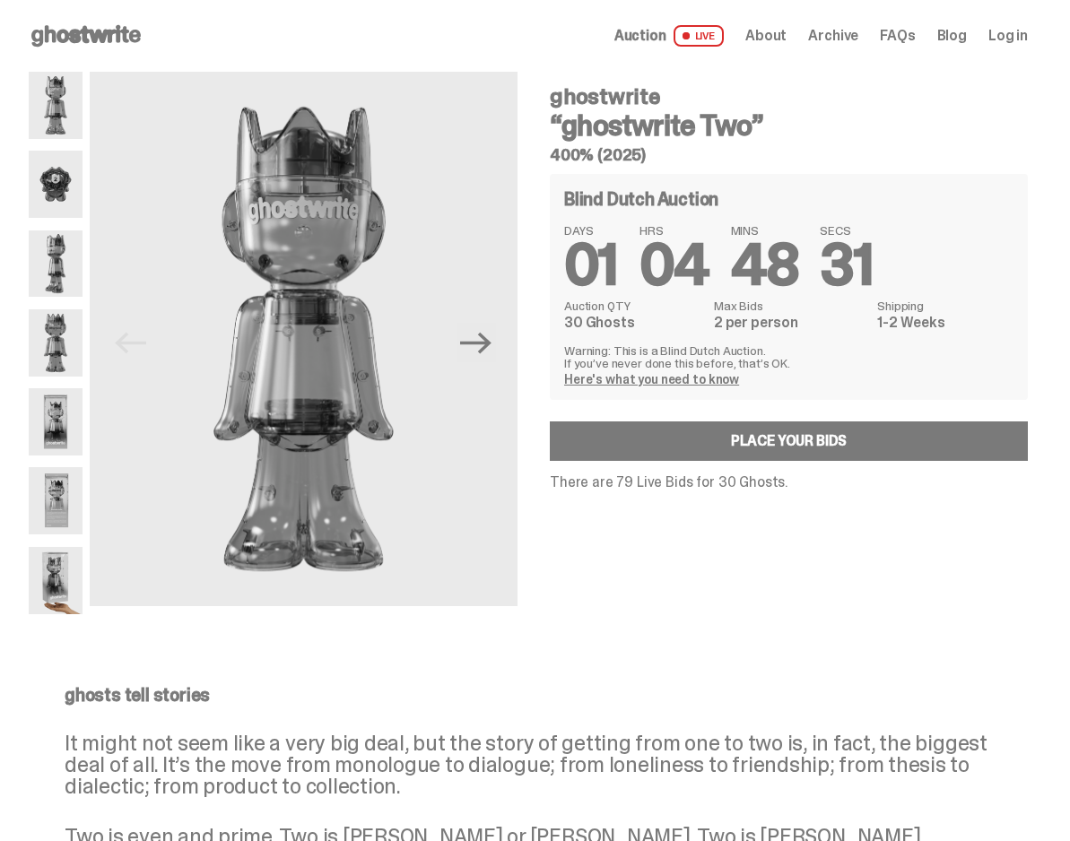
click at [118, 33] on use at bounding box center [85, 36] width 109 height 22
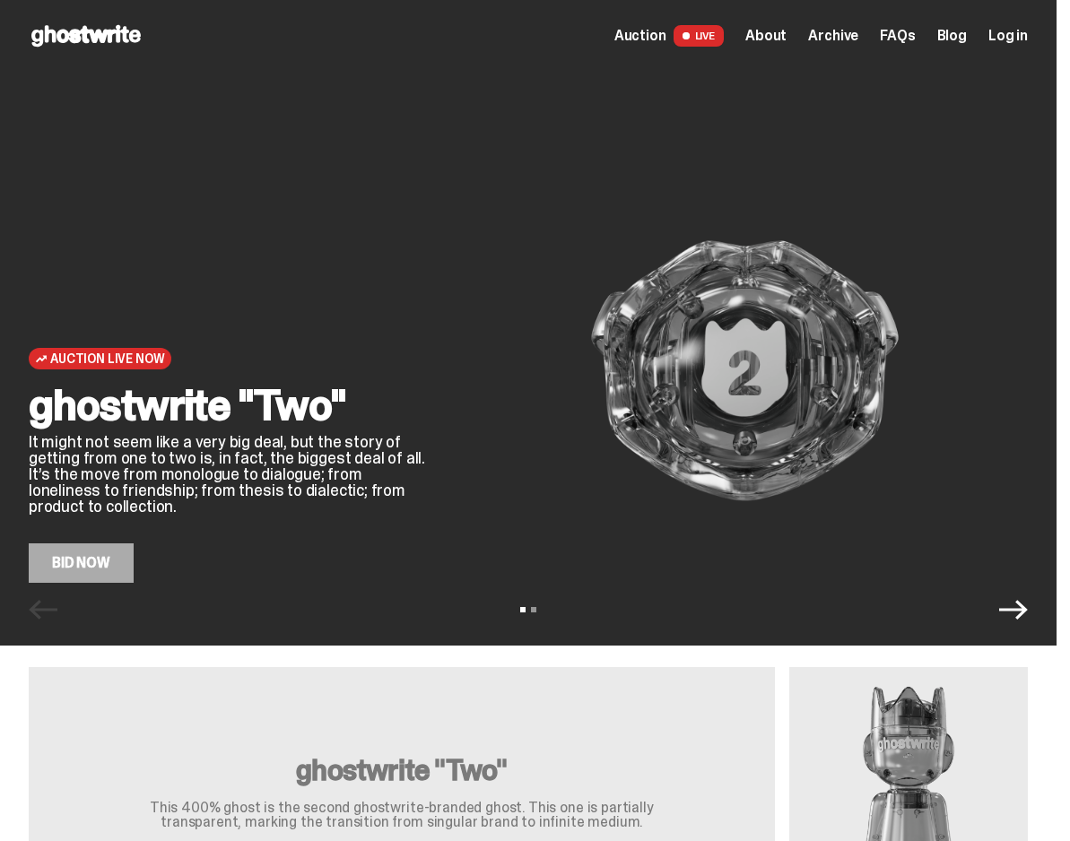
click at [859, 33] on span "Archive" at bounding box center [833, 36] width 50 height 14
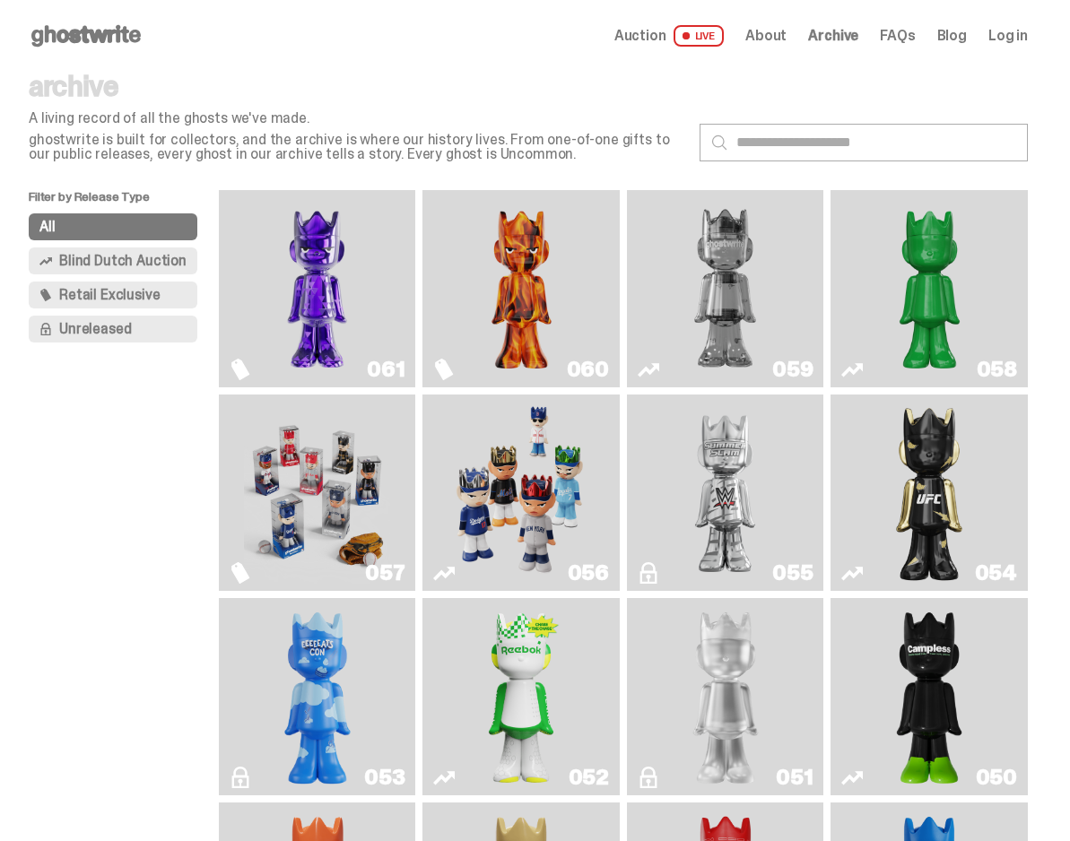
click at [313, 502] on img "Game Face (2025)" at bounding box center [317, 493] width 146 height 183
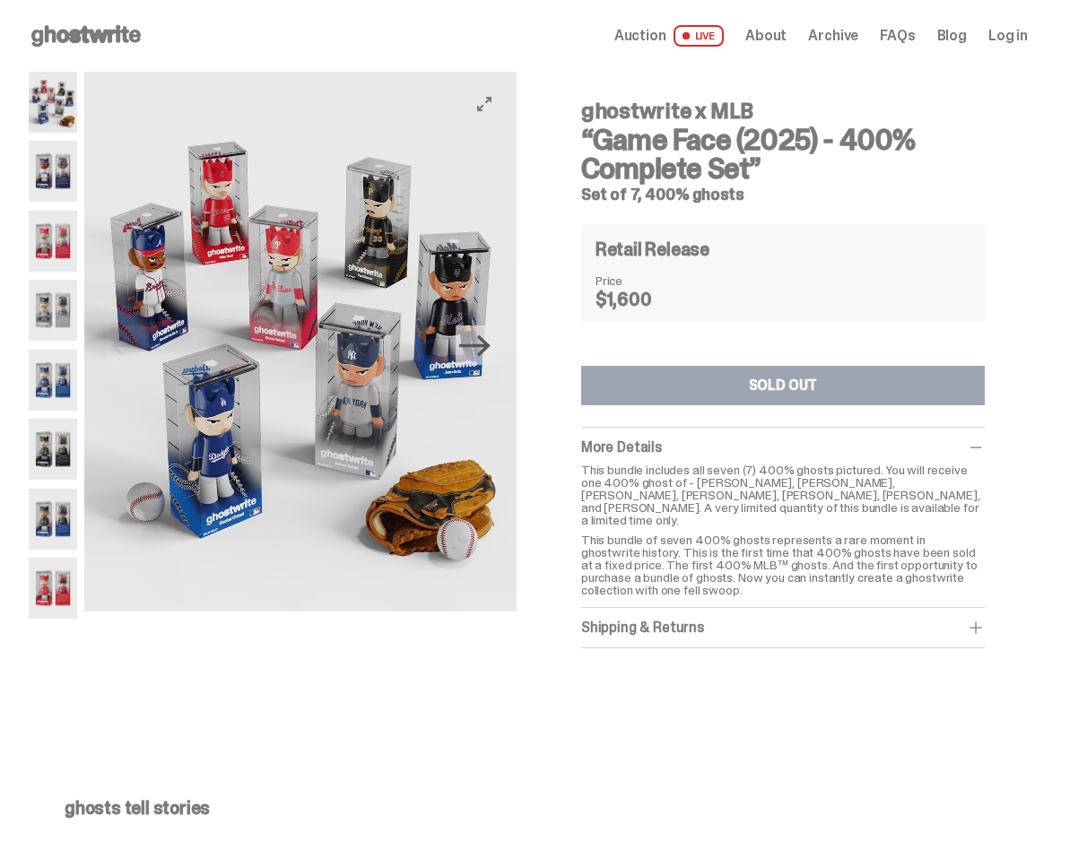
click at [477, 354] on icon "Next" at bounding box center [474, 345] width 31 height 31
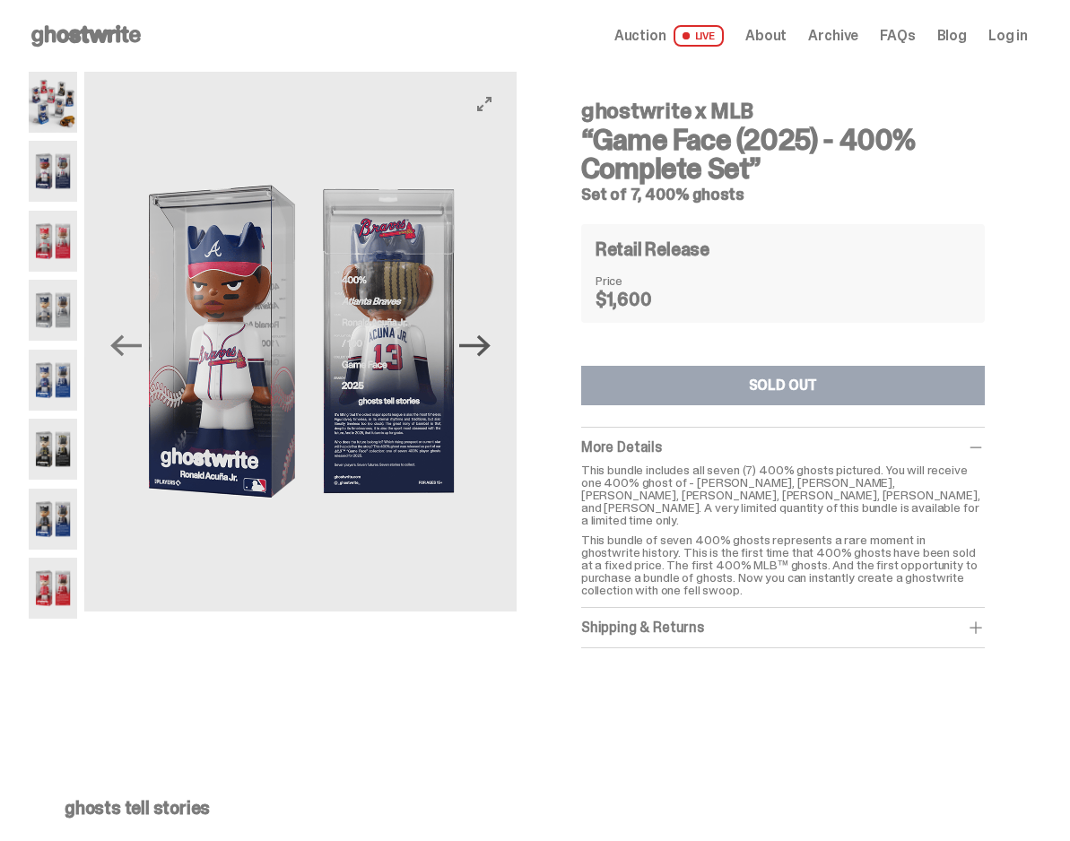
click at [477, 354] on icon "Next" at bounding box center [474, 345] width 31 height 31
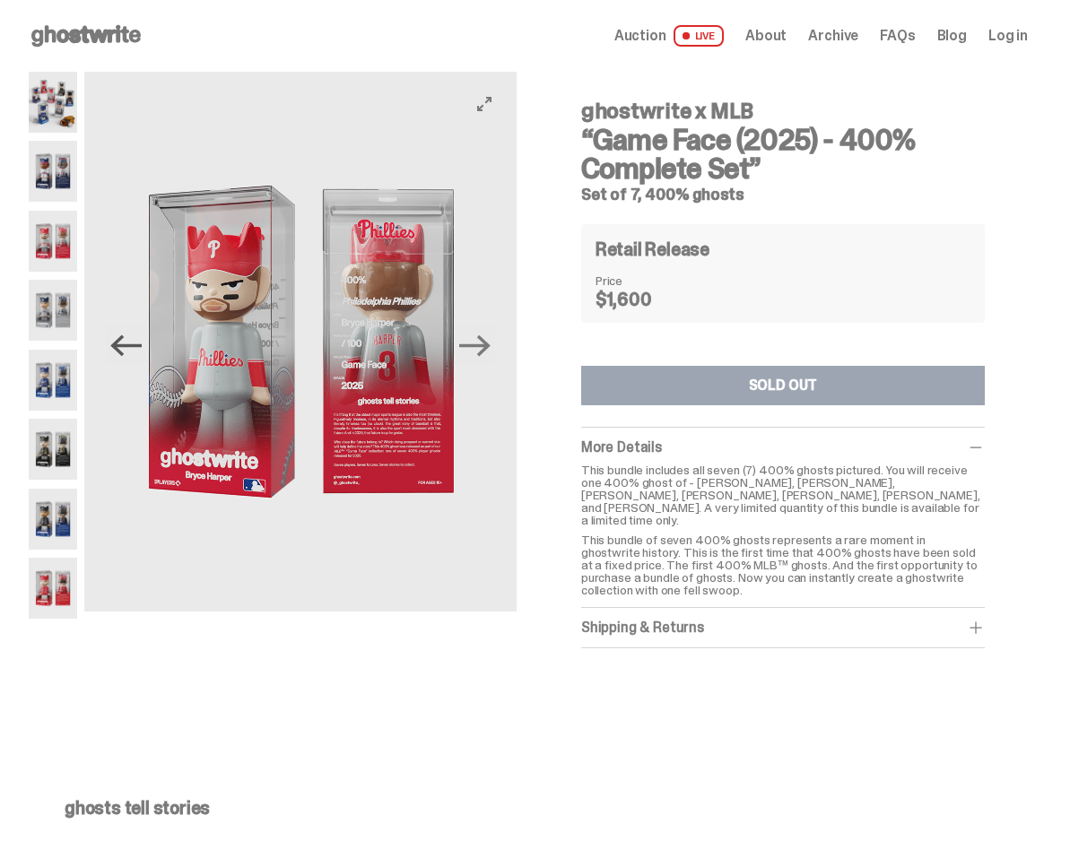
click at [126, 353] on icon "Previous" at bounding box center [125, 345] width 31 height 31
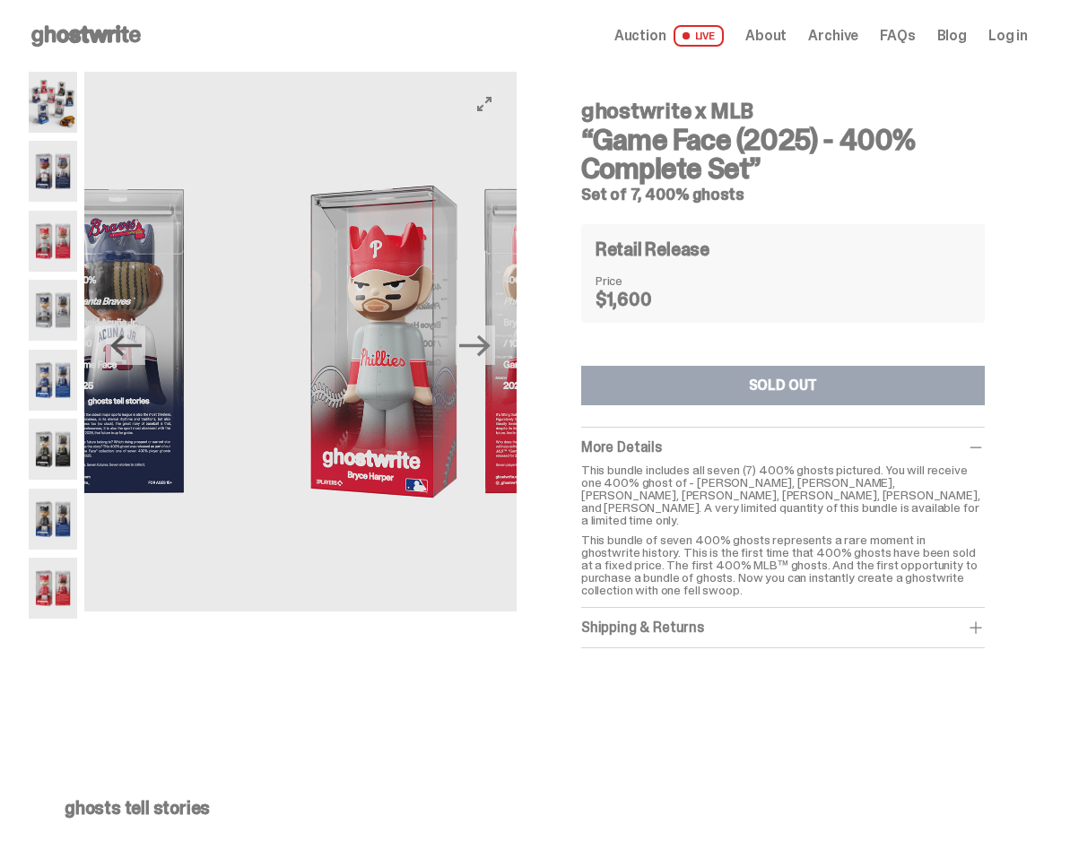
click at [126, 353] on icon "Previous" at bounding box center [125, 345] width 31 height 31
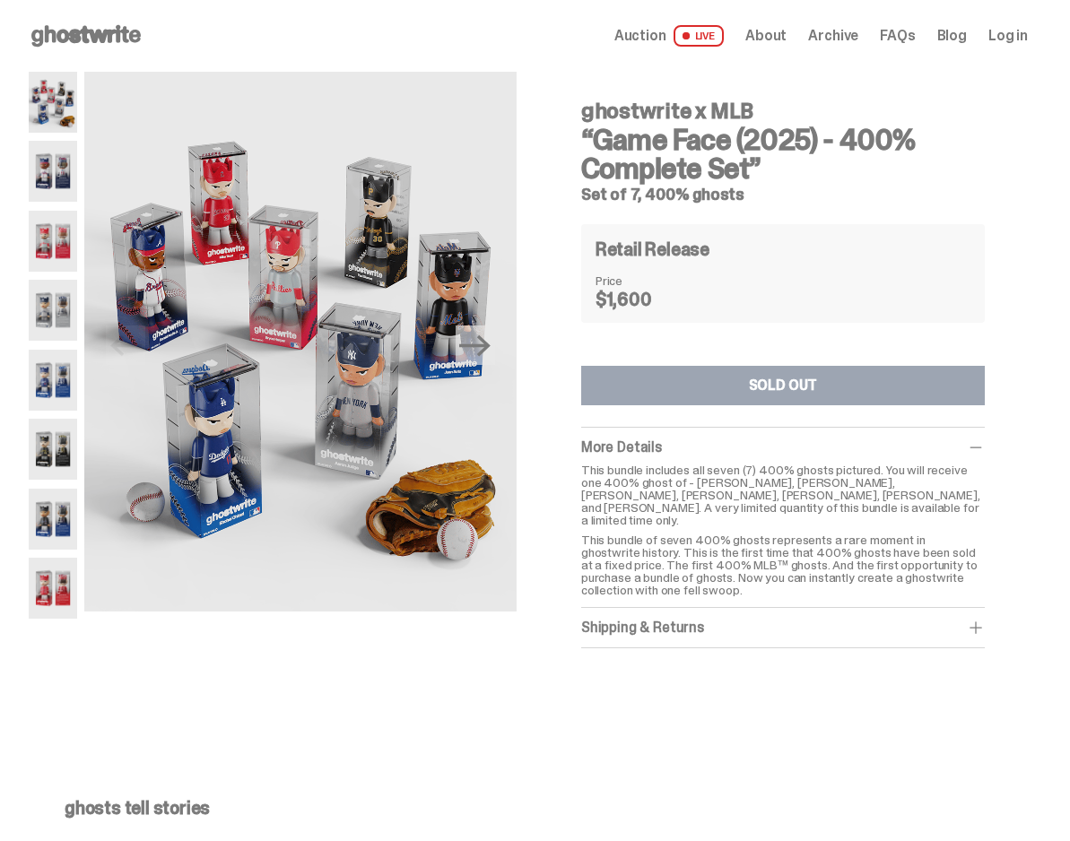
click at [57, 243] on img at bounding box center [53, 241] width 48 height 61
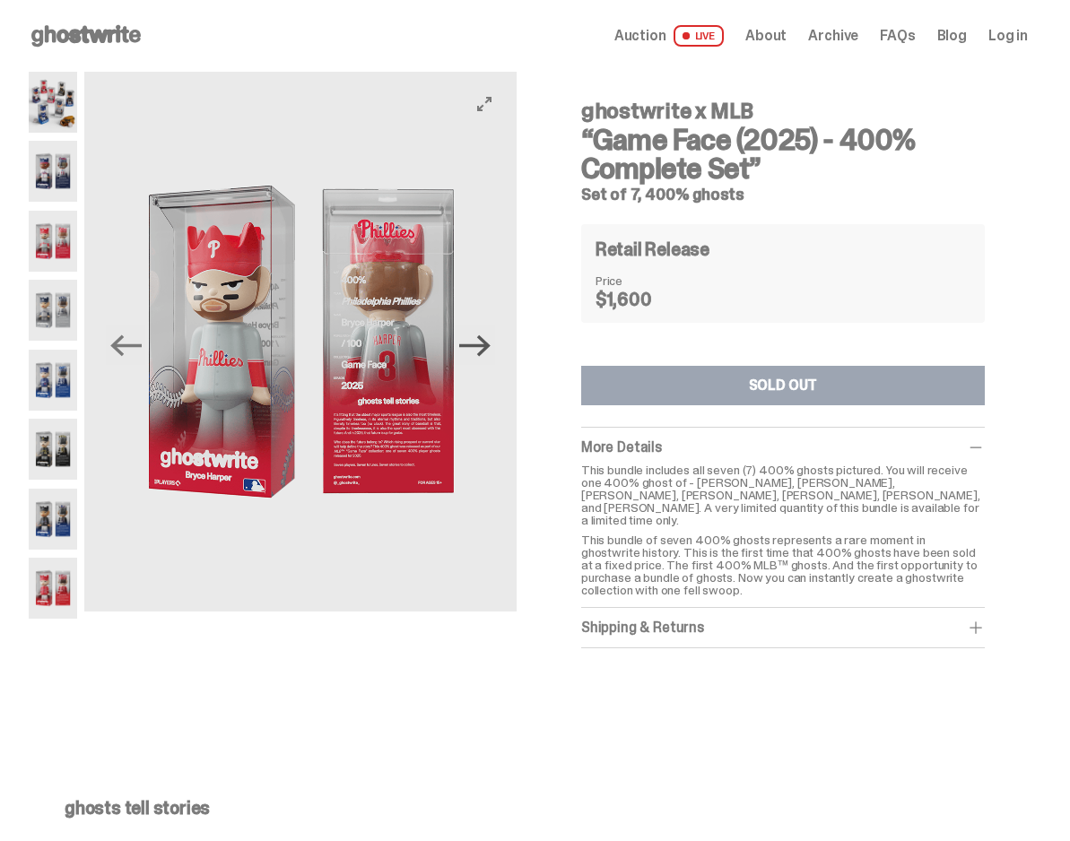
click at [491, 345] on icon "Next" at bounding box center [474, 346] width 31 height 22
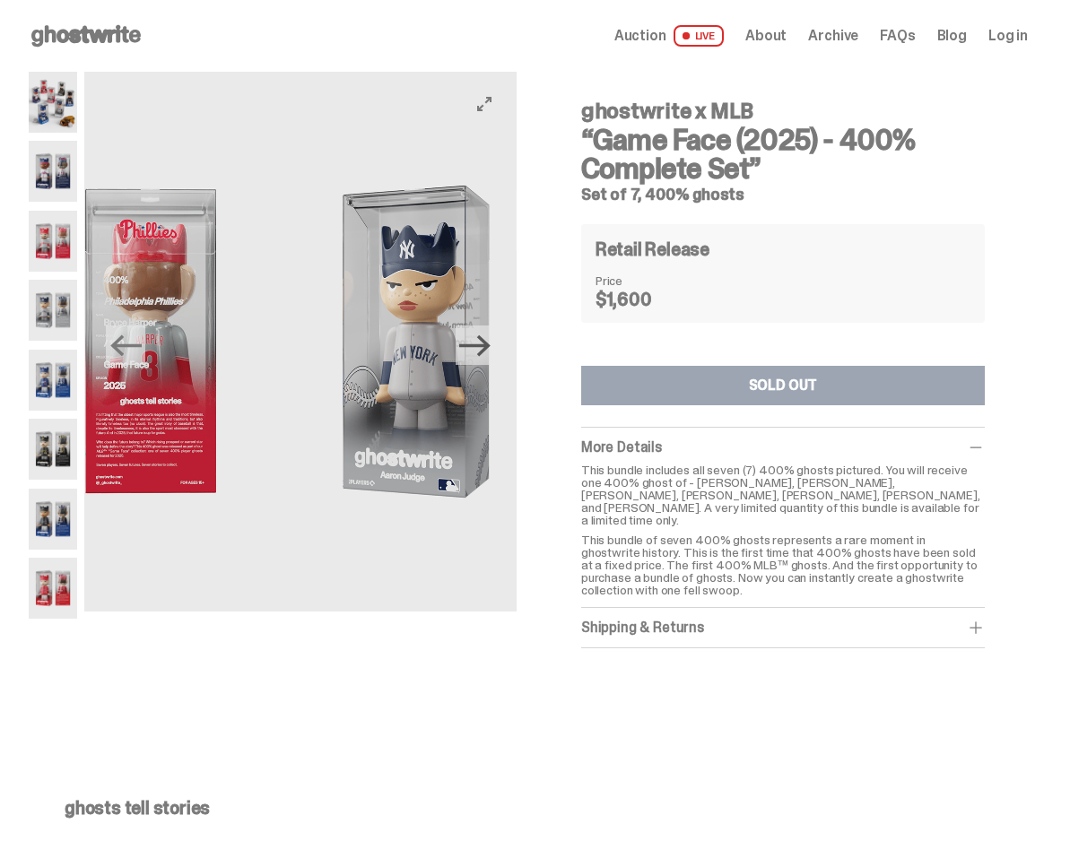
click at [491, 345] on icon "Next" at bounding box center [474, 346] width 31 height 22
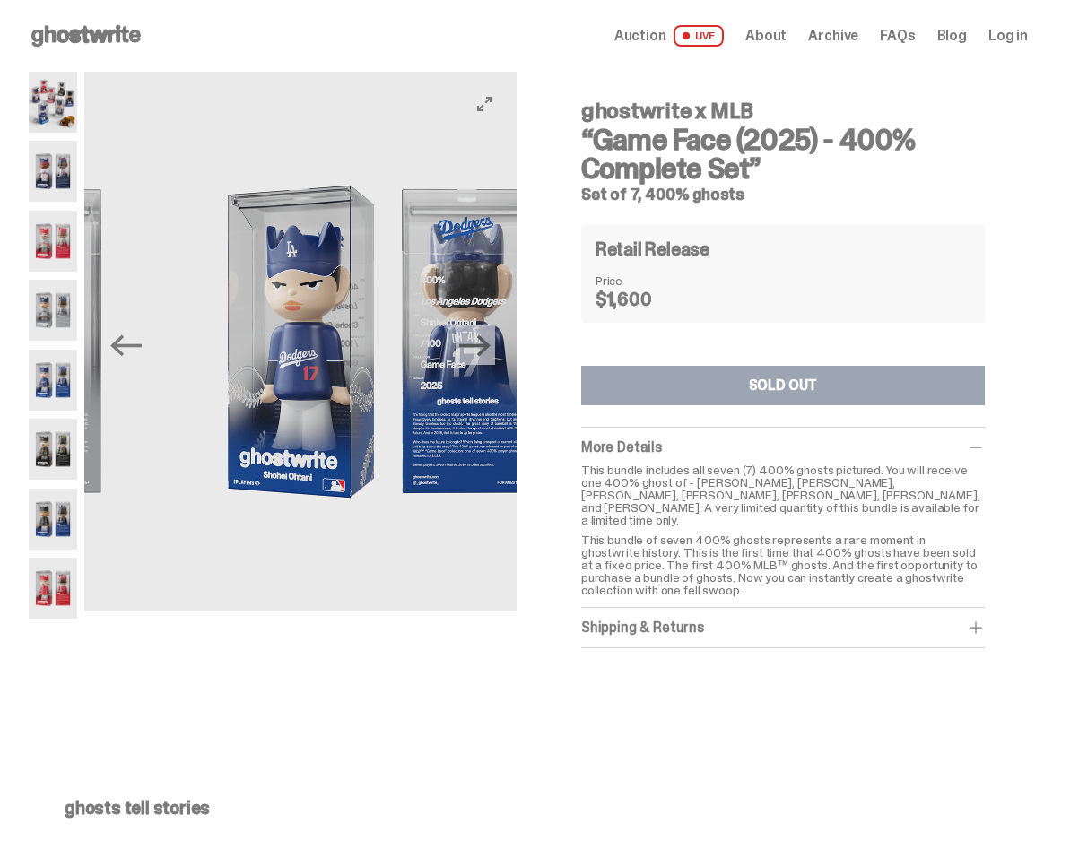
click at [491, 345] on icon "Next" at bounding box center [474, 346] width 31 height 22
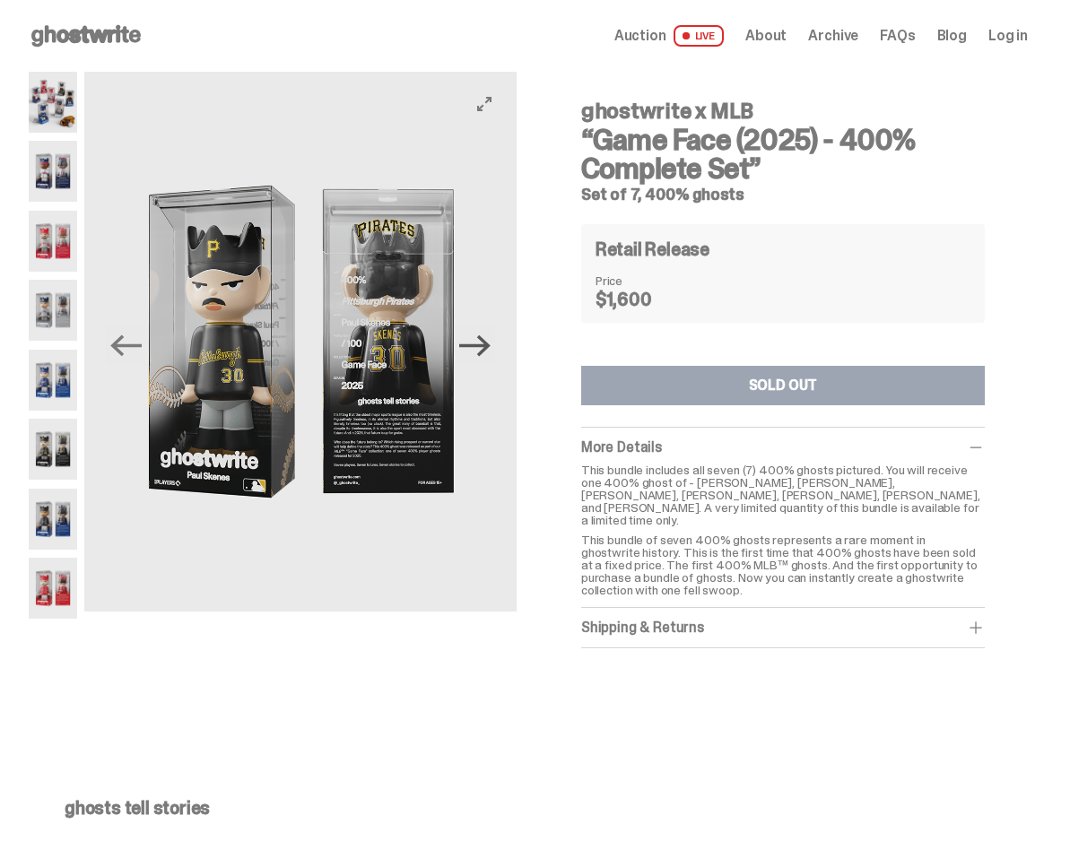
click at [491, 345] on icon "Next" at bounding box center [474, 346] width 31 height 22
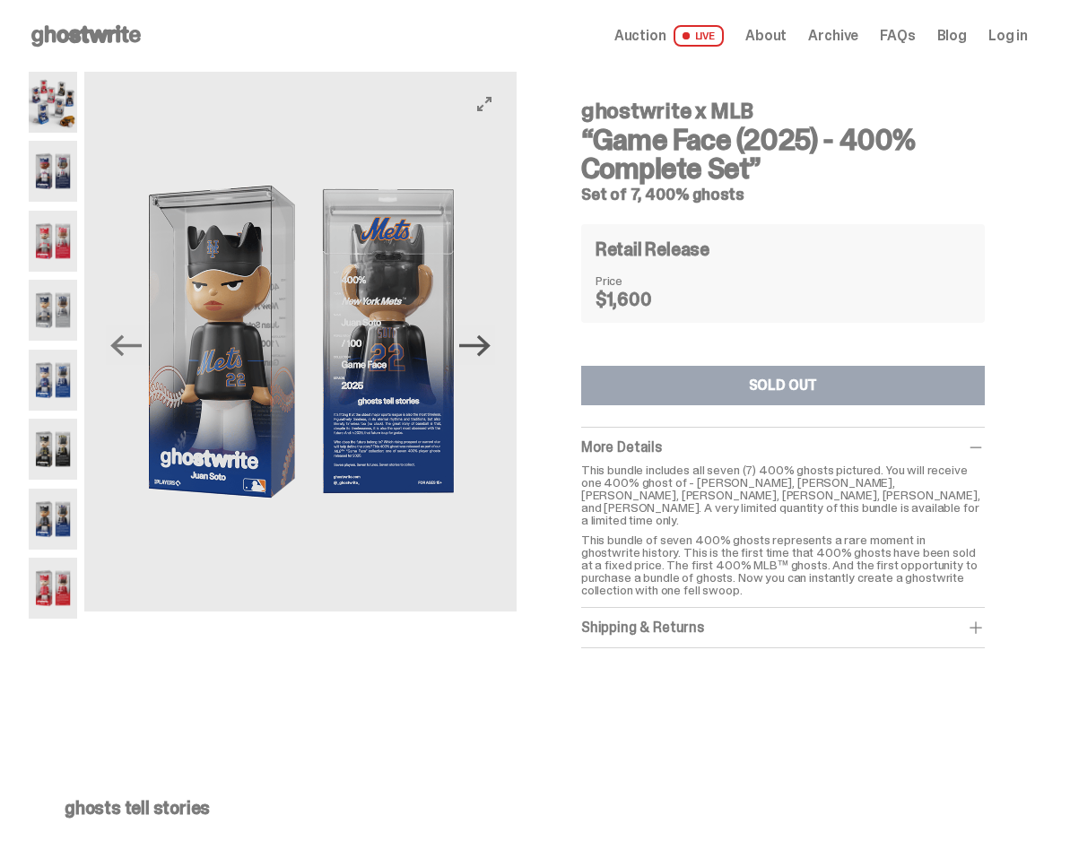
click at [491, 345] on icon "Next" at bounding box center [474, 346] width 31 height 22
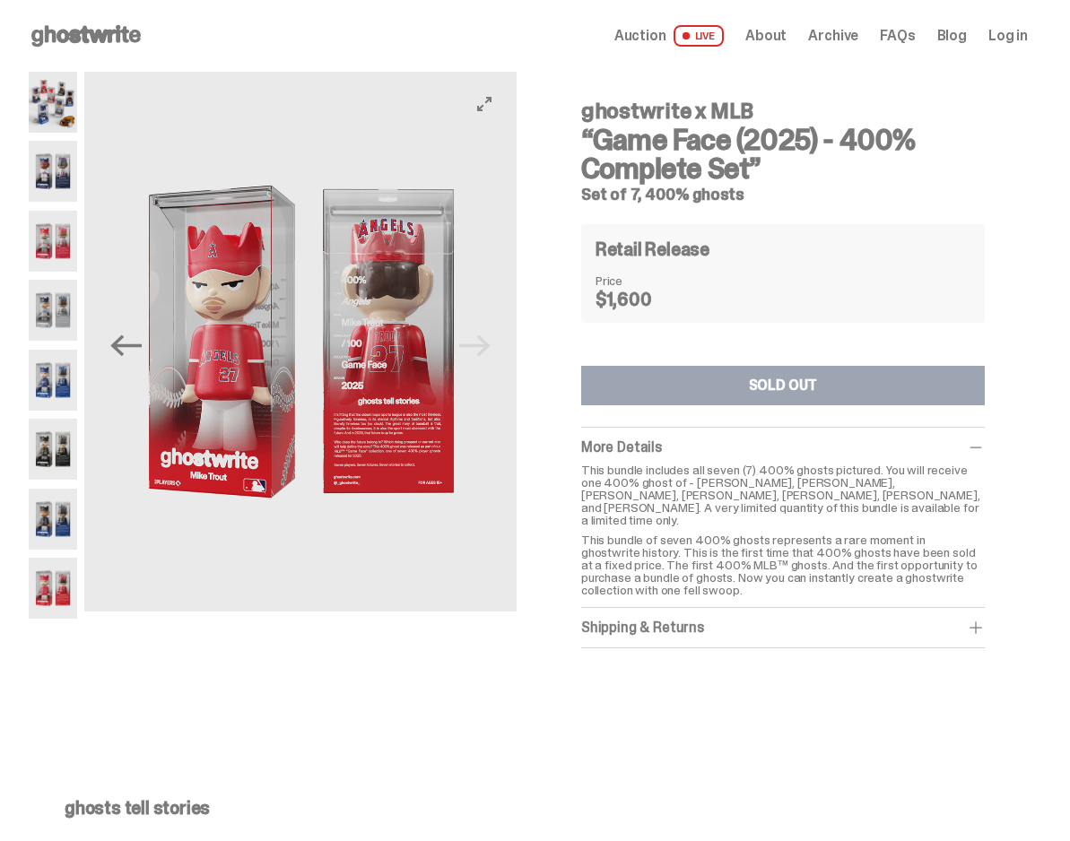
click at [494, 345] on img at bounding box center [301, 342] width 432 height 540
click at [130, 344] on icon "Previous" at bounding box center [125, 346] width 31 height 22
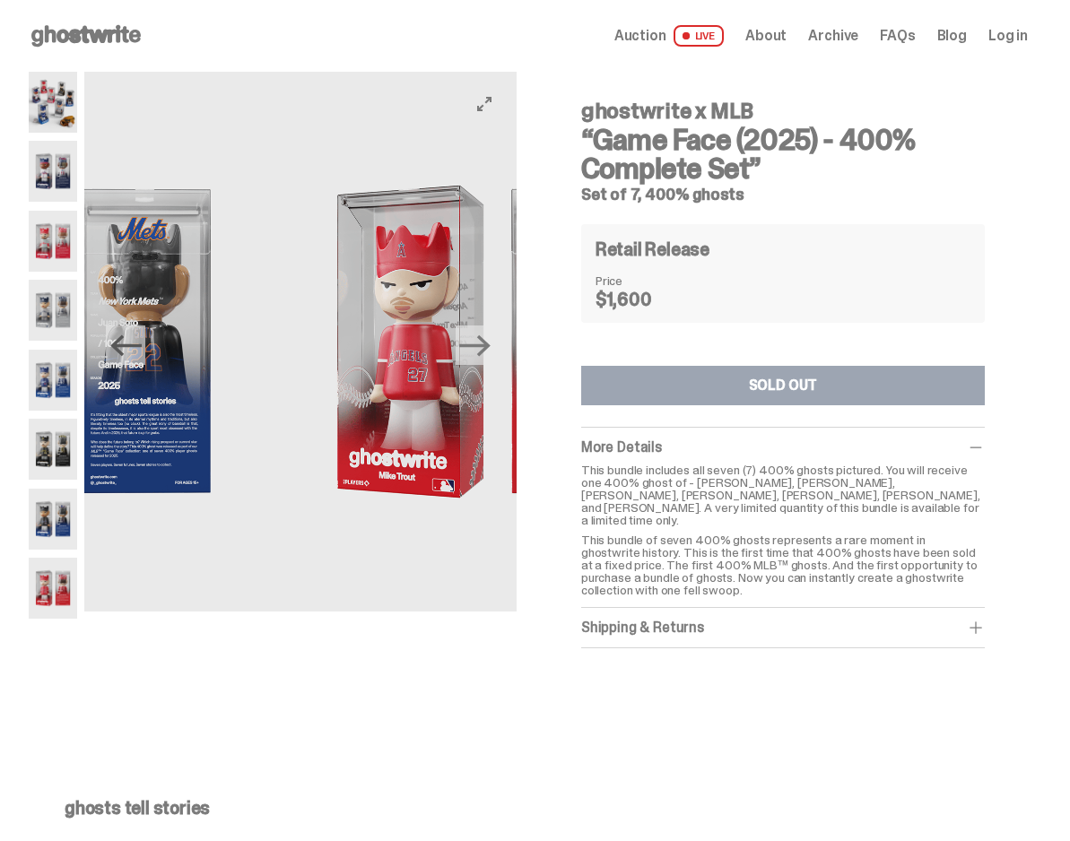
click at [130, 344] on icon "Previous" at bounding box center [125, 346] width 31 height 22
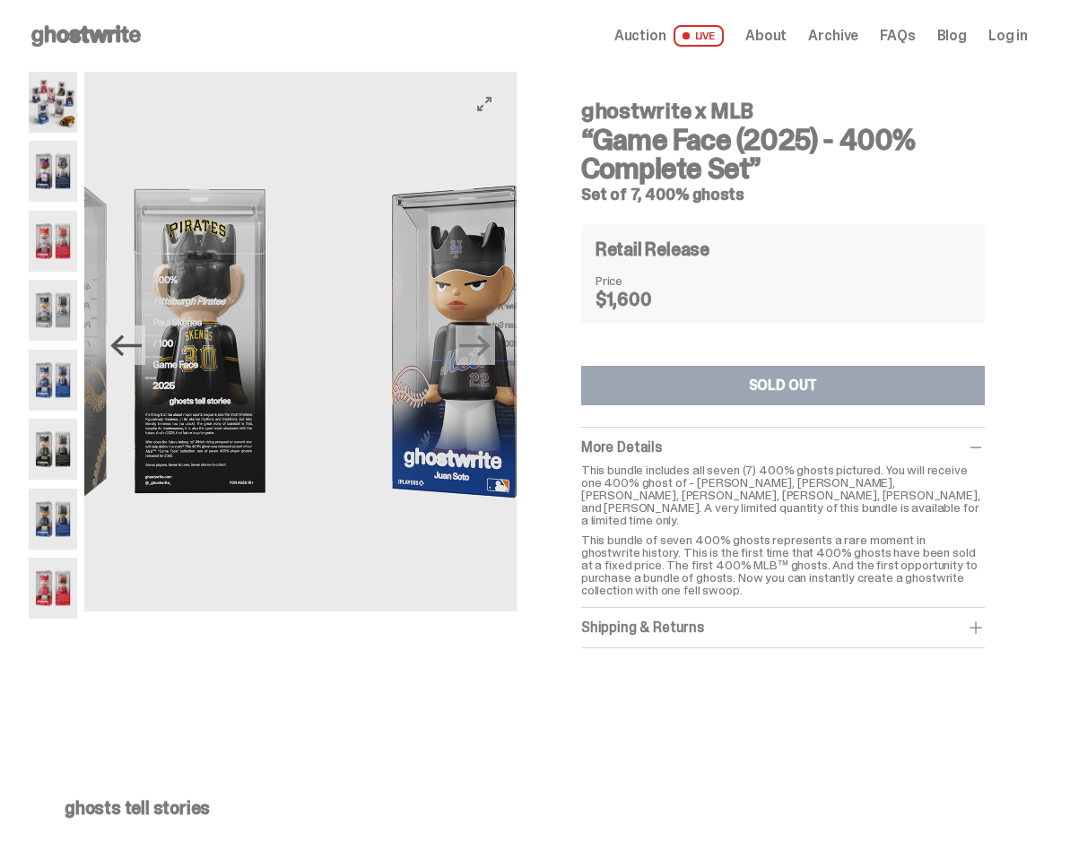
click at [130, 344] on icon "Previous" at bounding box center [125, 346] width 31 height 22
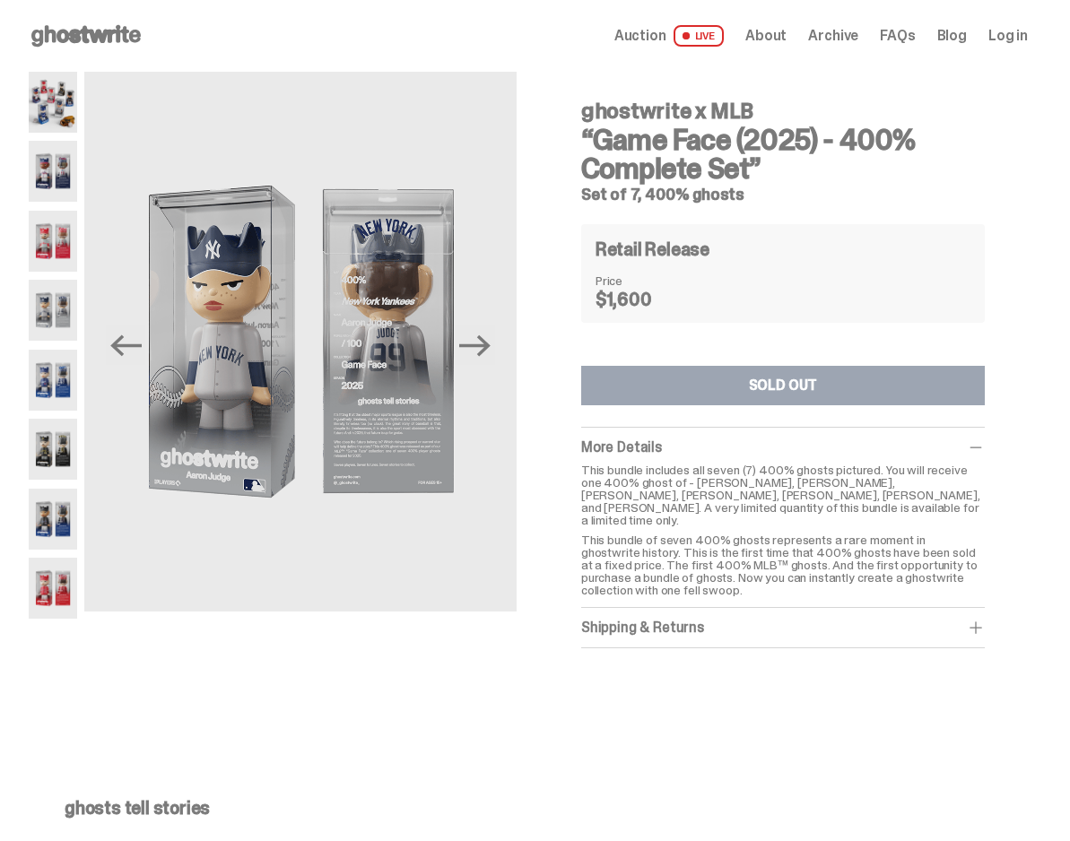
click at [63, 112] on img at bounding box center [53, 102] width 48 height 61
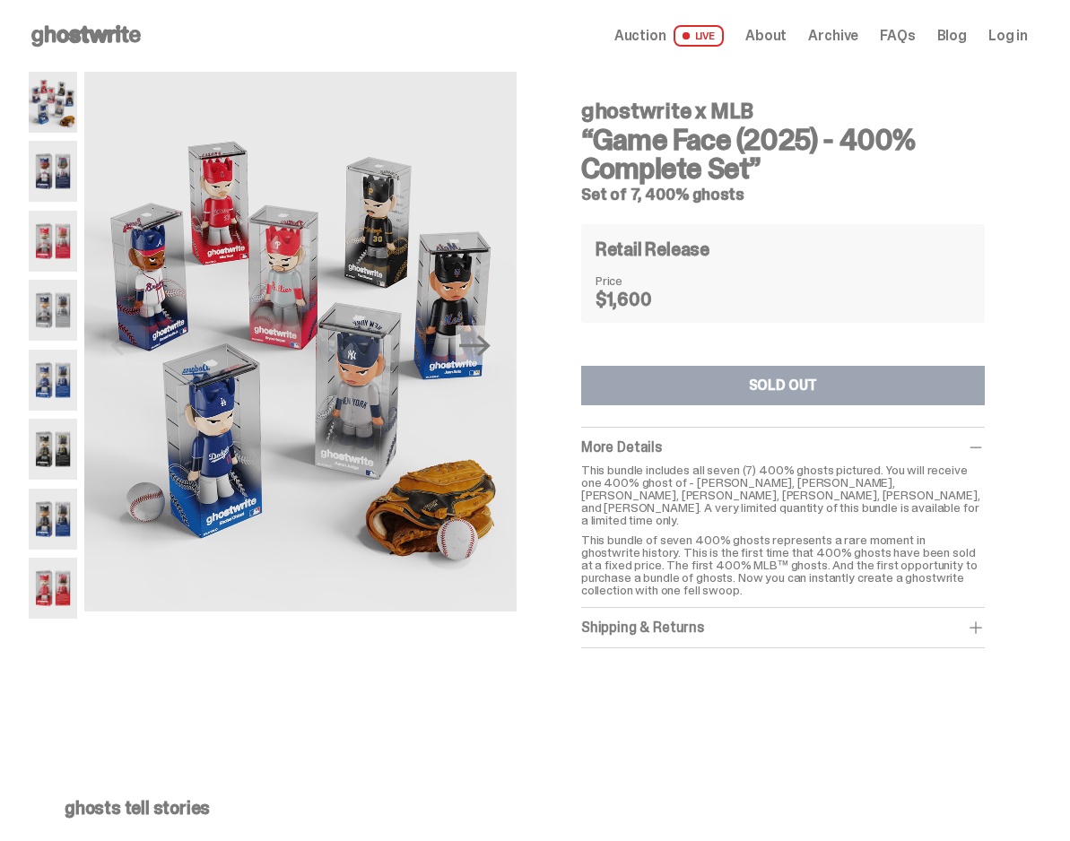
click at [64, 246] on img at bounding box center [53, 241] width 48 height 61
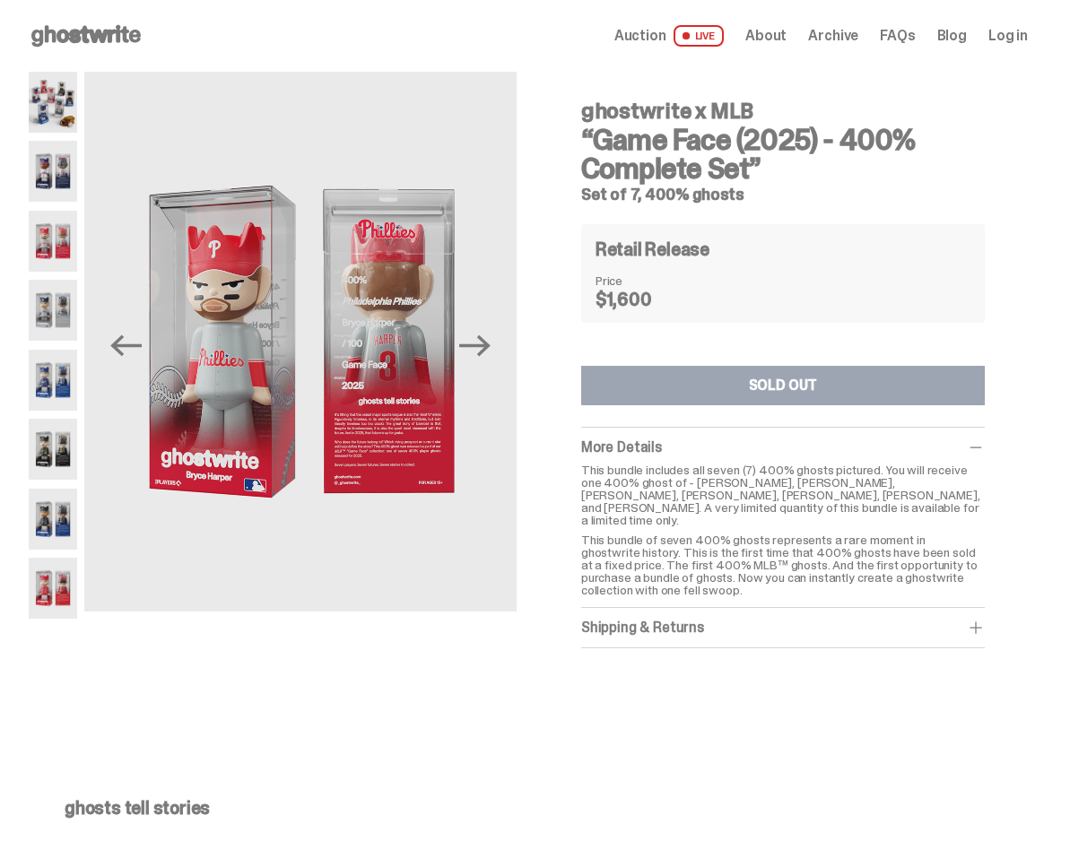
click at [49, 104] on img at bounding box center [53, 102] width 48 height 61
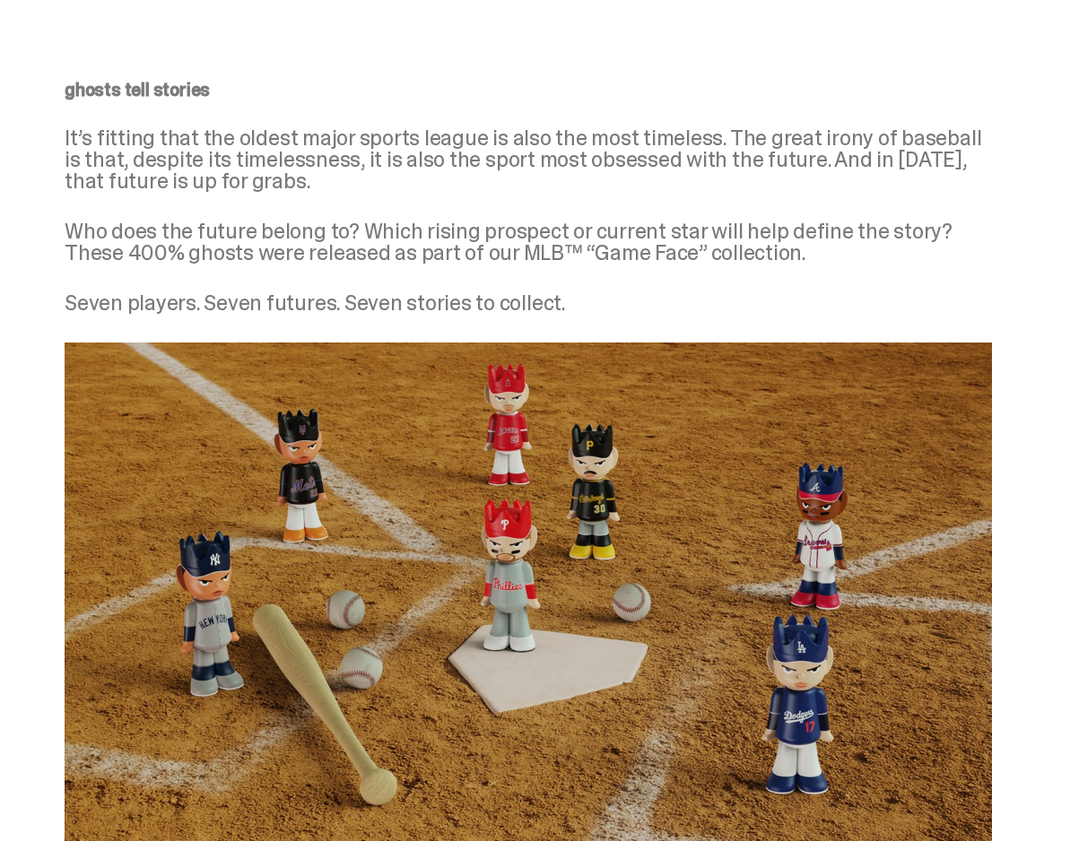
scroll to position [758, 0]
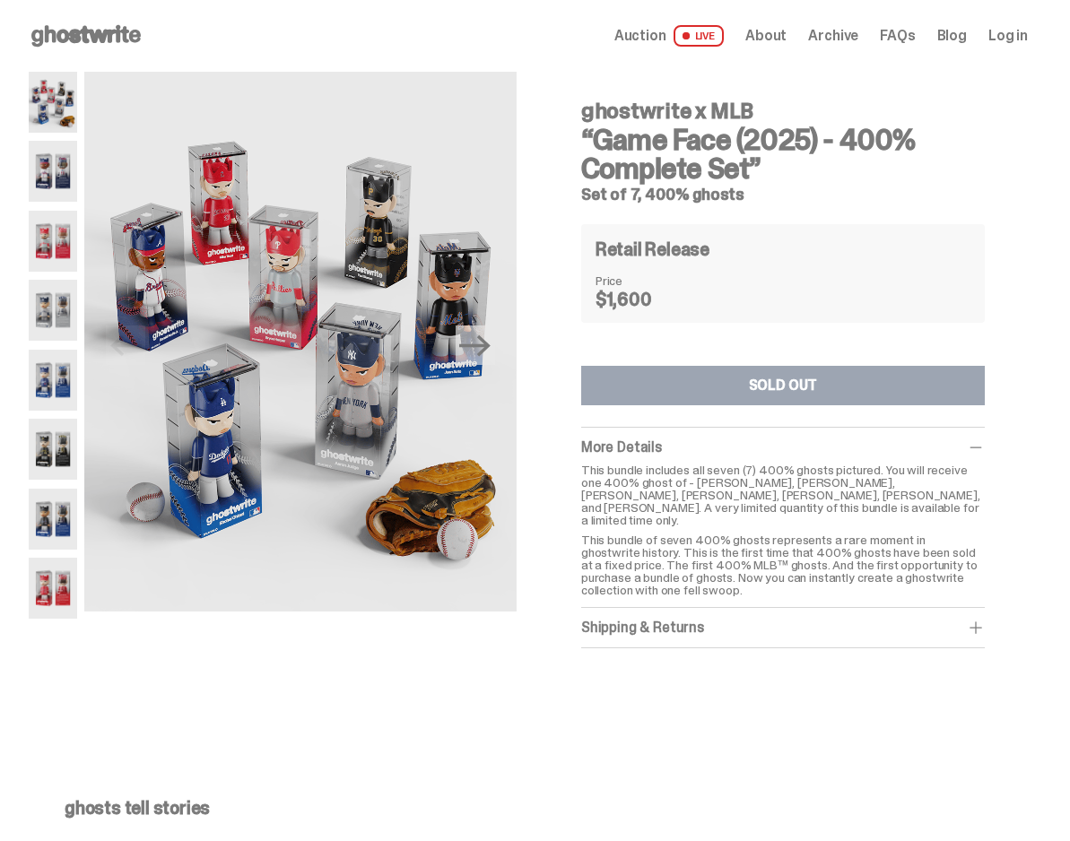
click at [73, 31] on use at bounding box center [85, 36] width 109 height 22
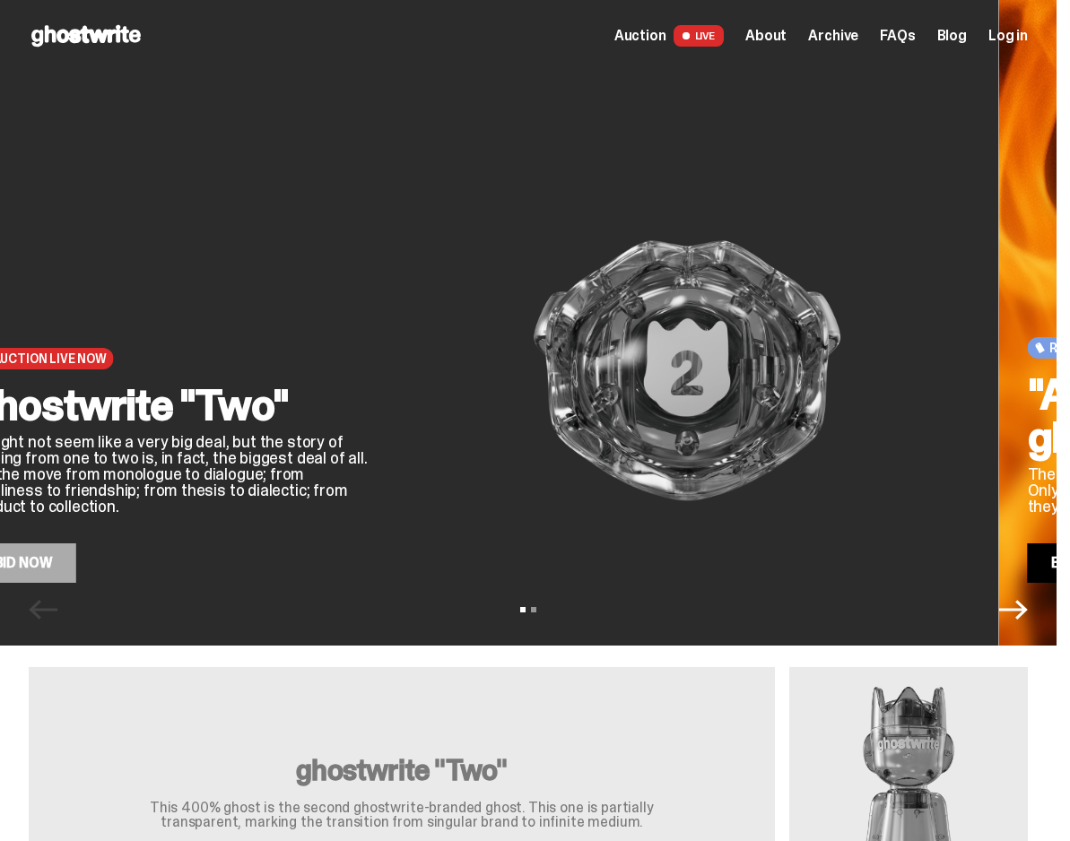
click at [694, 455] on img at bounding box center [687, 371] width 566 height 424
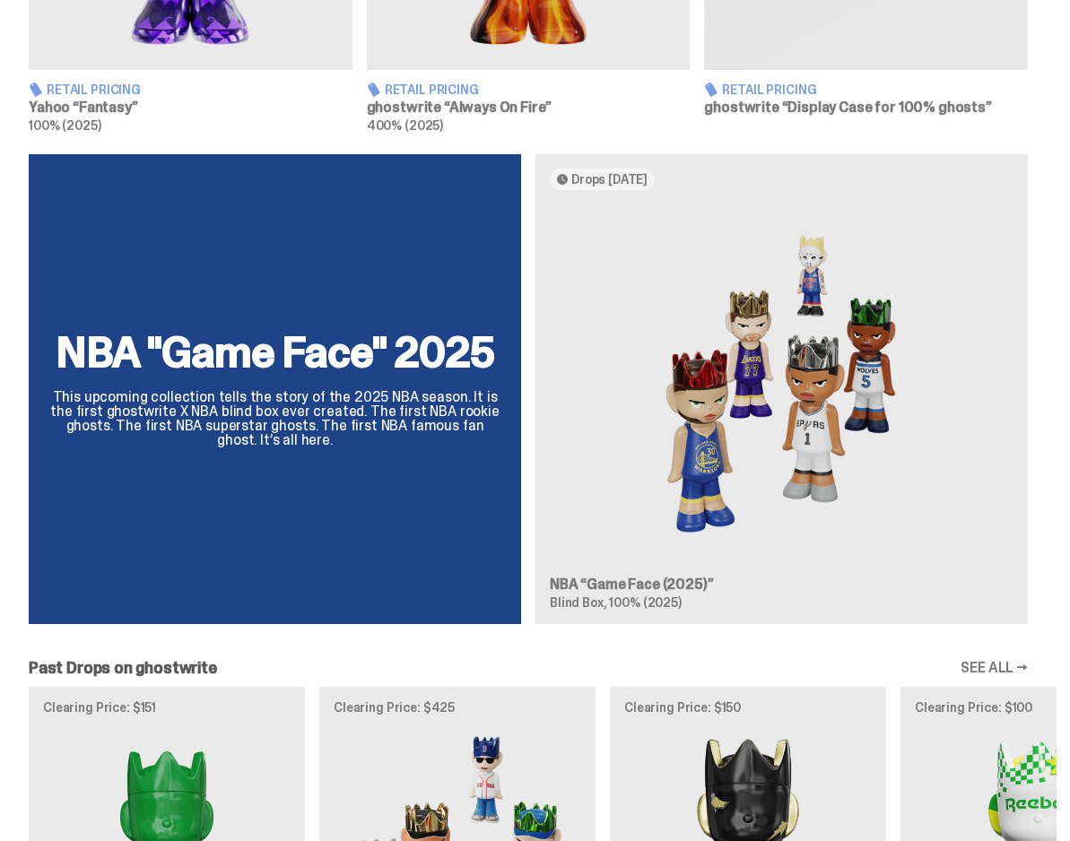
scroll to position [1436, 0]
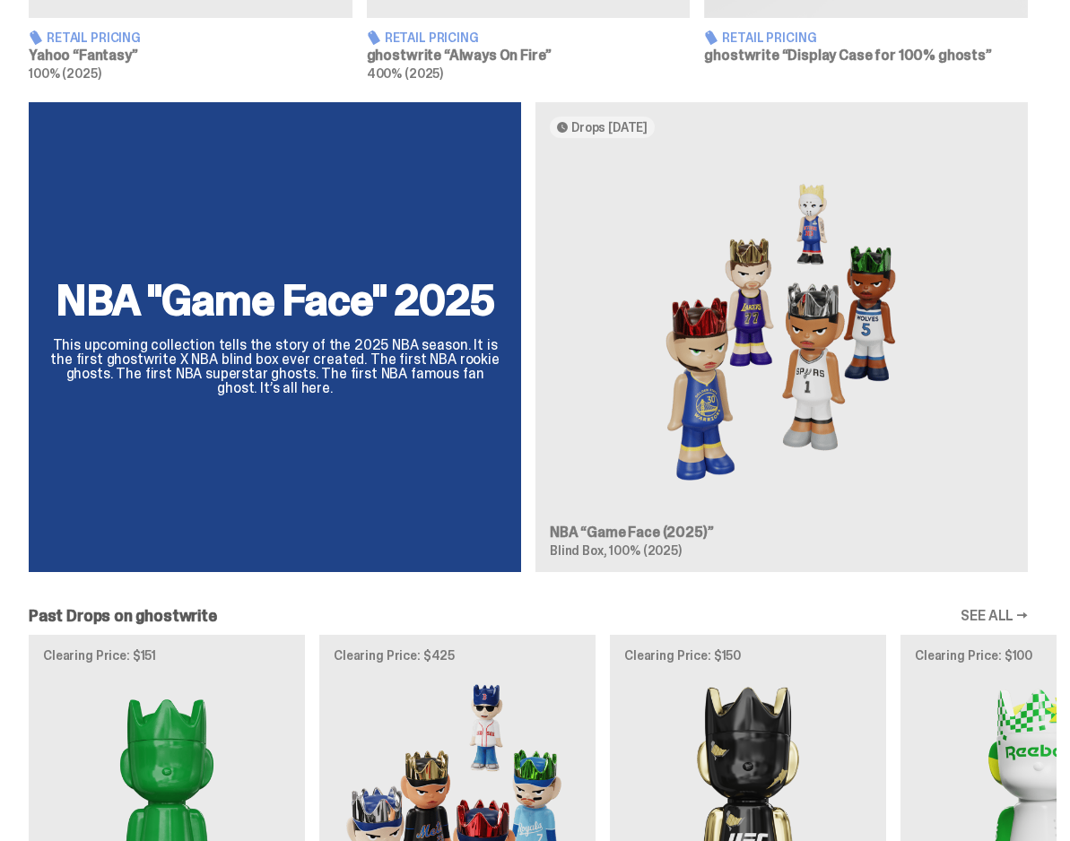
click at [284, 419] on div "NBA "Game Face" 2025 This upcoming collection tells the story of the 2025 NBA s…" at bounding box center [528, 344] width 1057 height 484
click at [168, 309] on div "NBA "Game Face" 2025 This upcoming collection tells the story of the 2025 NBA s…" at bounding box center [528, 344] width 1057 height 484
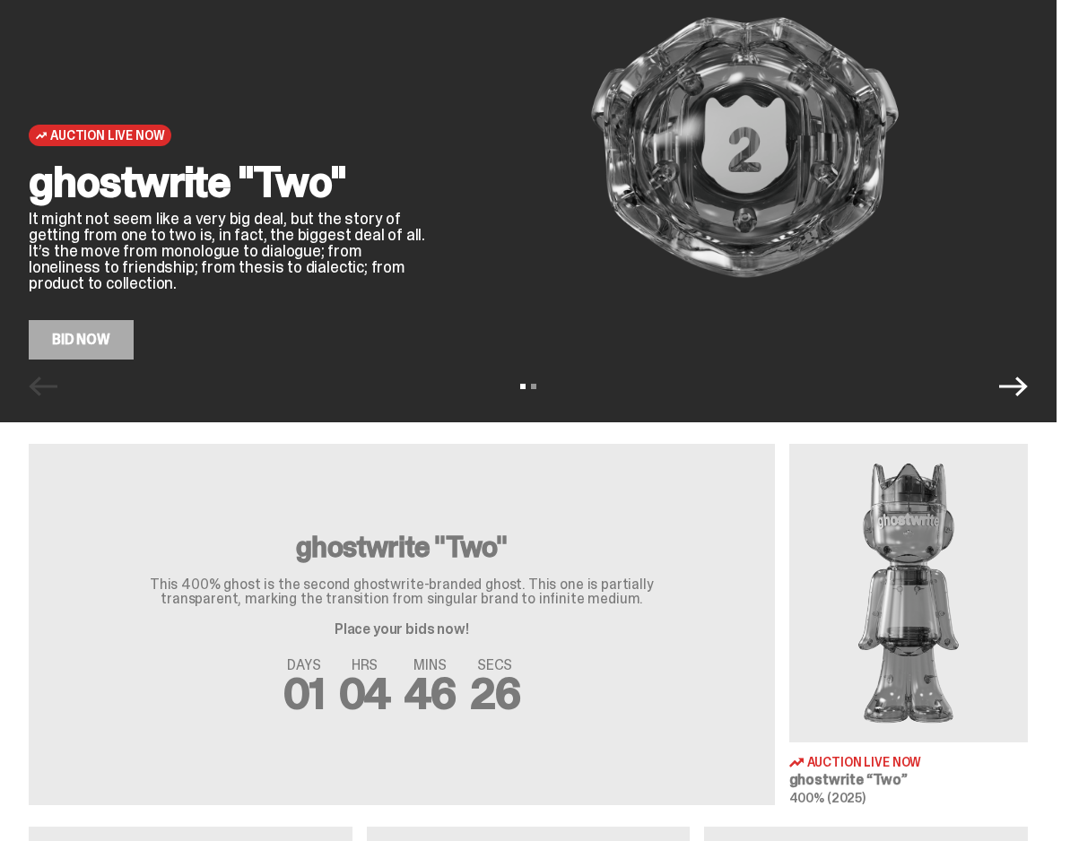
scroll to position [0, 0]
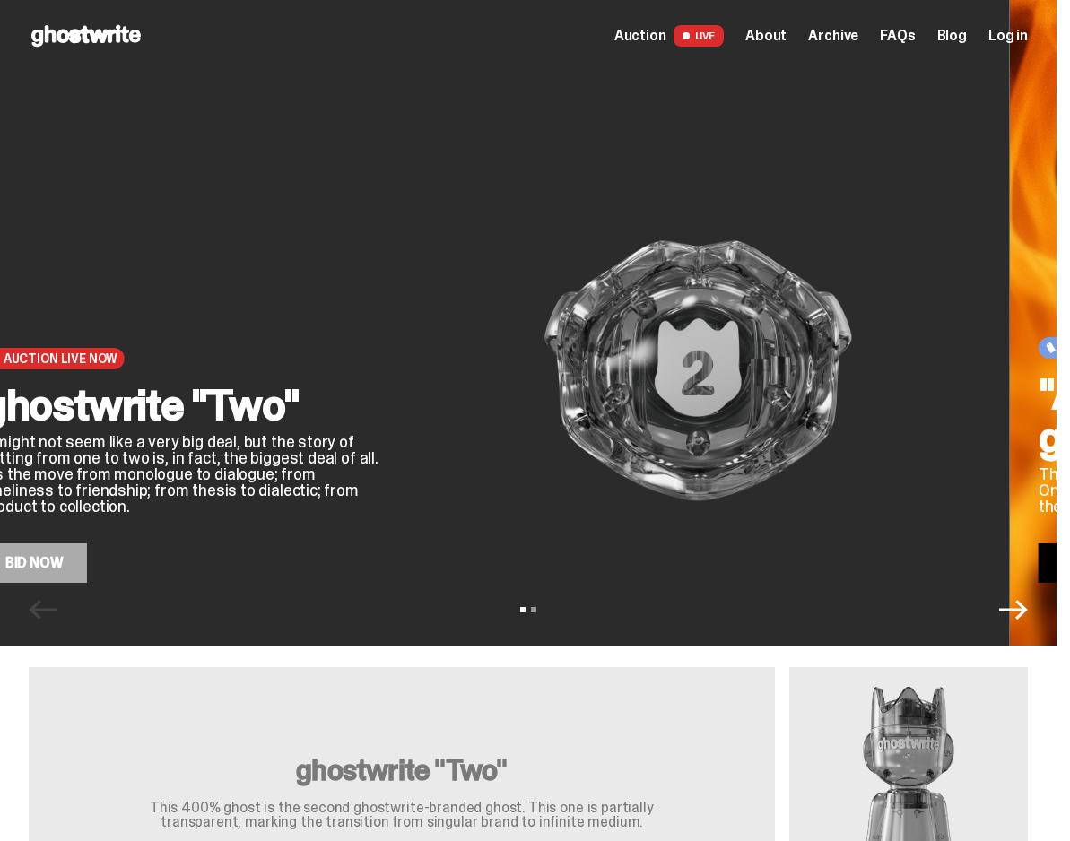
click at [738, 560] on img at bounding box center [698, 371] width 566 height 424
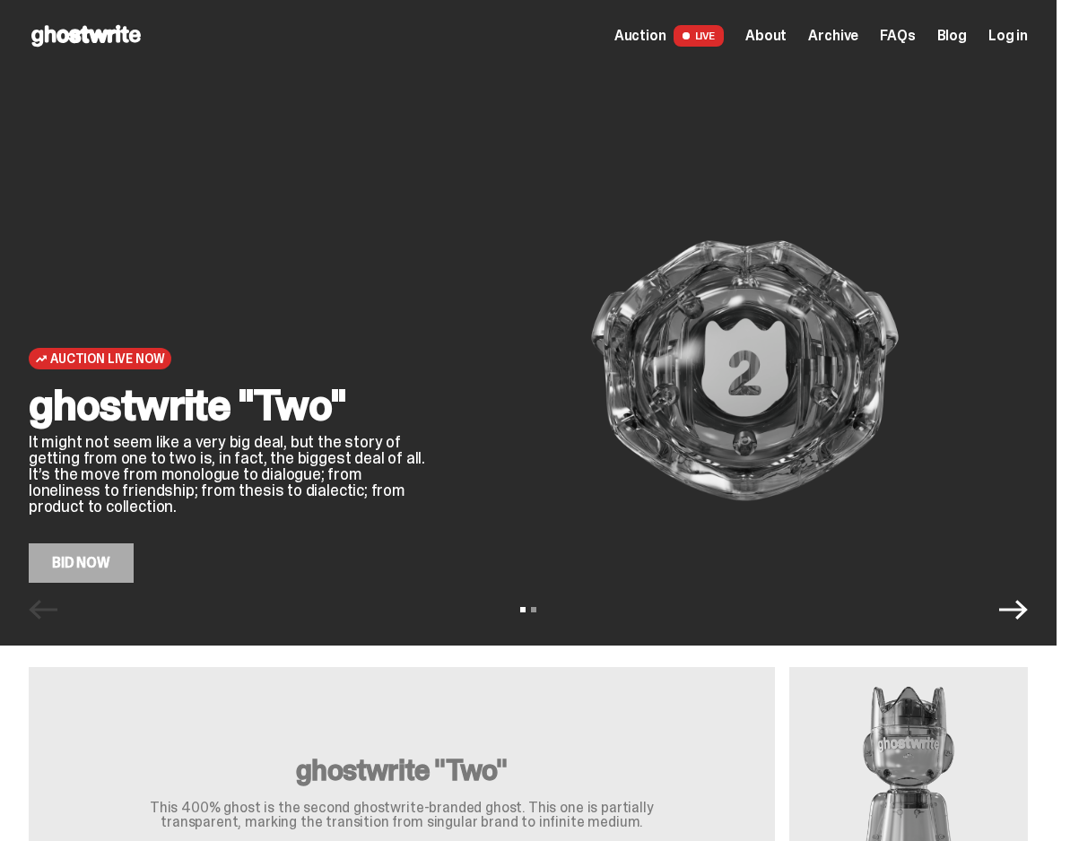
click at [1020, 613] on icon "Next" at bounding box center [1013, 610] width 29 height 29
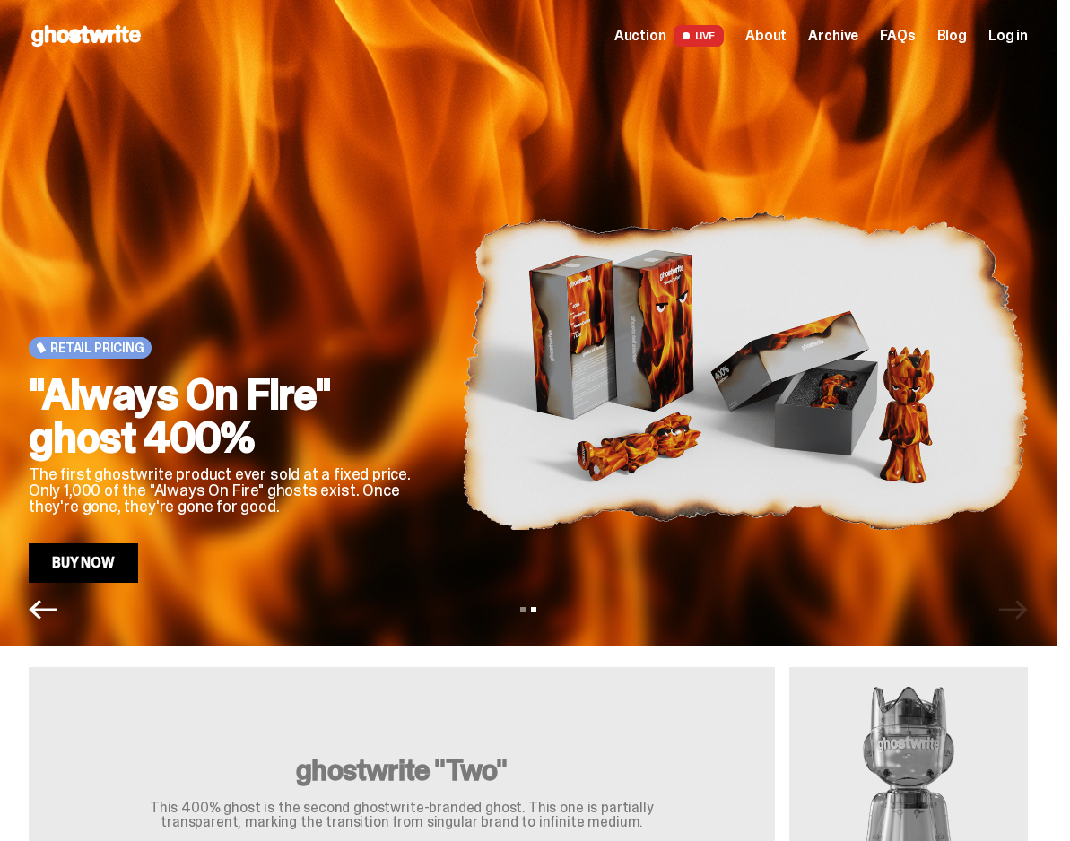
click at [40, 613] on icon "Previous" at bounding box center [43, 610] width 29 height 29
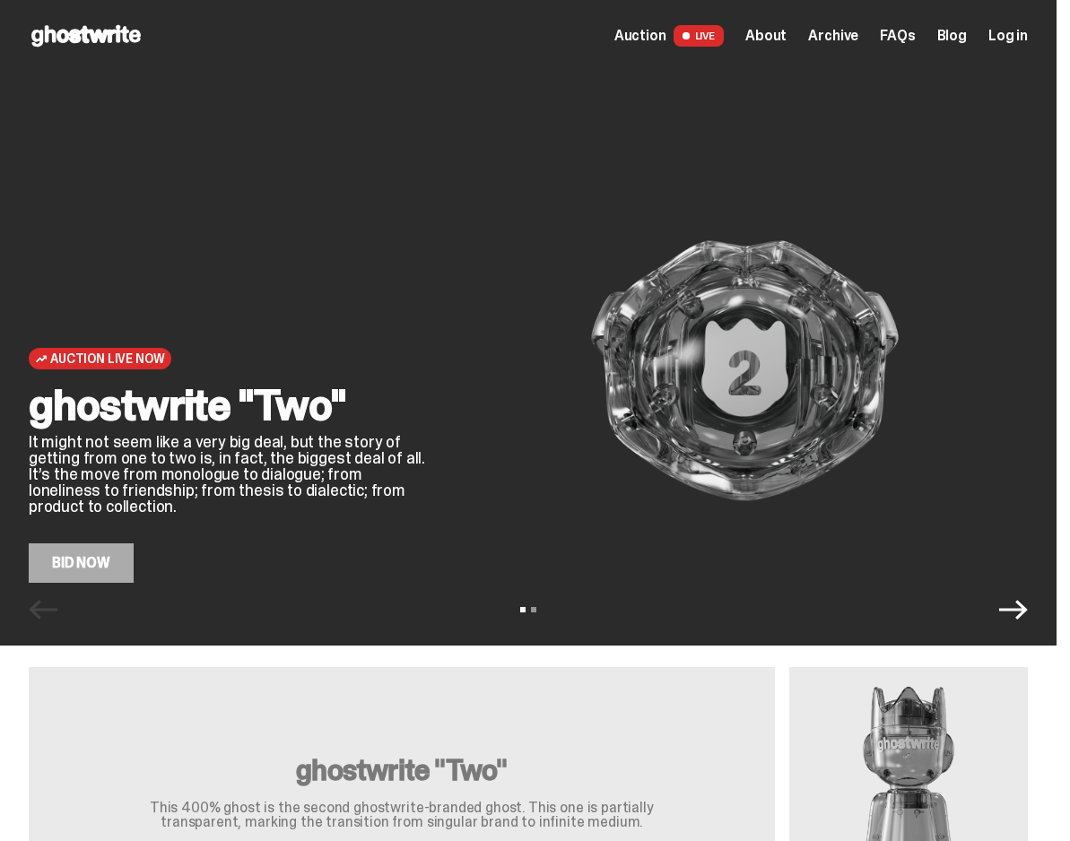
click at [1014, 614] on icon "Next" at bounding box center [1013, 610] width 29 height 29
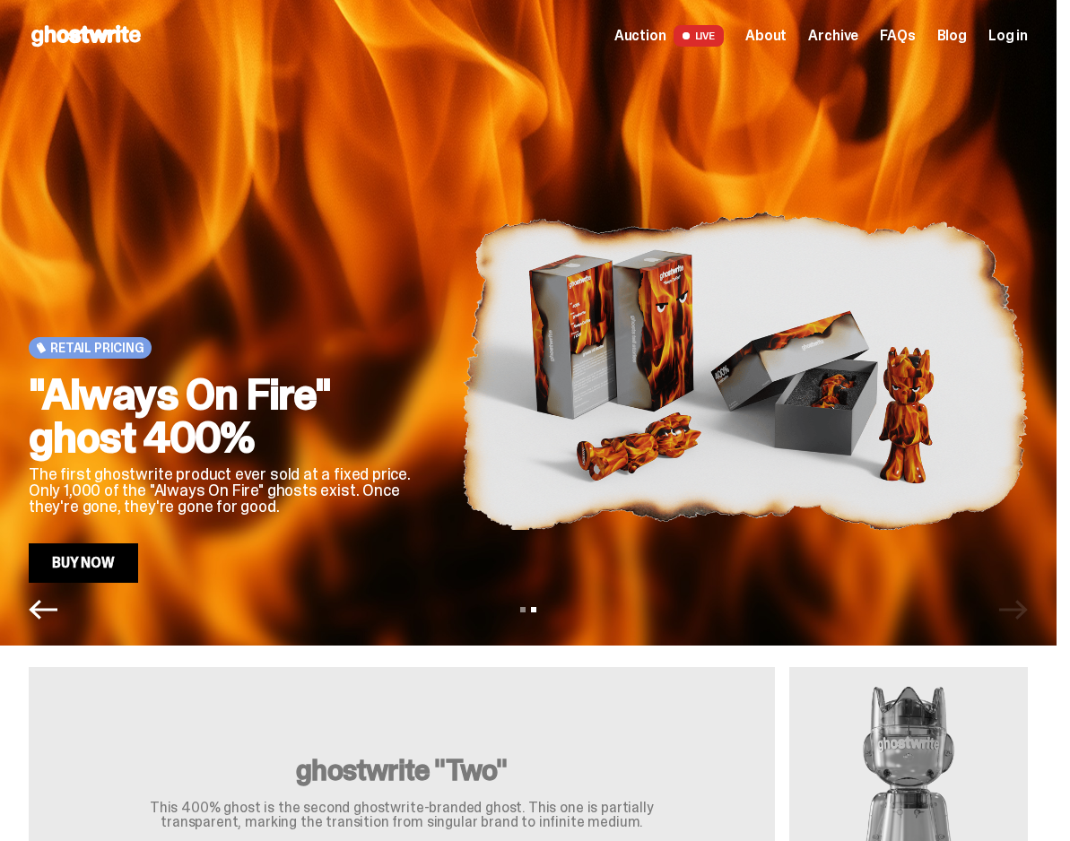
click at [52, 621] on icon "Previous" at bounding box center [43, 610] width 29 height 29
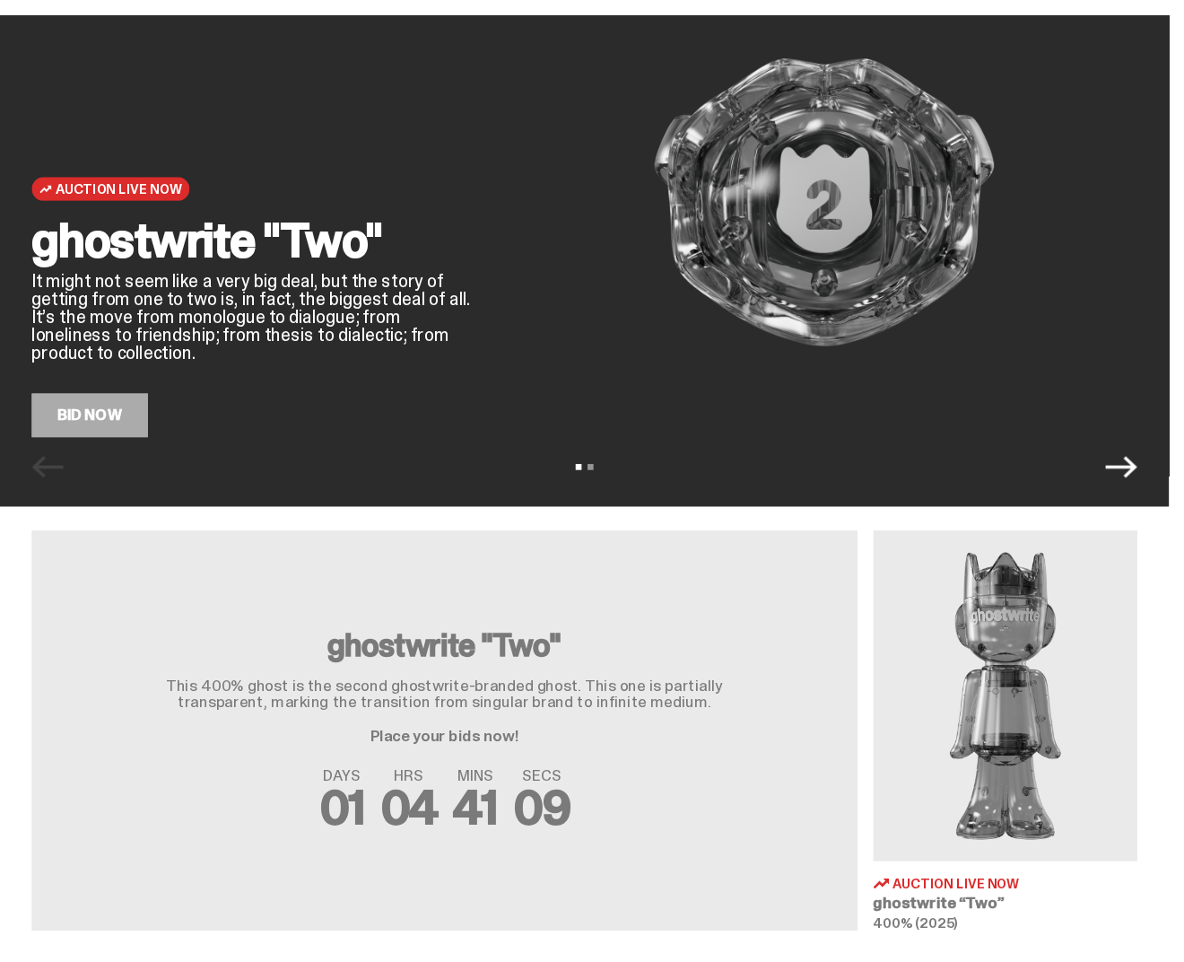
scroll to position [203, 0]
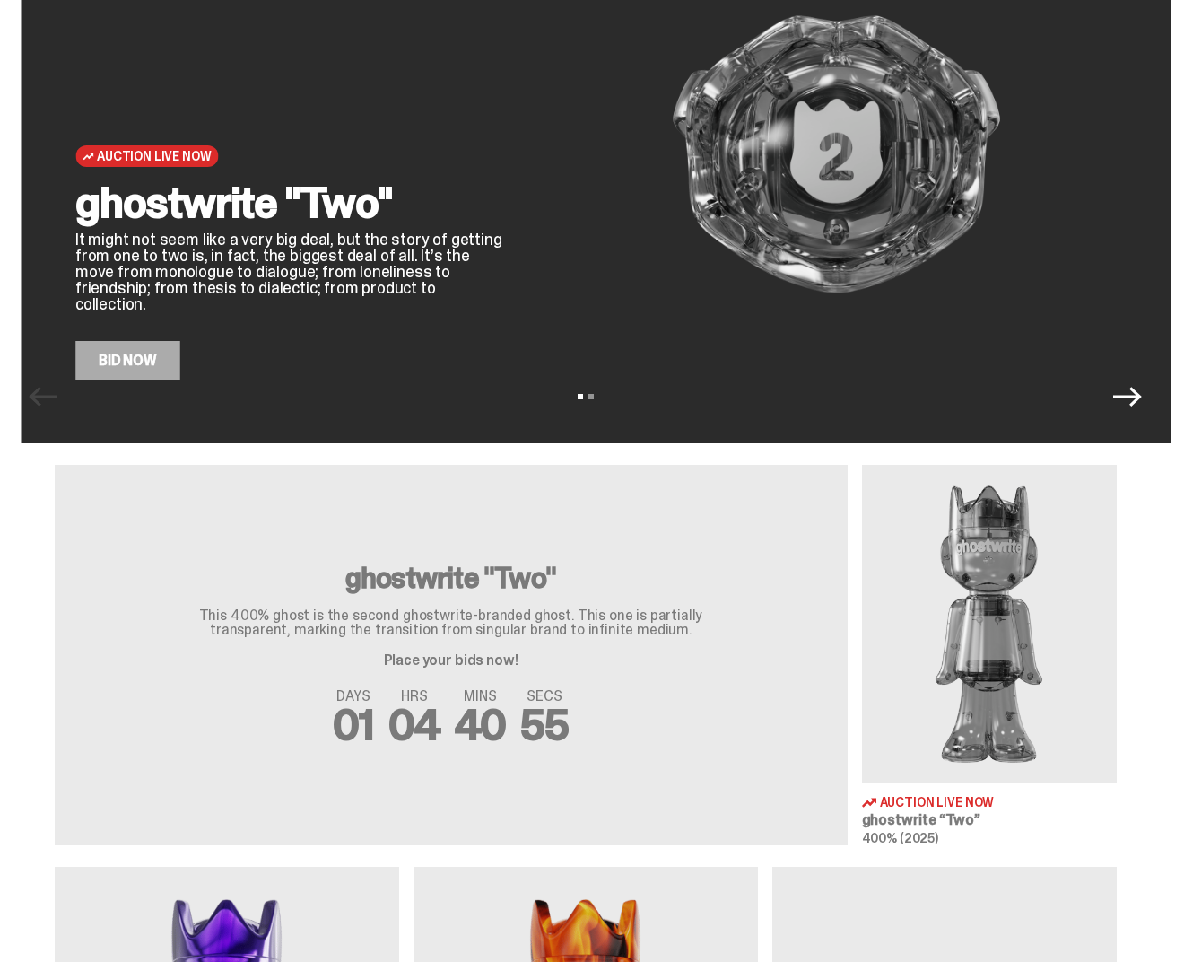
click at [245, 324] on div "ghostwrite "Two" It might not seem like a very big deal, but the story of getti…" at bounding box center [290, 280] width 431 height 199
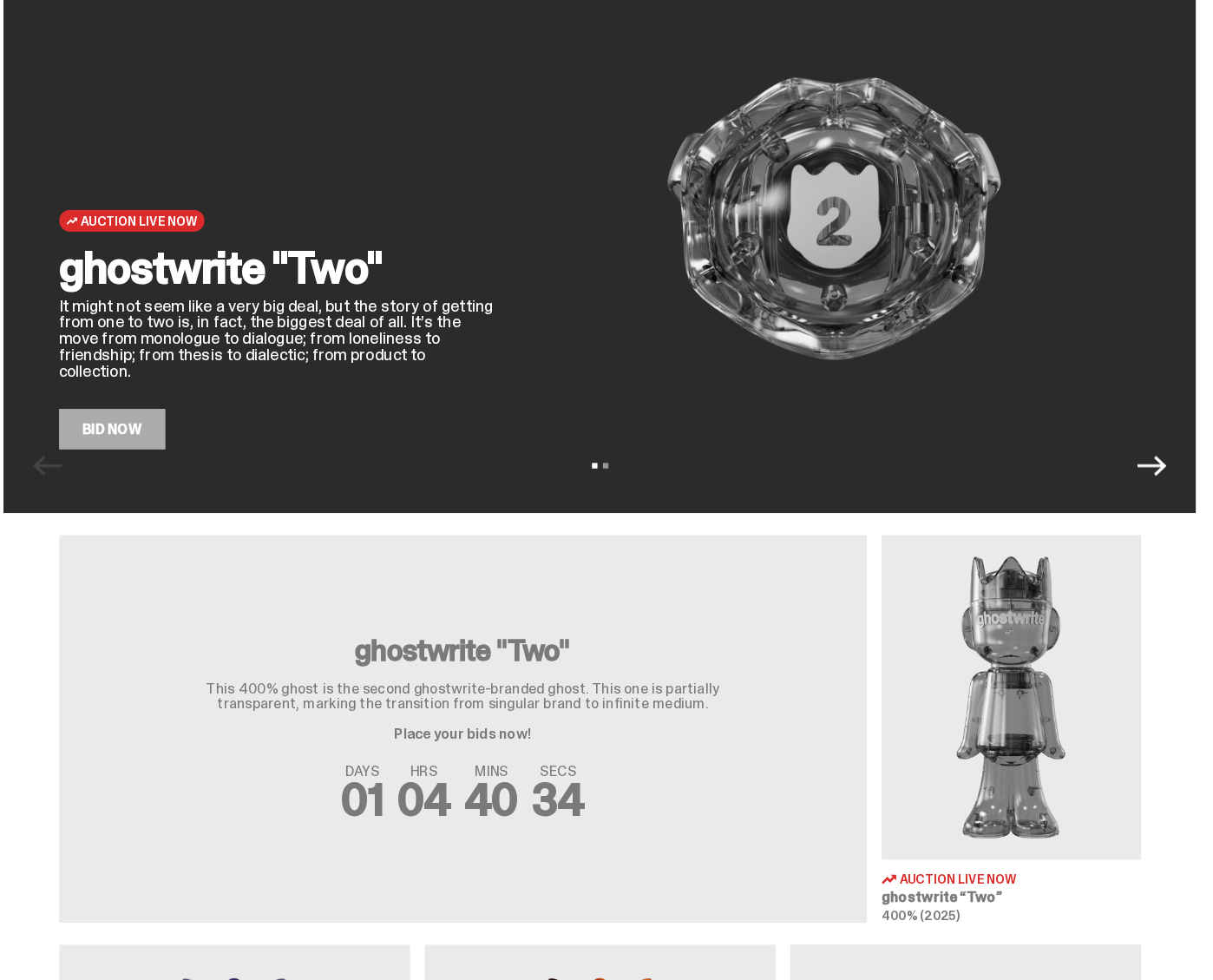
scroll to position [131, 0]
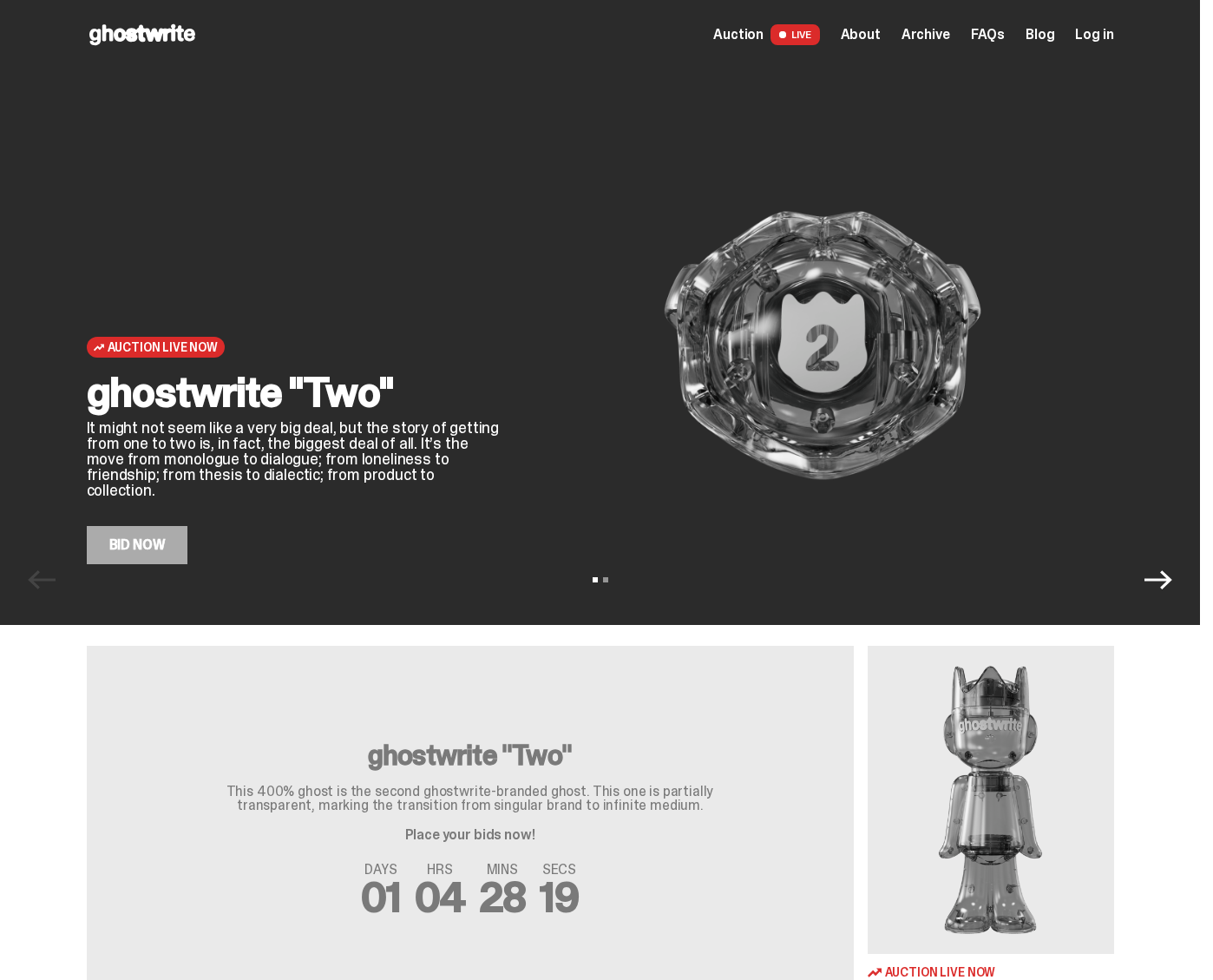
click at [1113, 38] on span "Log in" at bounding box center [1094, 35] width 38 height 14
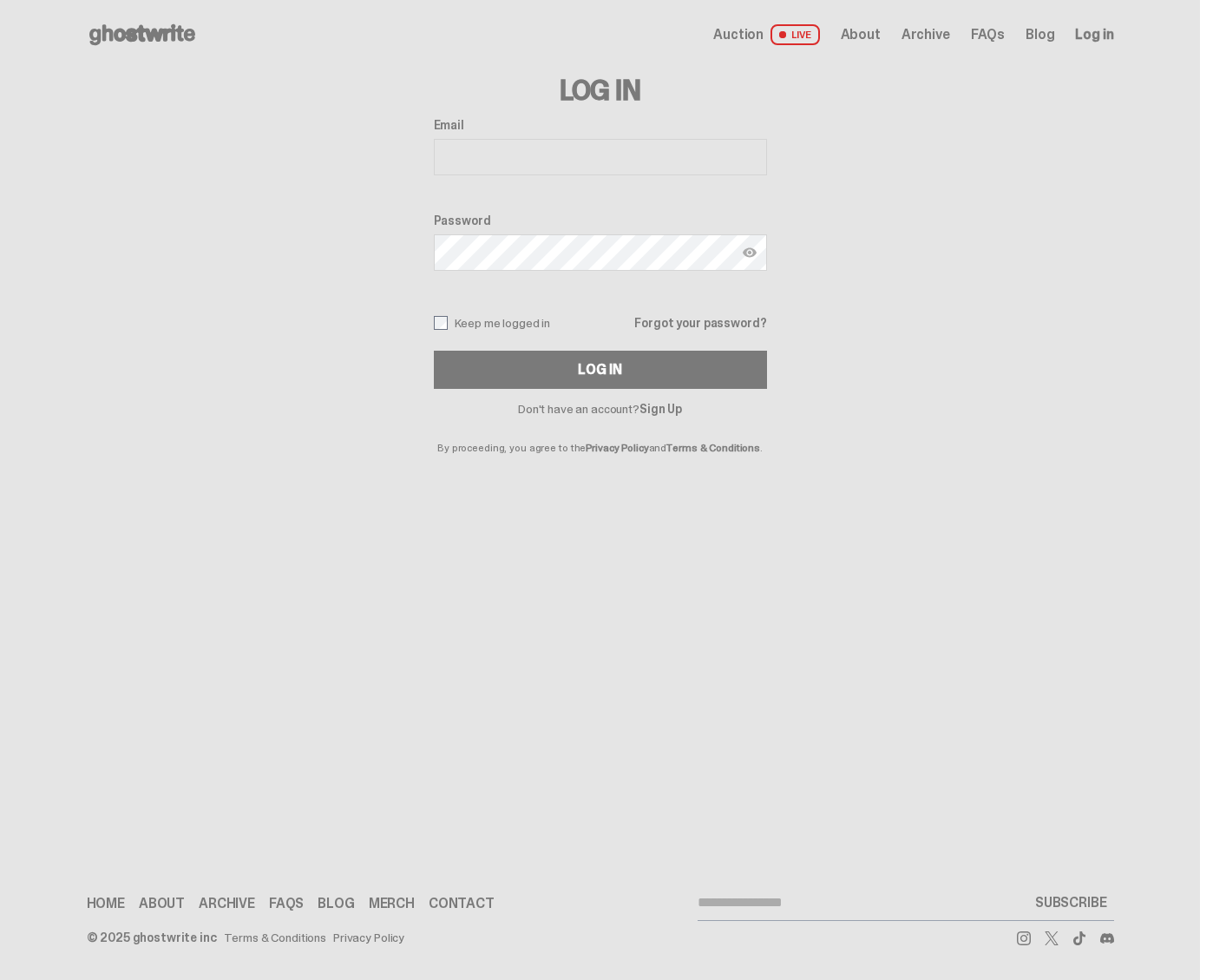
click at [518, 135] on div "Email" at bounding box center [601, 148] width 333 height 61
click at [544, 157] on input "Email" at bounding box center [601, 158] width 333 height 37
type input "**********"
click at [617, 363] on div "Log In" at bounding box center [599, 370] width 44 height 14
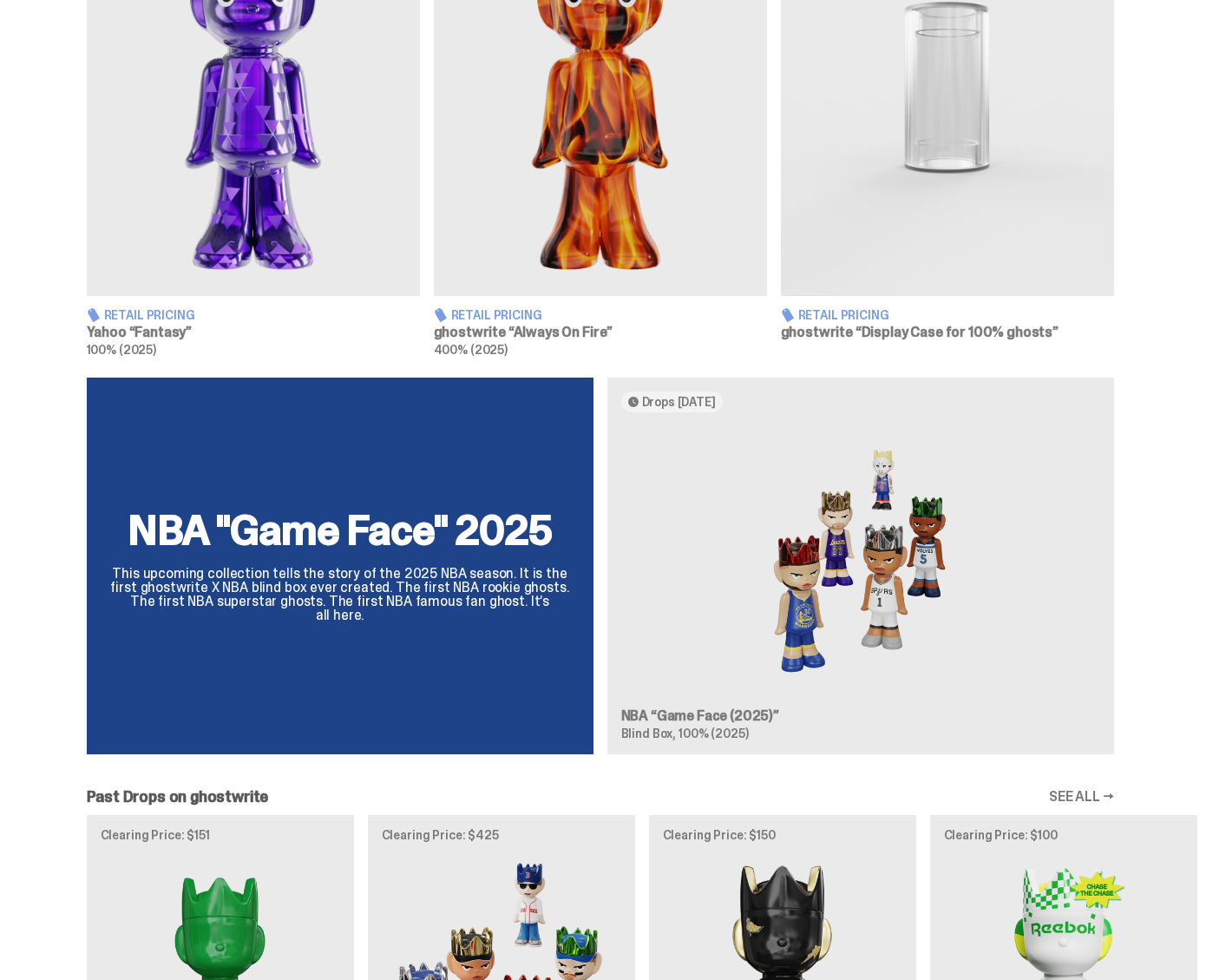
scroll to position [1333, 0]
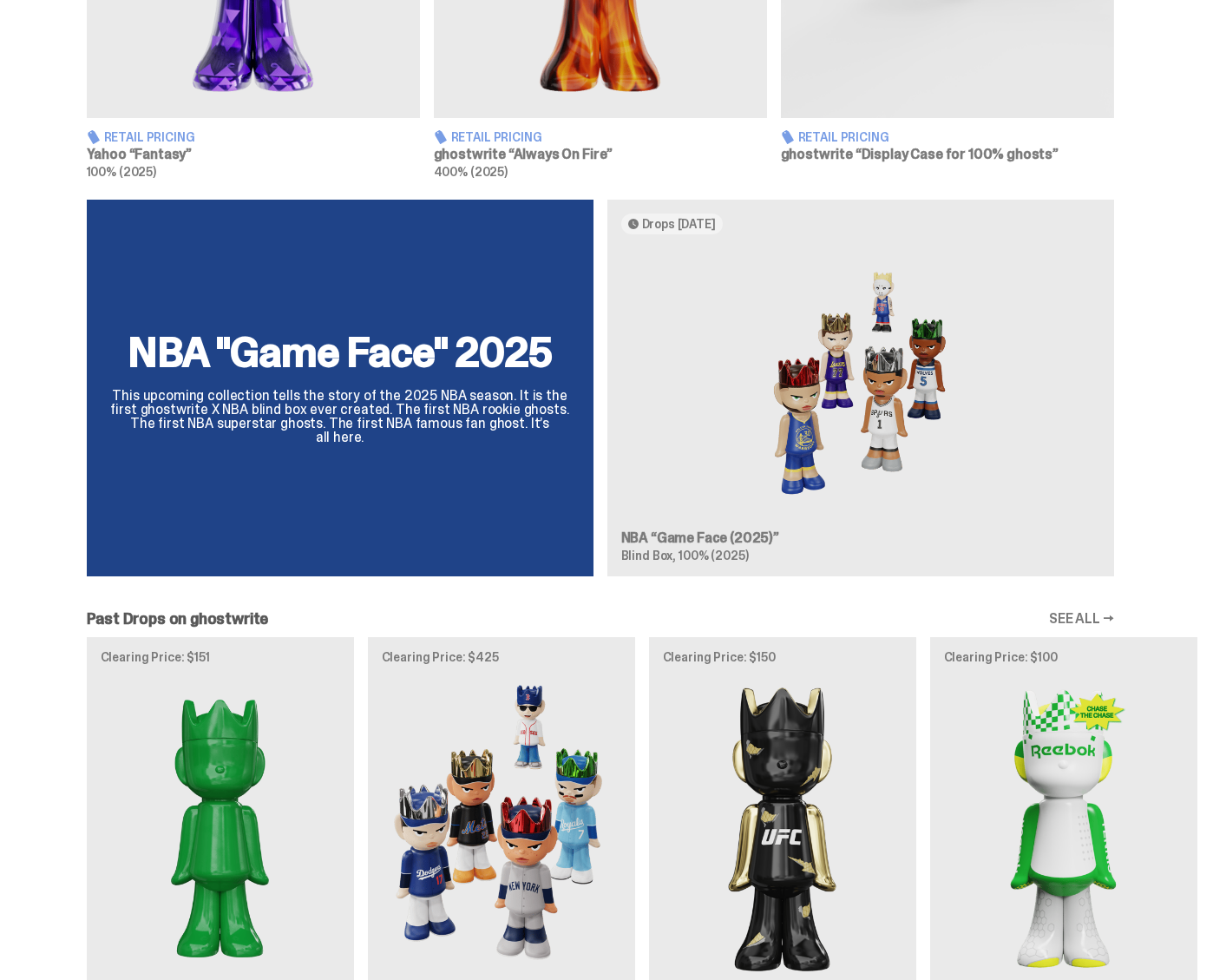
click at [841, 463] on div "NBA "Game Face" 2025 This upcoming collection tells the story of the 2025 NBA s…" at bounding box center [600, 395] width 1200 height 392
click at [911, 345] on div "NBA "Game Face" 2025 This upcoming collection tells the story of the 2025 NBA s…" at bounding box center [600, 395] width 1200 height 392
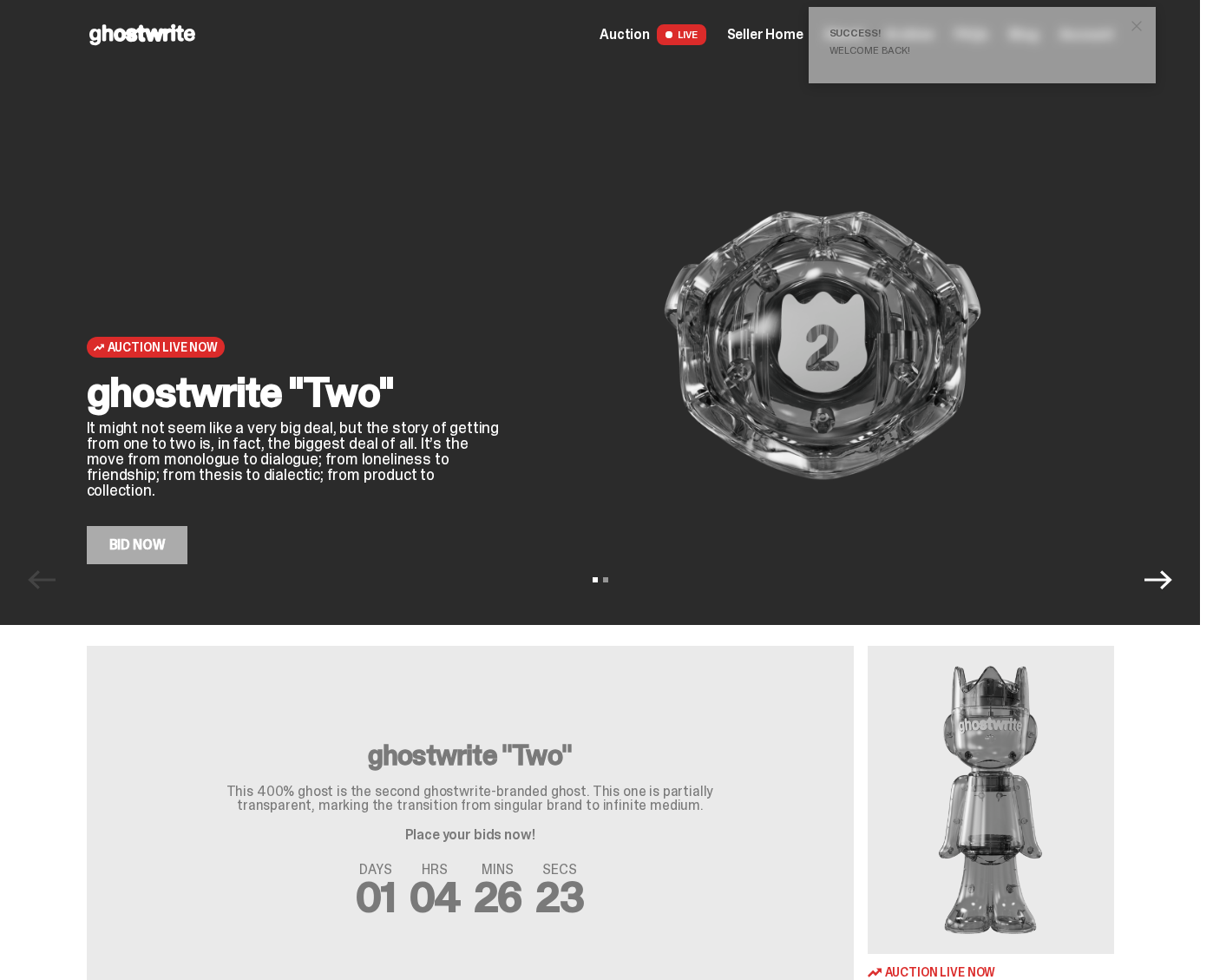
click at [112, 532] on link "Bid Now" at bounding box center [137, 545] width 102 height 38
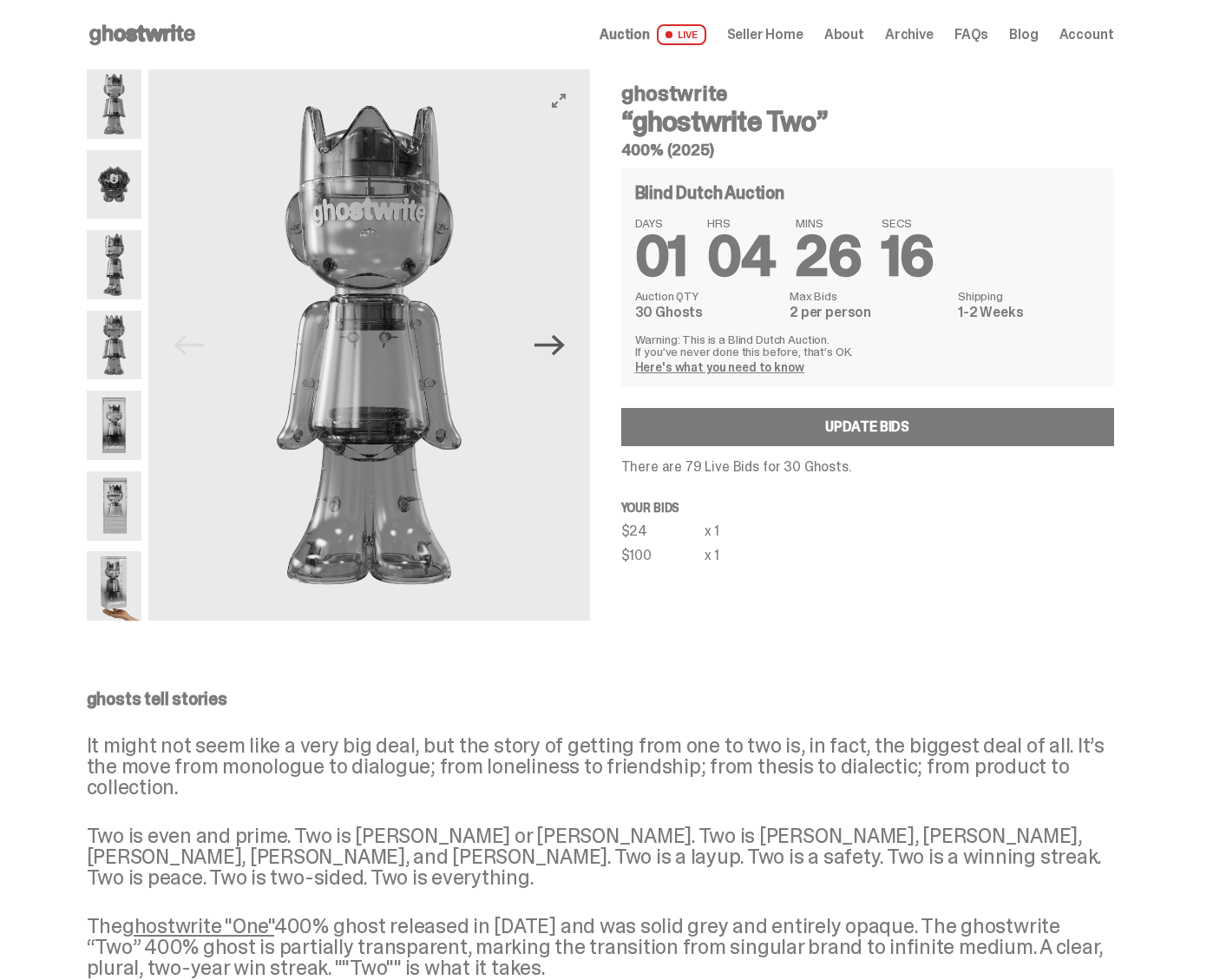
click at [544, 339] on icon "Next" at bounding box center [549, 344] width 30 height 30
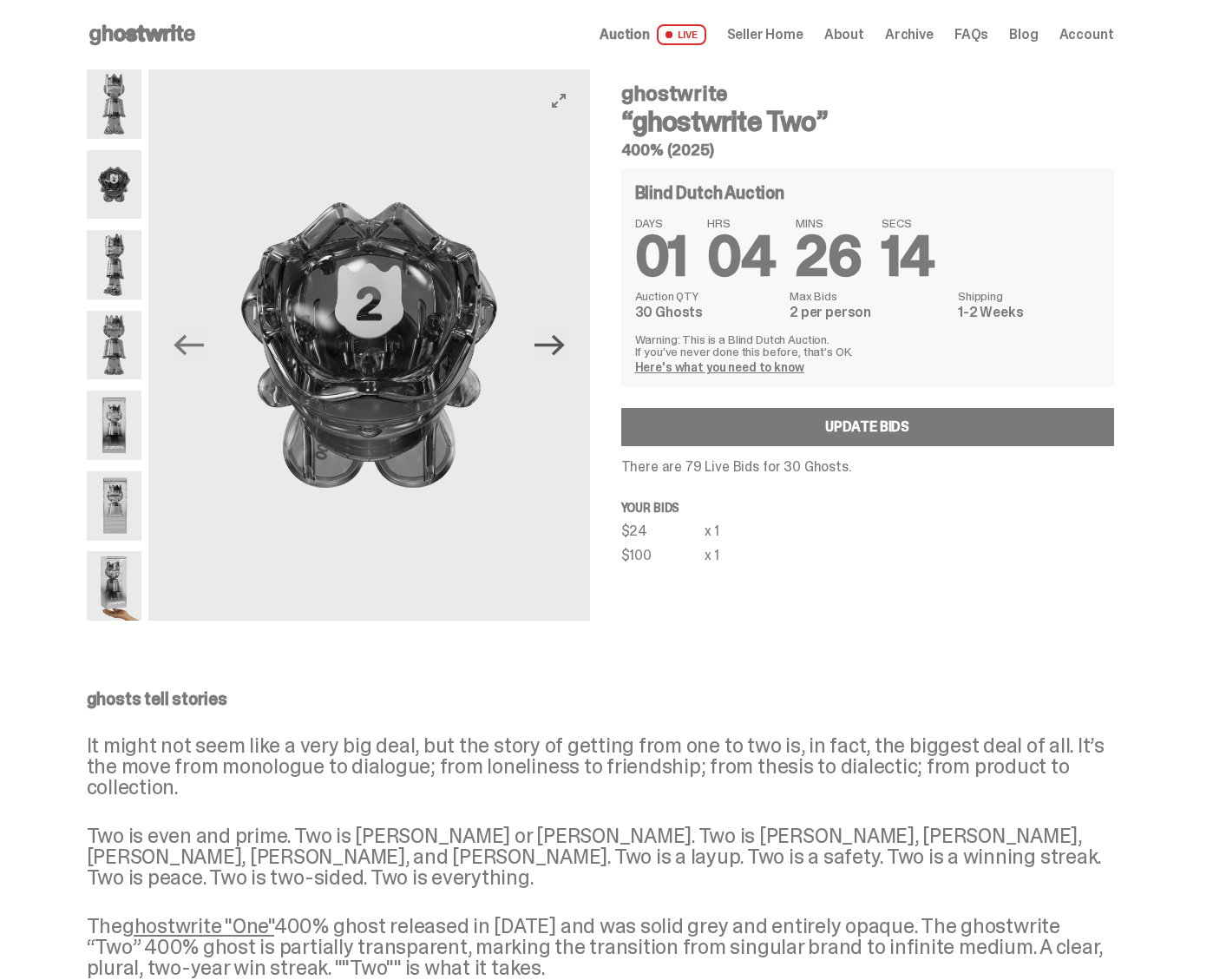
click at [544, 338] on icon "Next" at bounding box center [549, 344] width 30 height 30
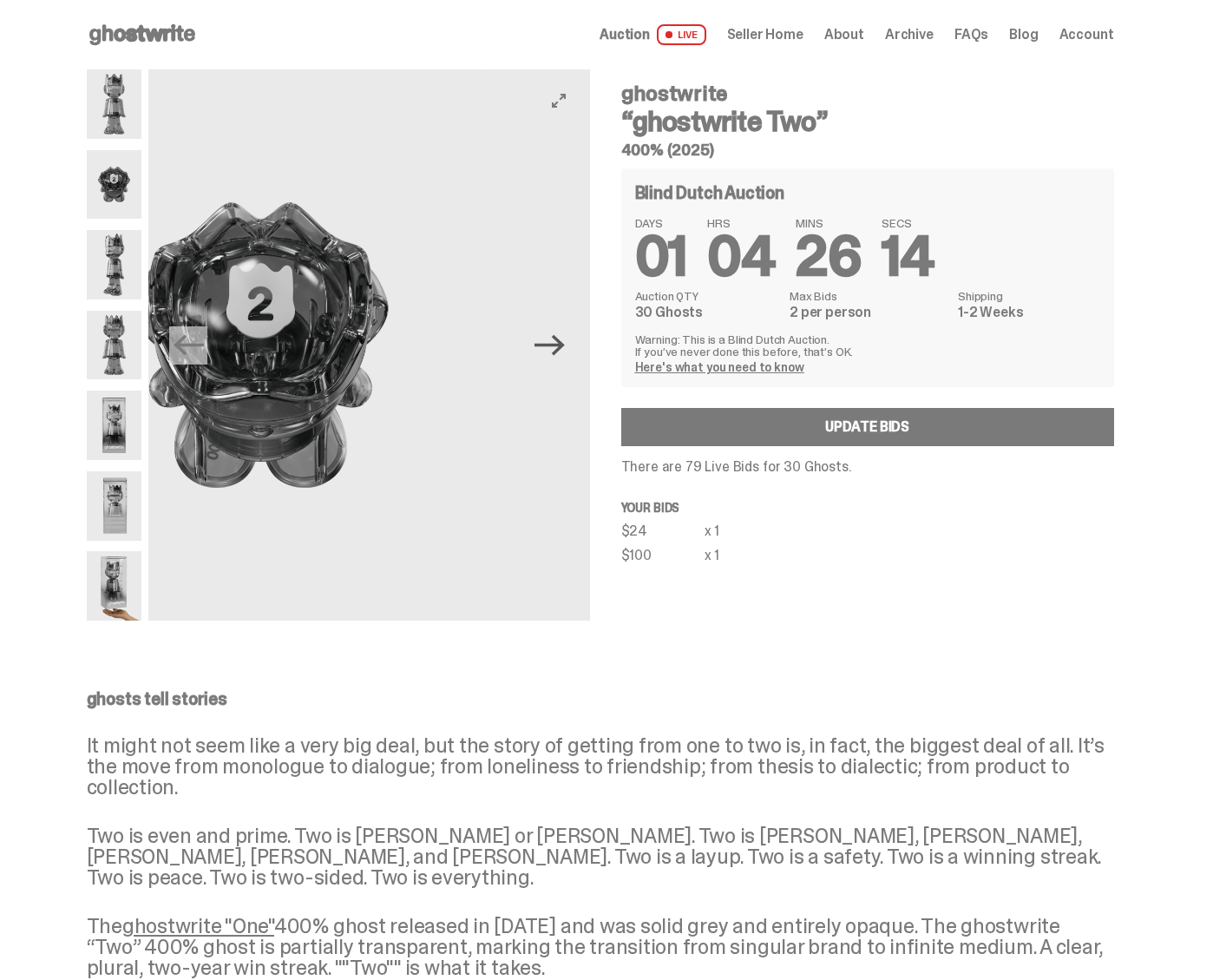
click at [544, 338] on icon "Next" at bounding box center [549, 344] width 30 height 30
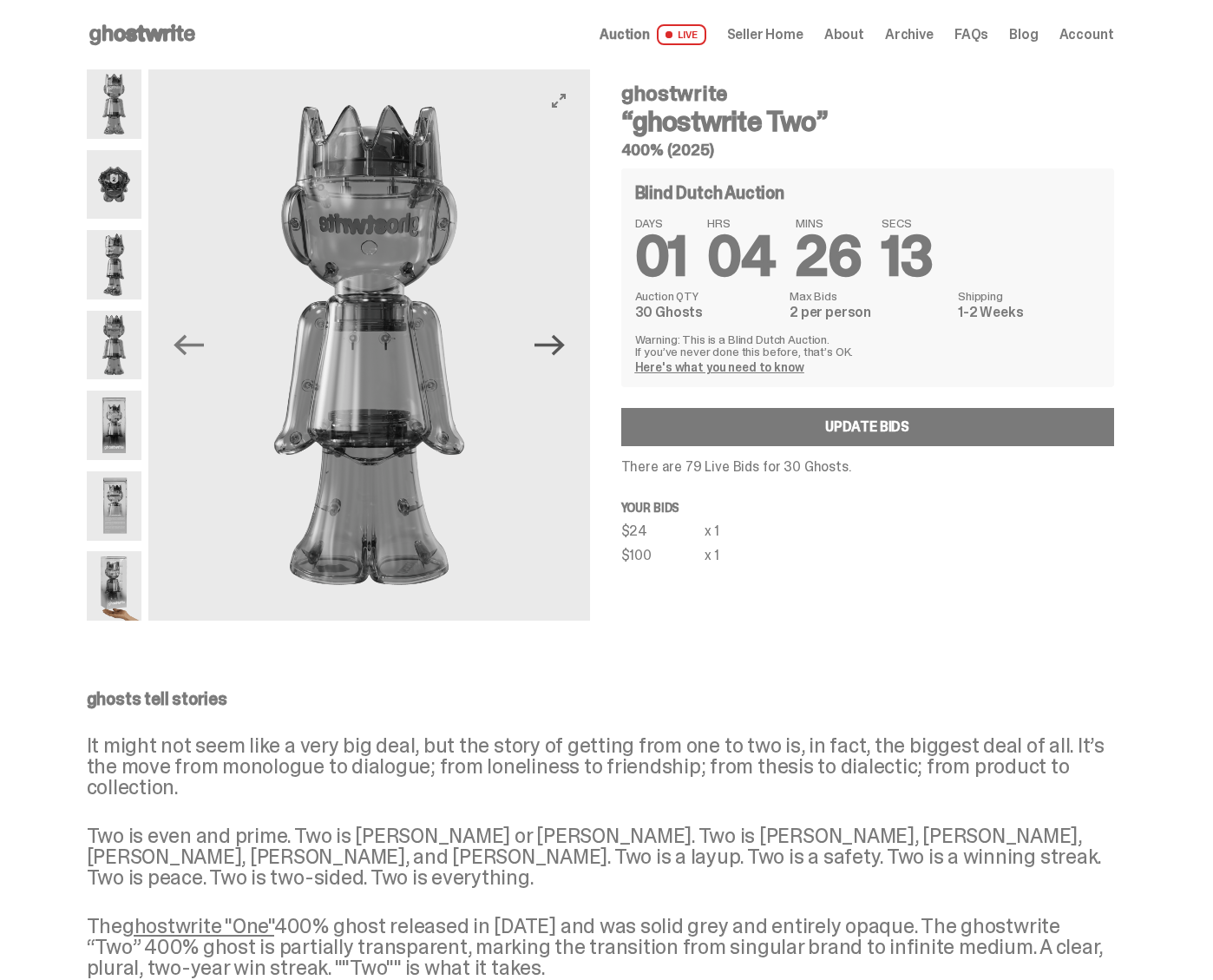
click at [544, 338] on icon "Next" at bounding box center [549, 344] width 30 height 30
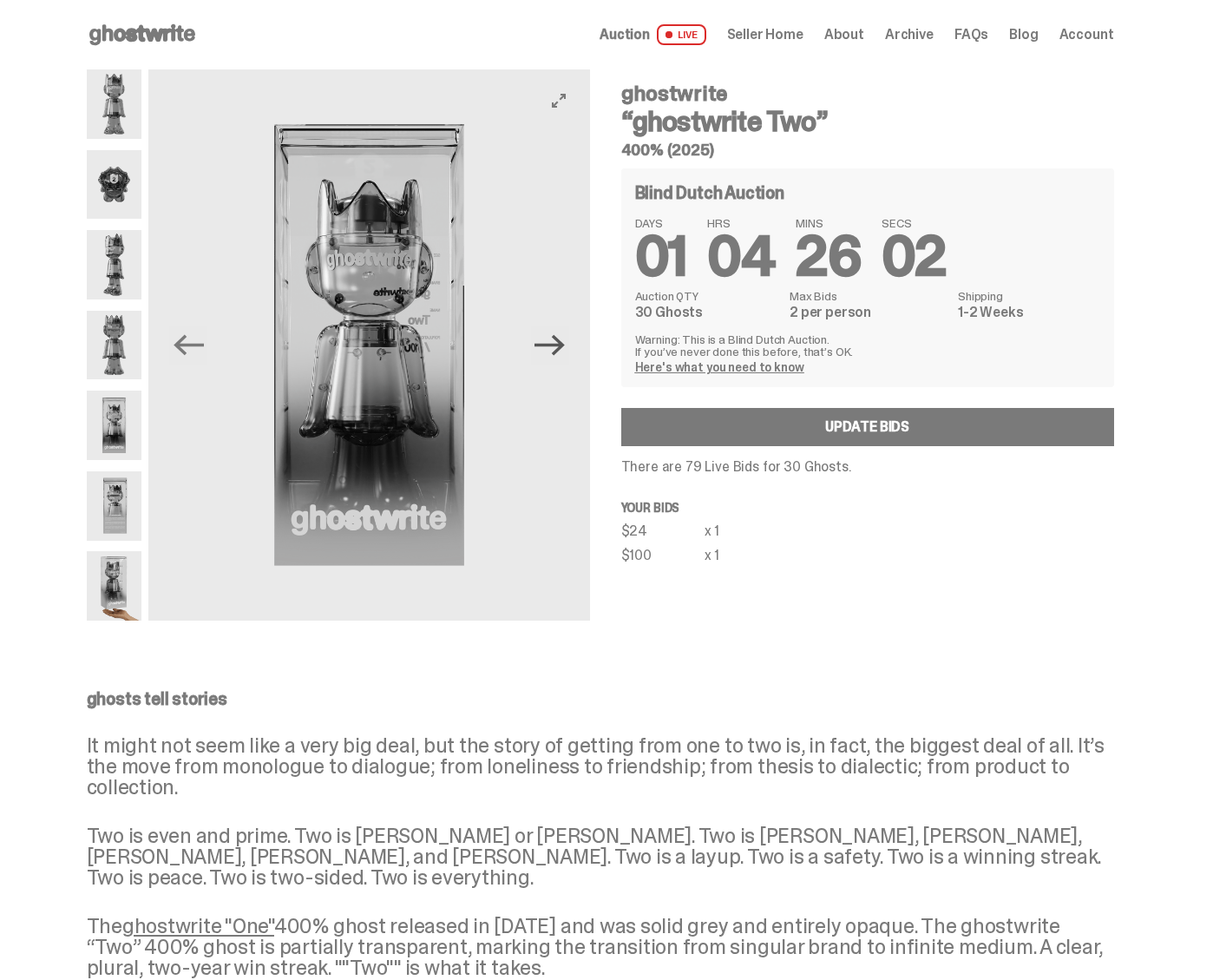
click at [556, 344] on icon "Next" at bounding box center [549, 345] width 30 height 21
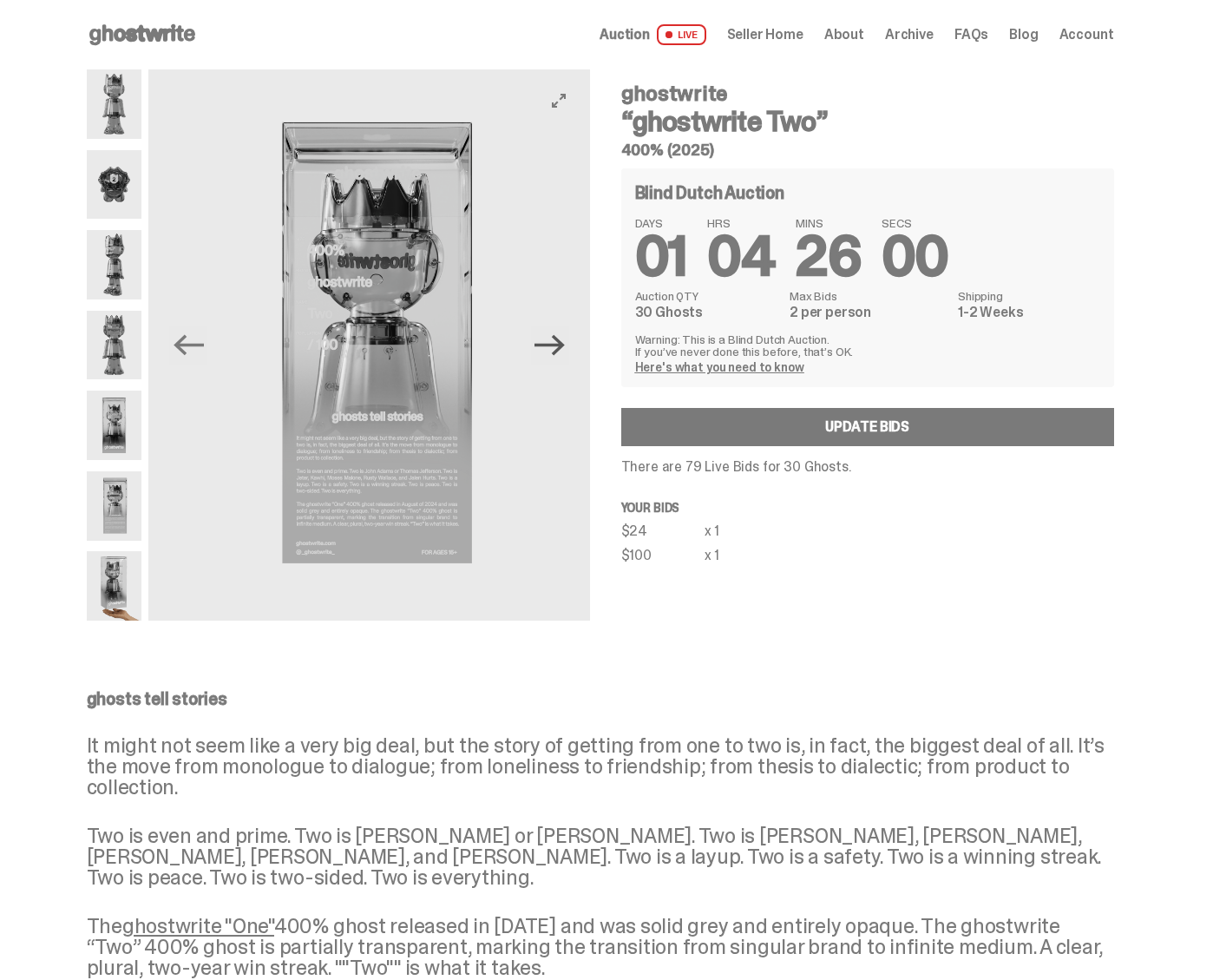
click at [565, 353] on icon "Next" at bounding box center [549, 344] width 30 height 30
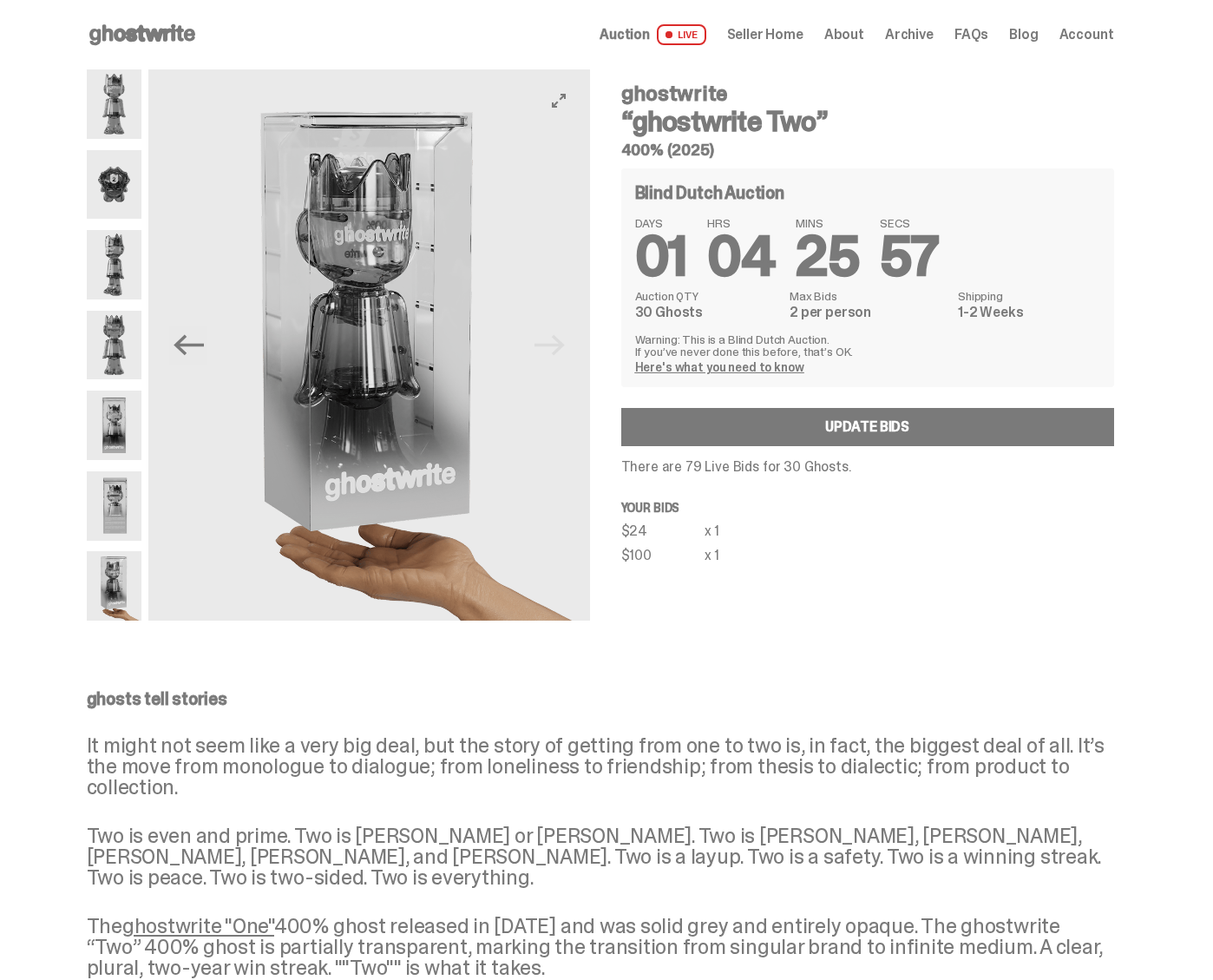
click at [168, 344] on img at bounding box center [369, 345] width 441 height 551
click at [204, 346] on icon "Previous" at bounding box center [188, 344] width 30 height 30
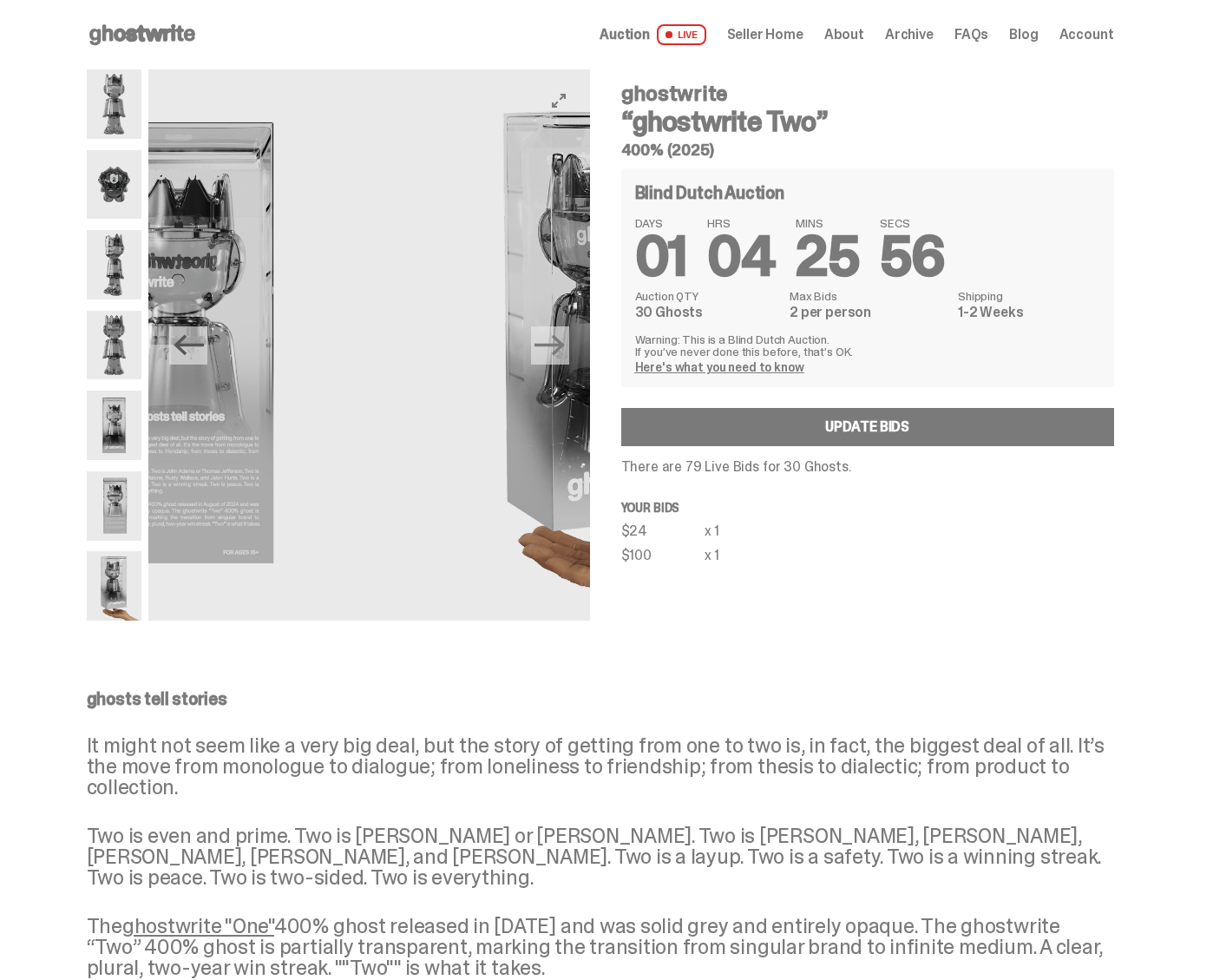
click at [204, 346] on icon "Previous" at bounding box center [188, 344] width 30 height 30
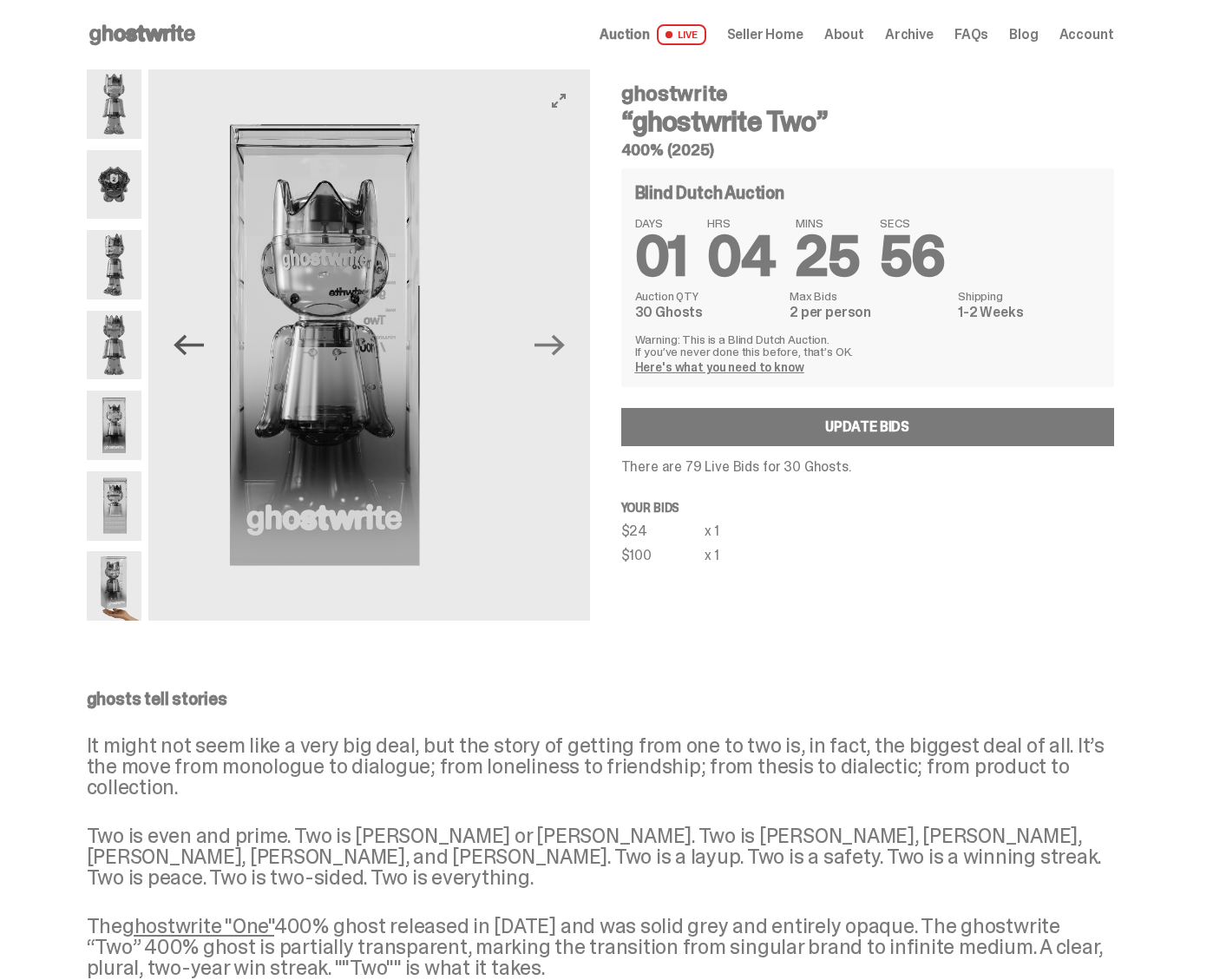
click at [204, 346] on icon "Previous" at bounding box center [188, 344] width 30 height 30
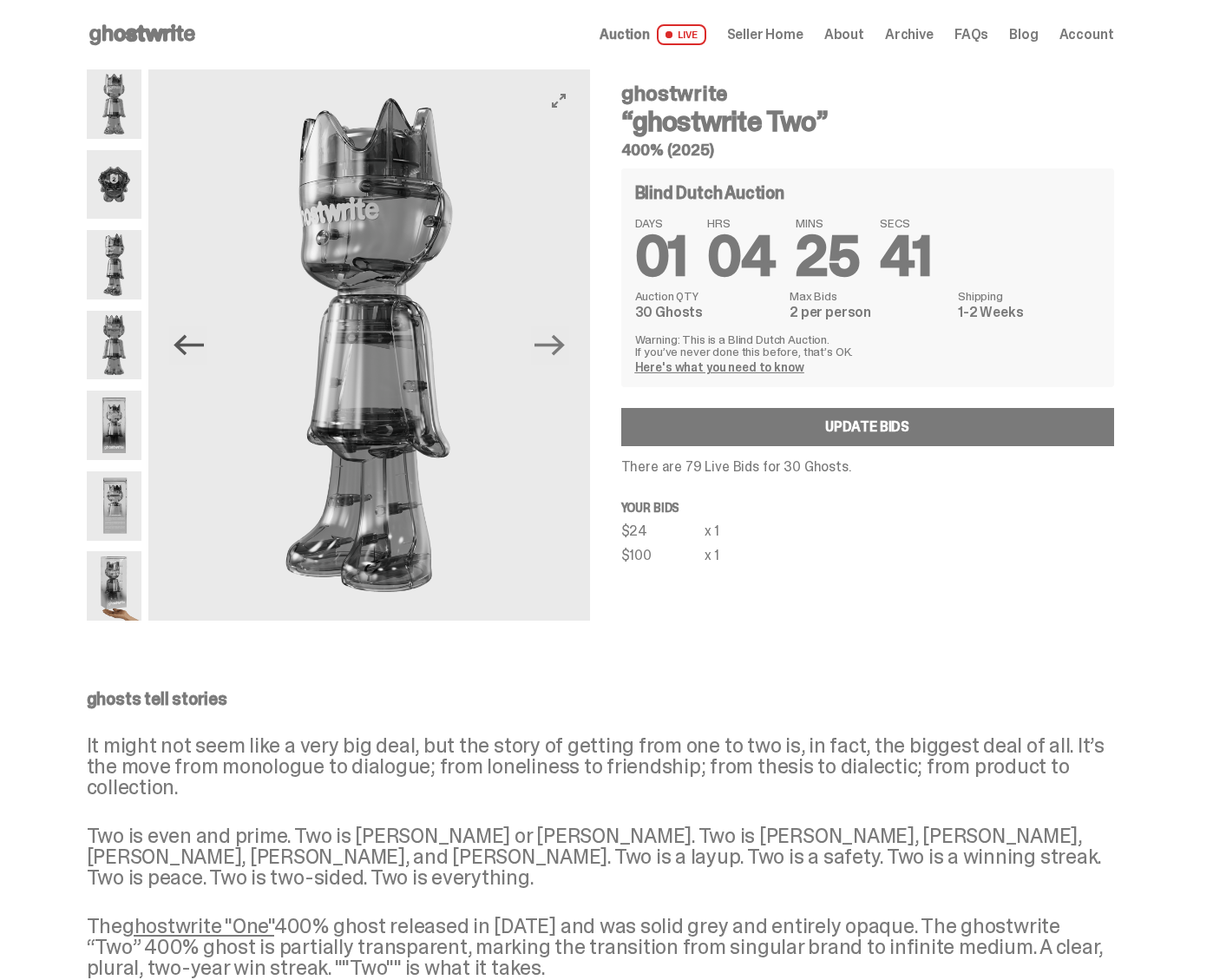
click at [193, 339] on icon "Previous" at bounding box center [188, 344] width 30 height 30
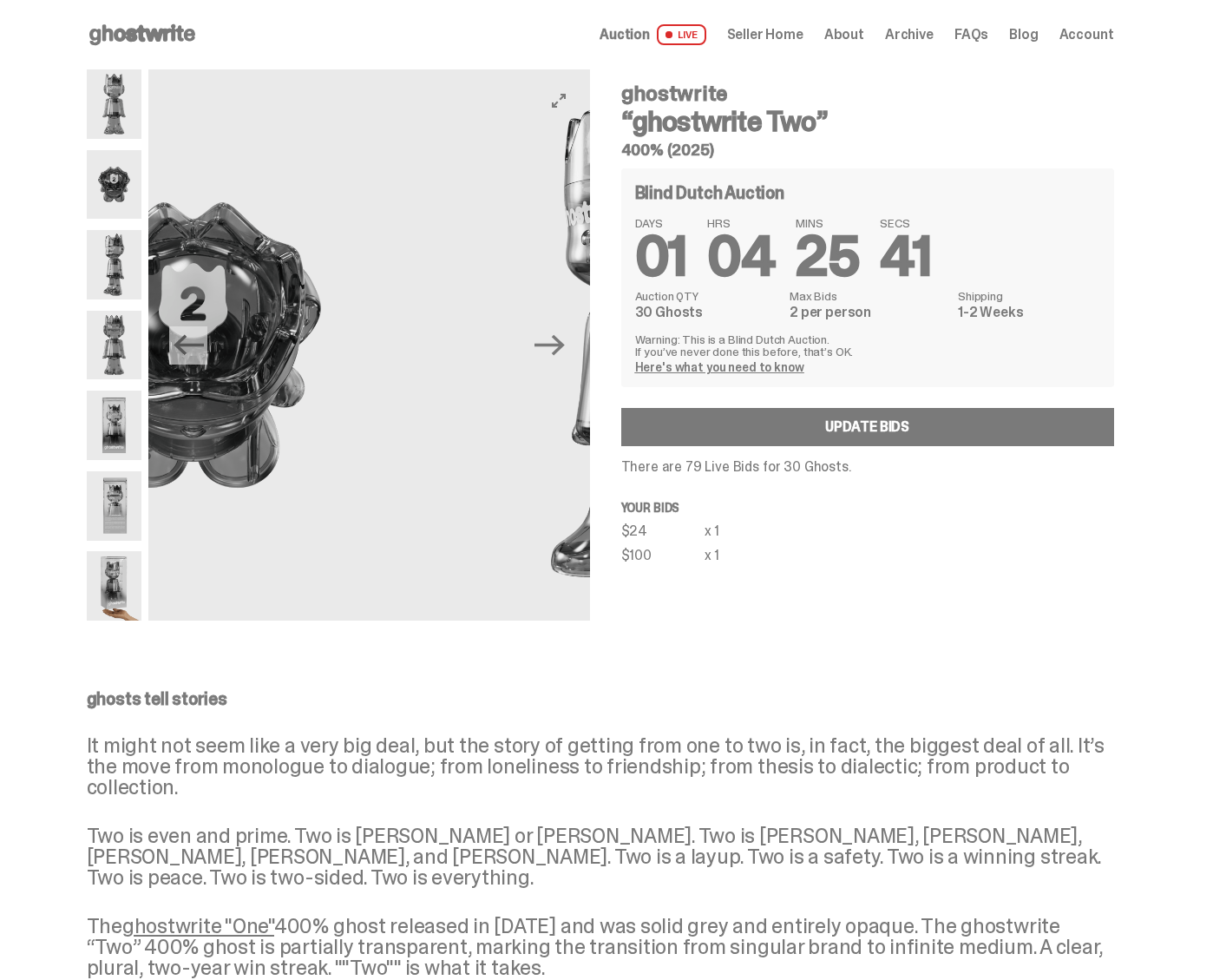
click at [193, 339] on icon "Previous" at bounding box center [188, 344] width 30 height 30
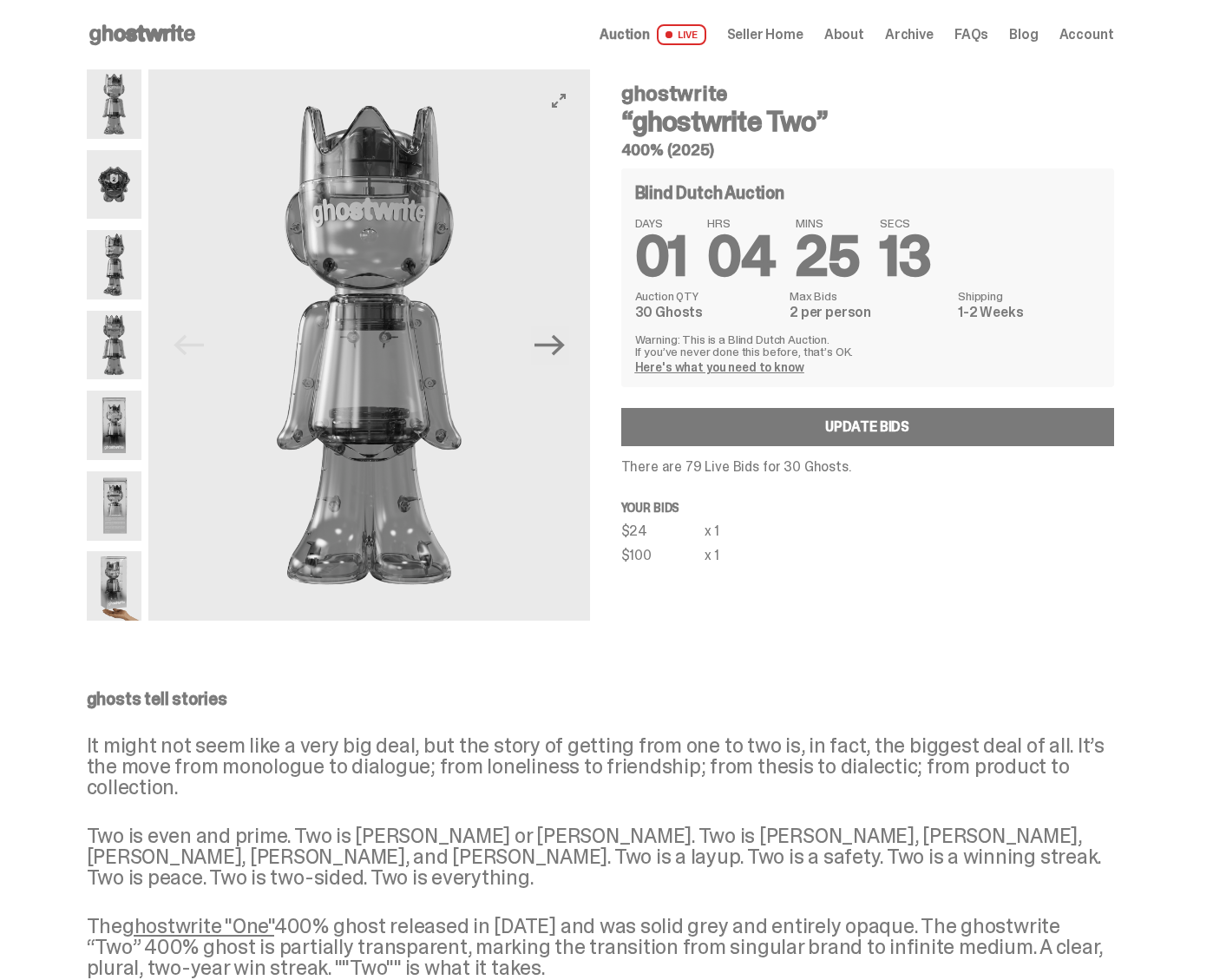
click at [569, 347] on button "Next" at bounding box center [549, 344] width 38 height 38
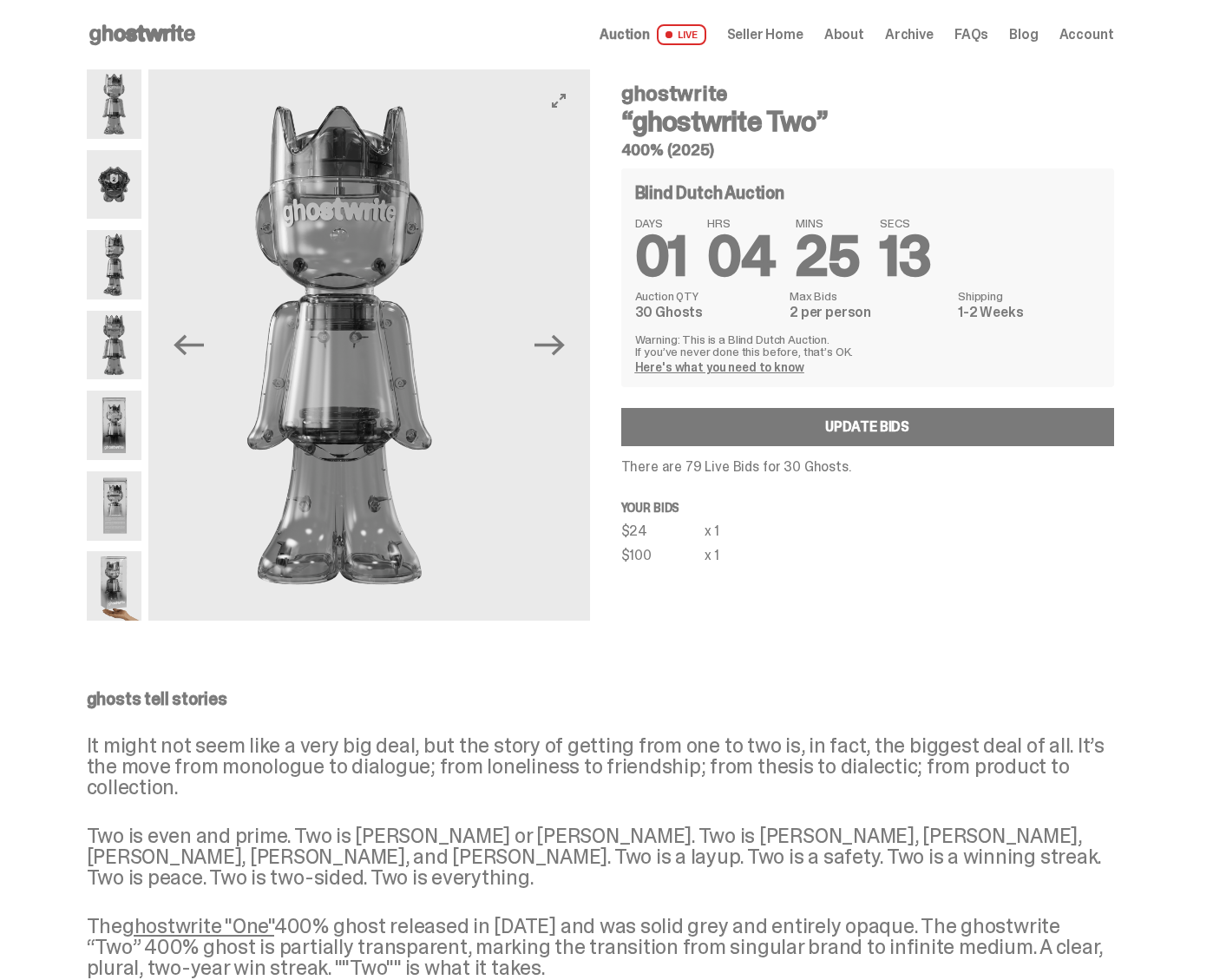
click at [569, 347] on button "Next" at bounding box center [549, 344] width 38 height 38
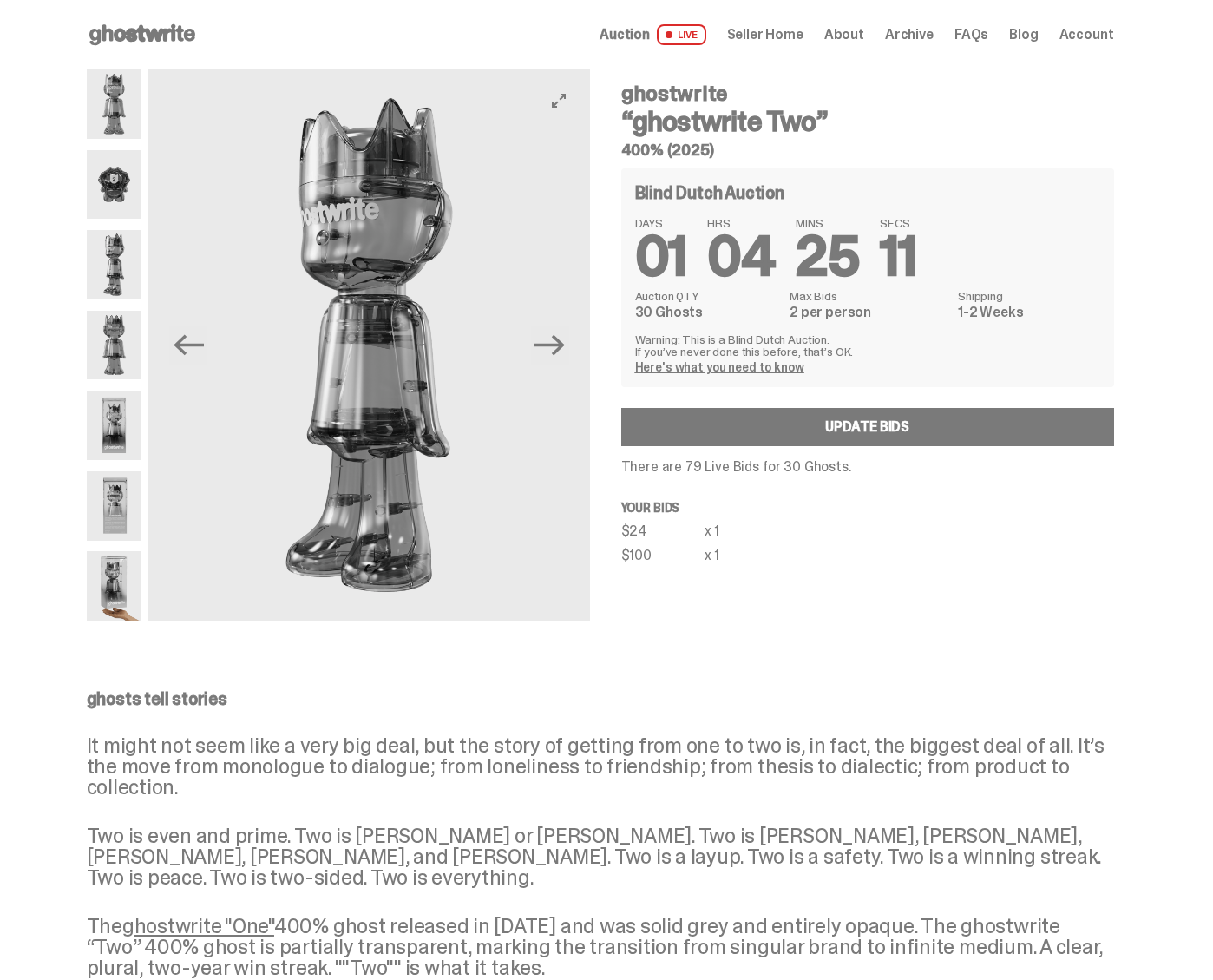
click at [569, 347] on button "Next" at bounding box center [549, 344] width 38 height 38
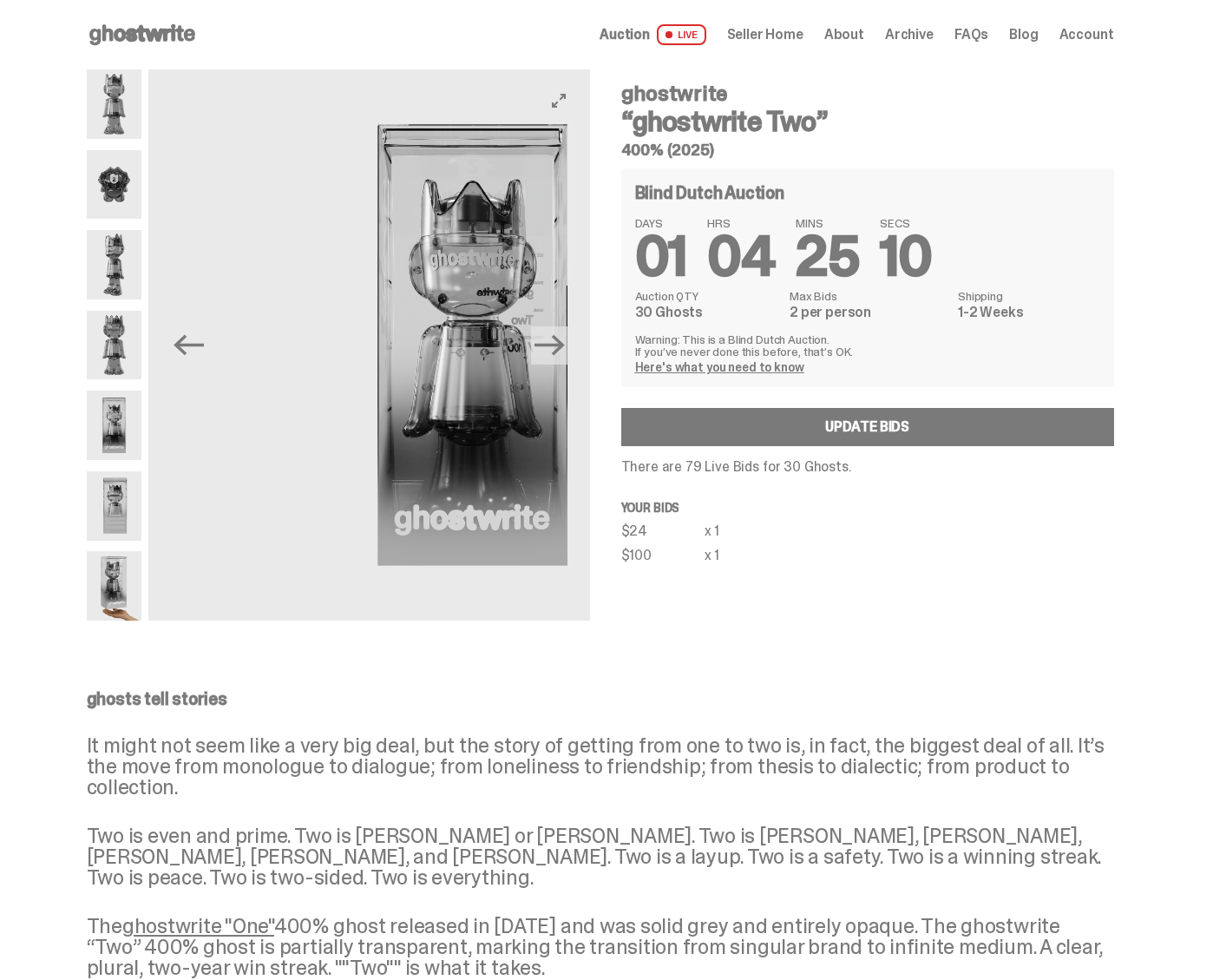
click at [569, 347] on button "Next" at bounding box center [549, 344] width 38 height 38
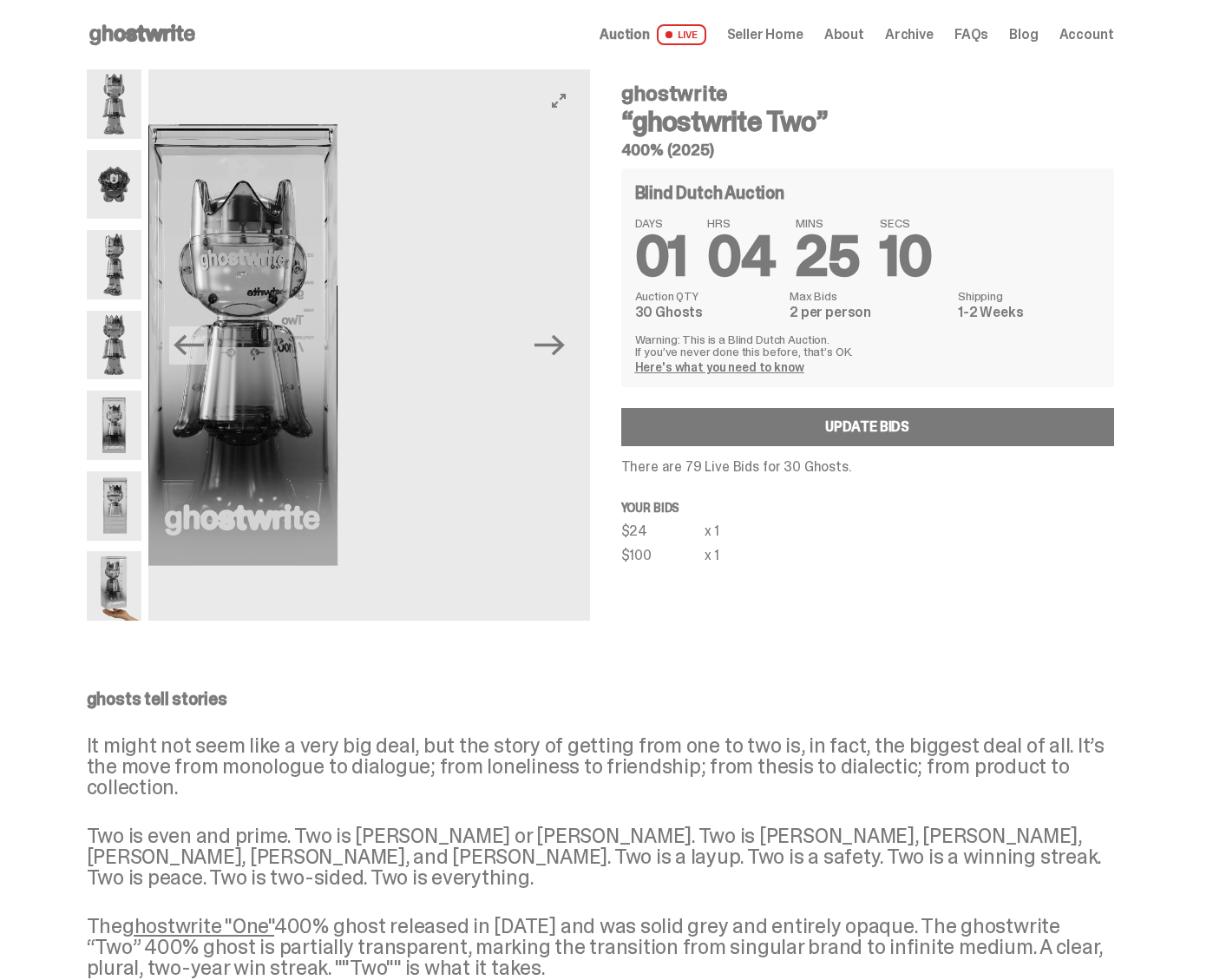
click at [569, 347] on button "Next" at bounding box center [549, 344] width 38 height 38
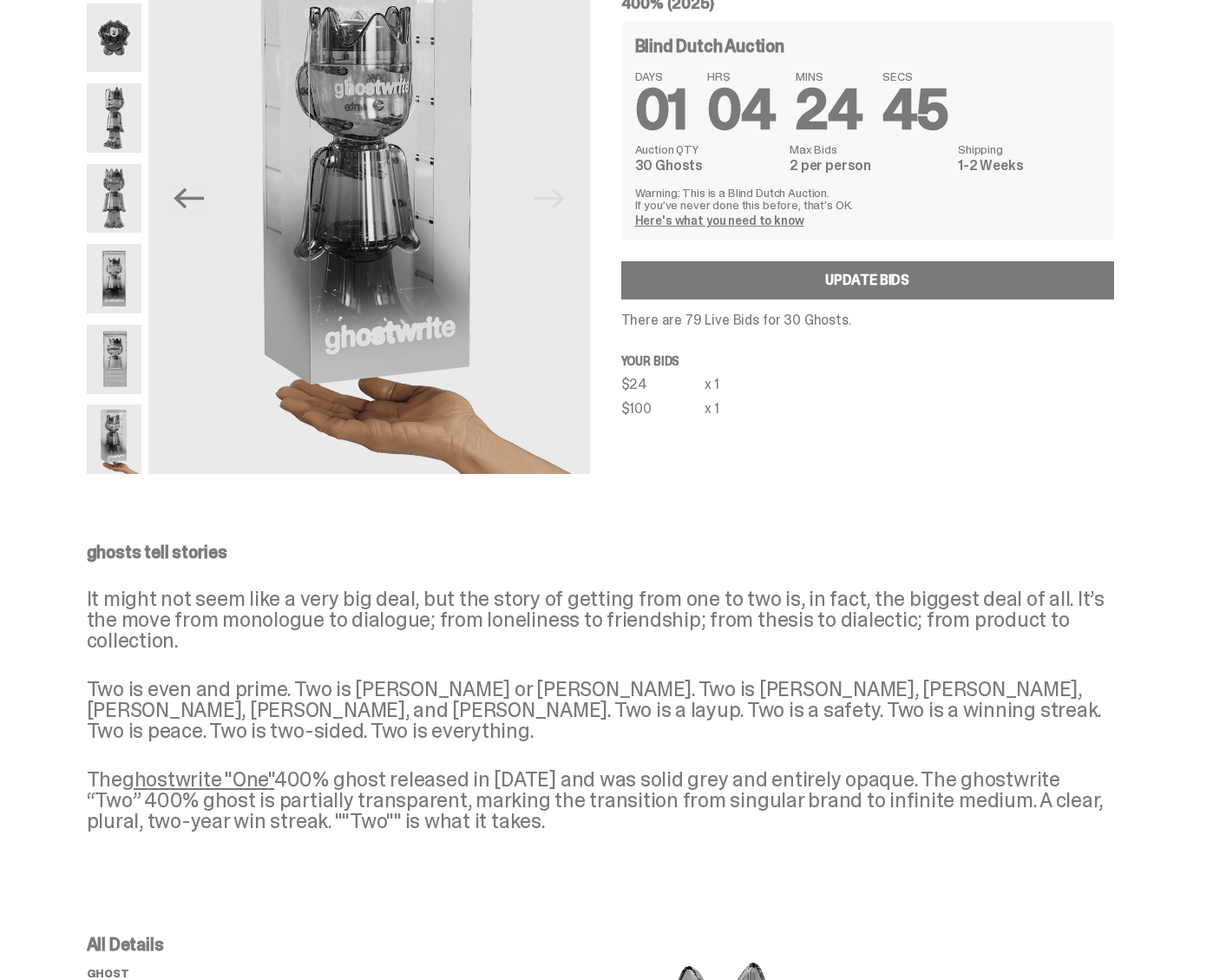
scroll to position [15, 0]
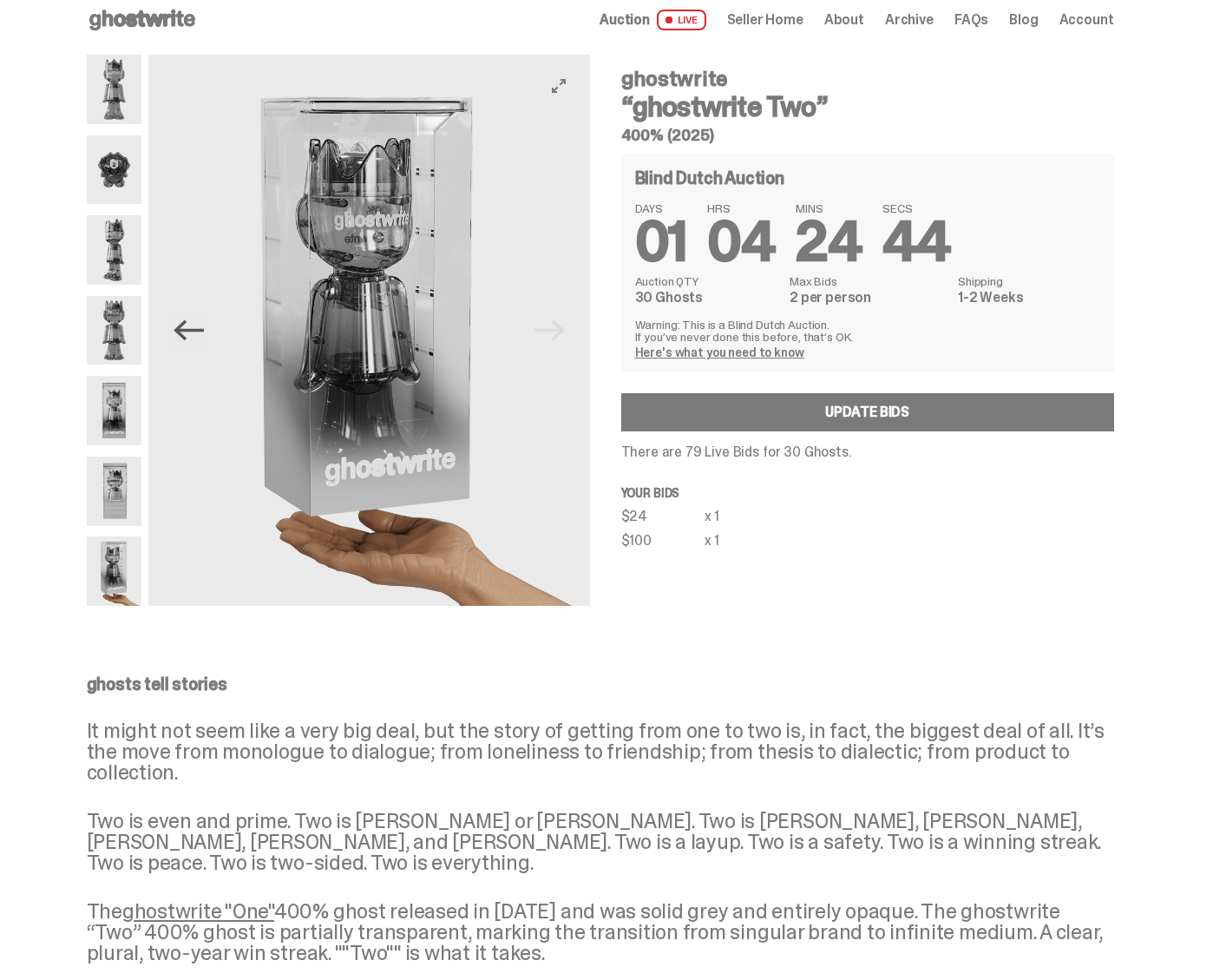
click at [190, 341] on icon "Previous" at bounding box center [188, 330] width 30 height 30
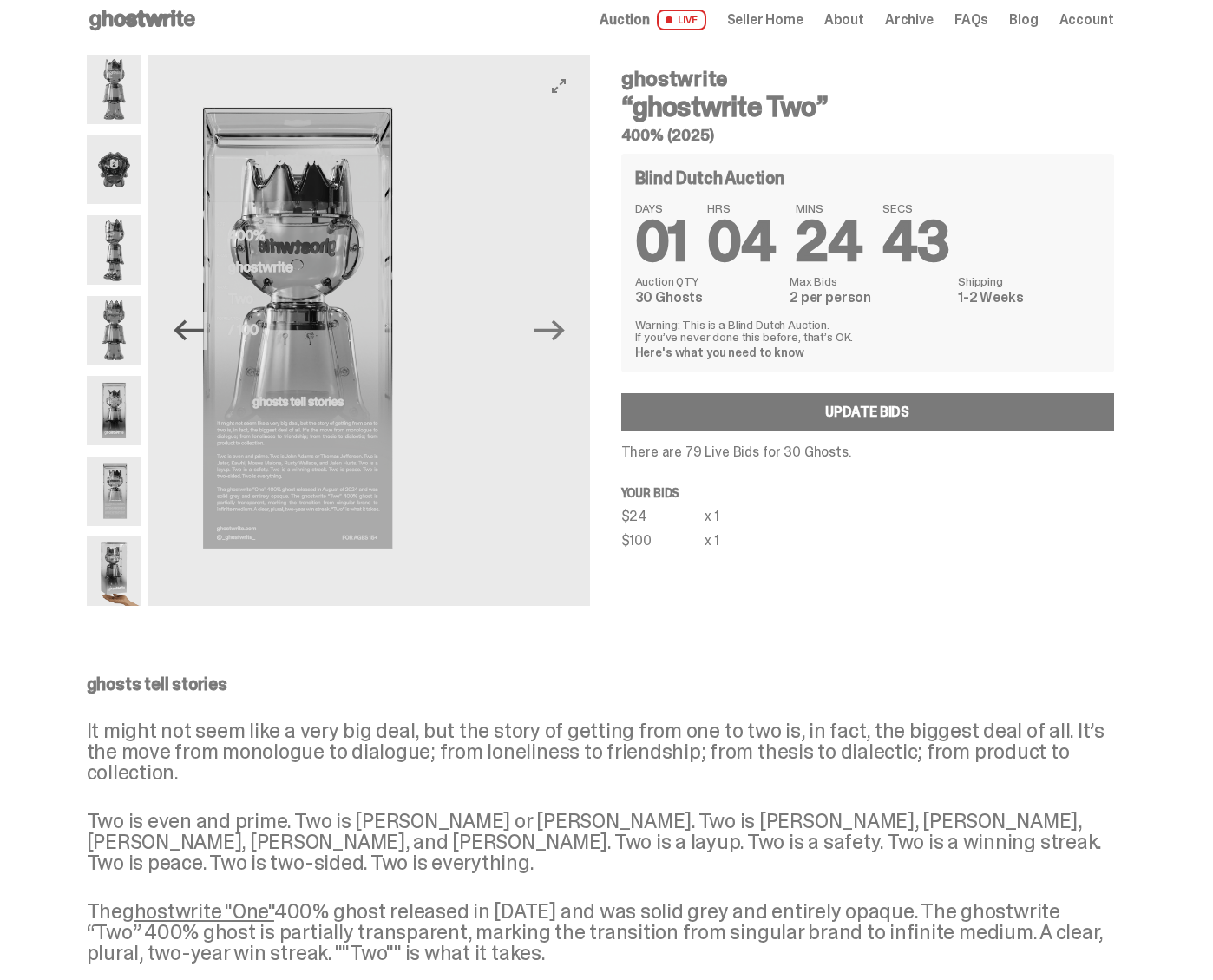
click at [190, 341] on icon "Previous" at bounding box center [188, 330] width 30 height 30
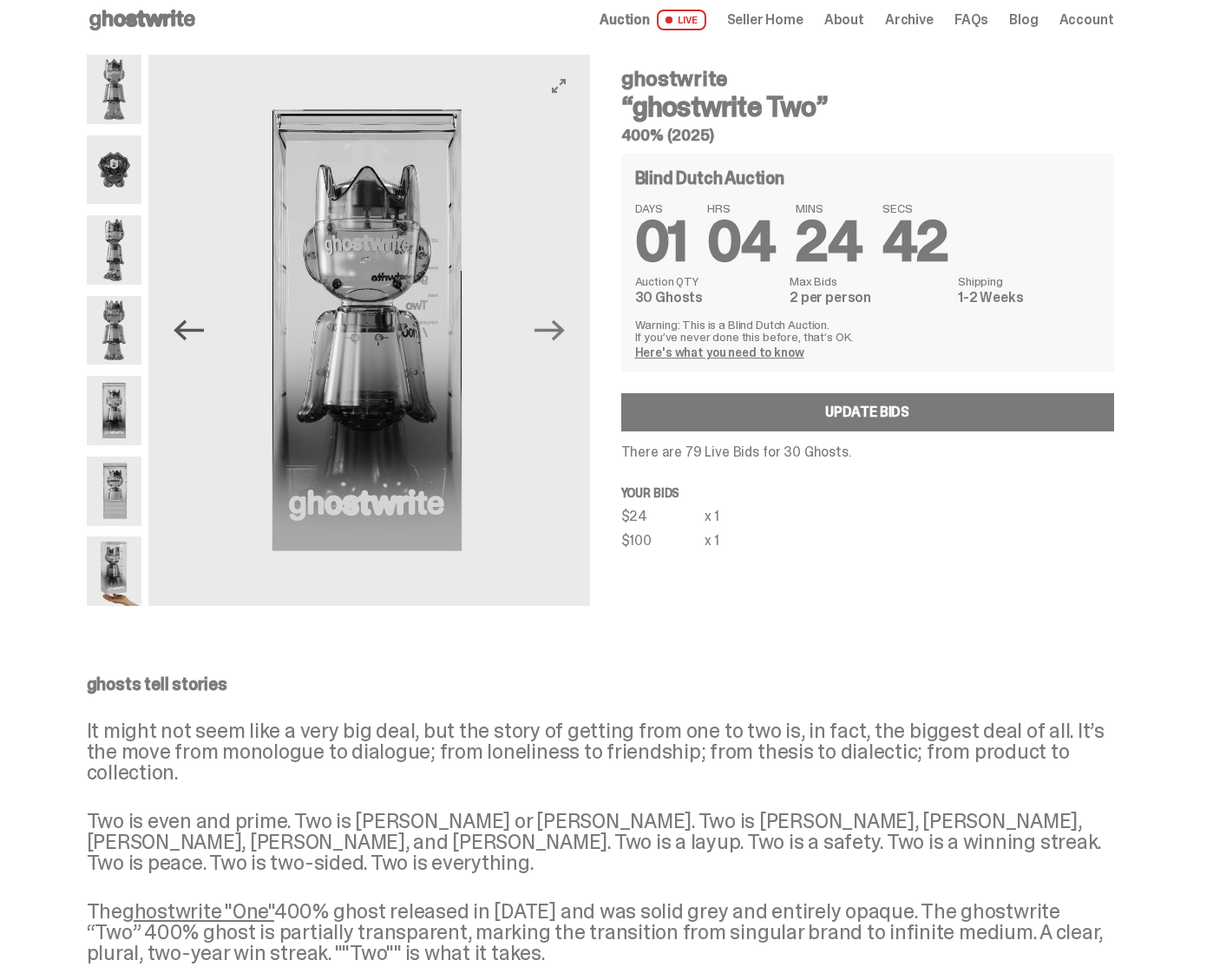
click at [190, 341] on icon "Previous" at bounding box center [188, 330] width 30 height 30
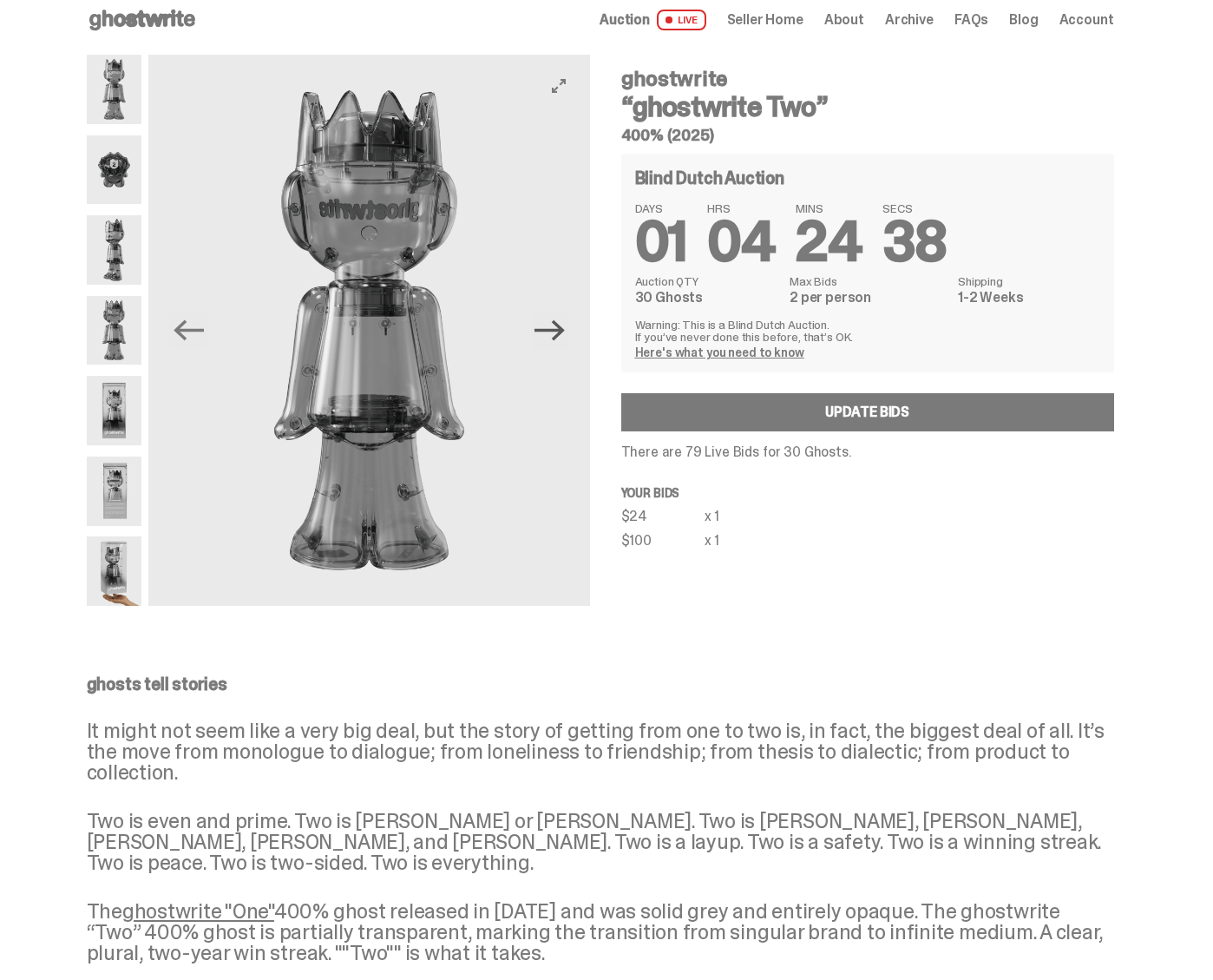
click at [565, 327] on icon "Next" at bounding box center [549, 331] width 30 height 21
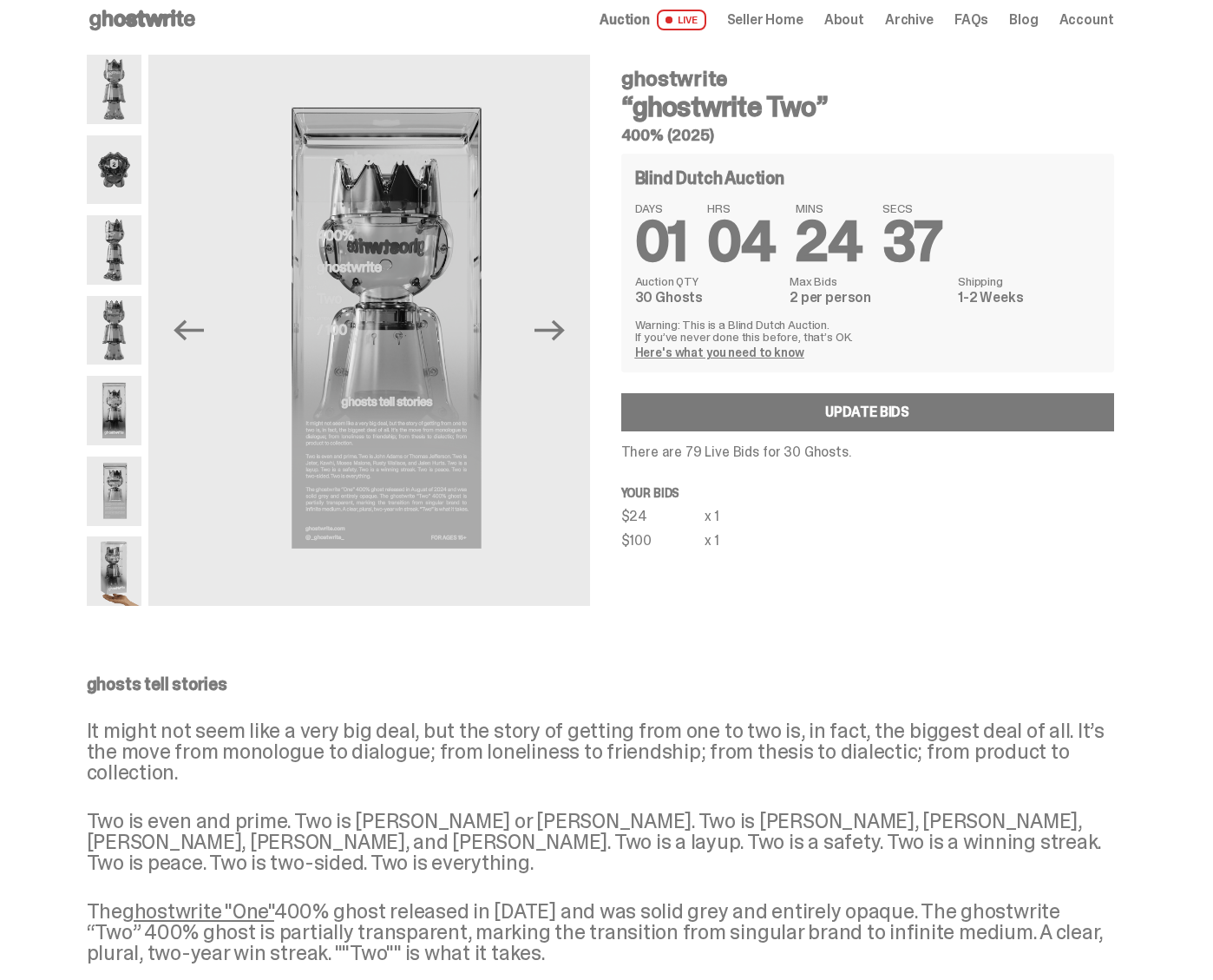
click at [107, 578] on img at bounding box center [114, 571] width 55 height 70
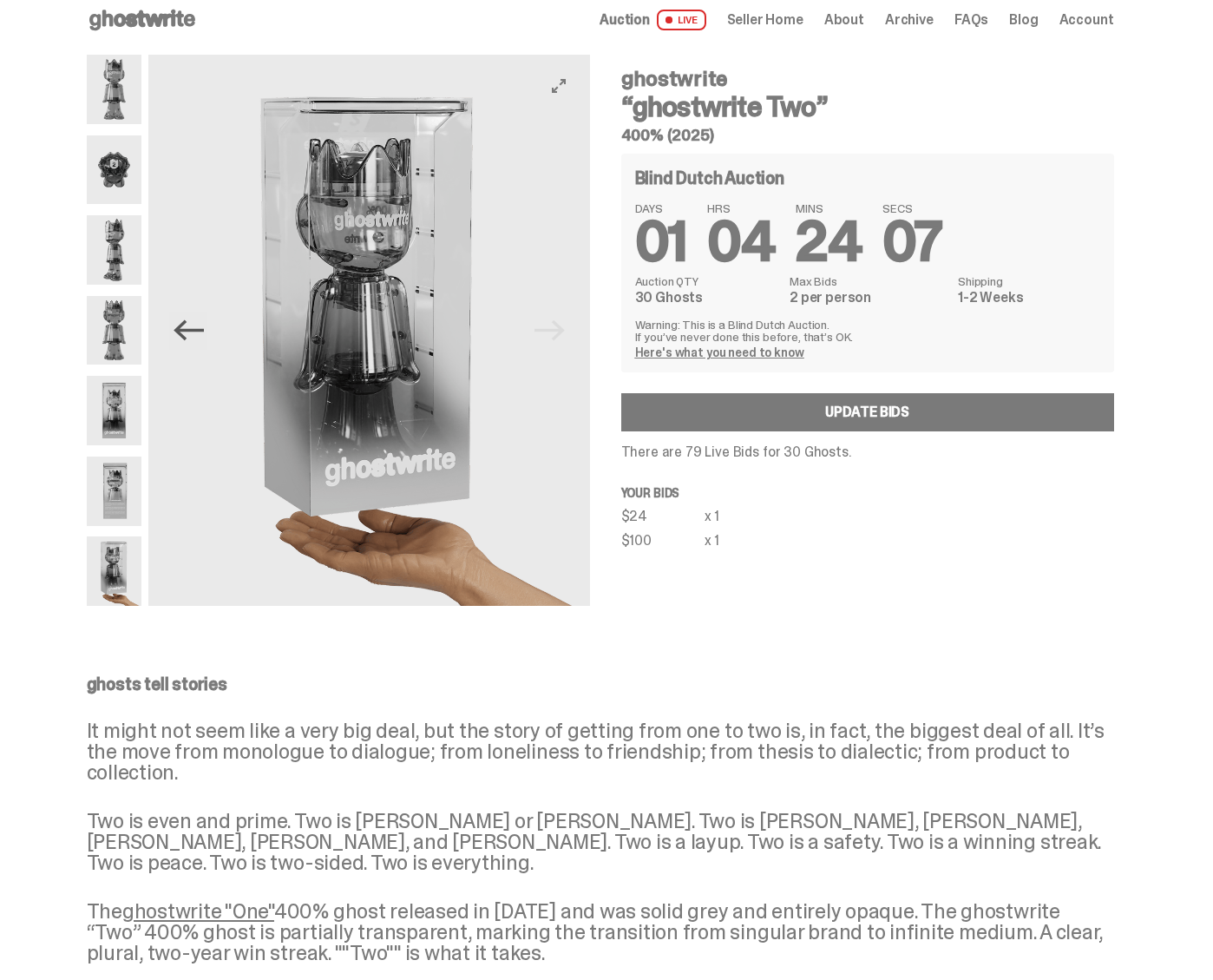
click at [195, 337] on icon "Previous" at bounding box center [188, 330] width 30 height 30
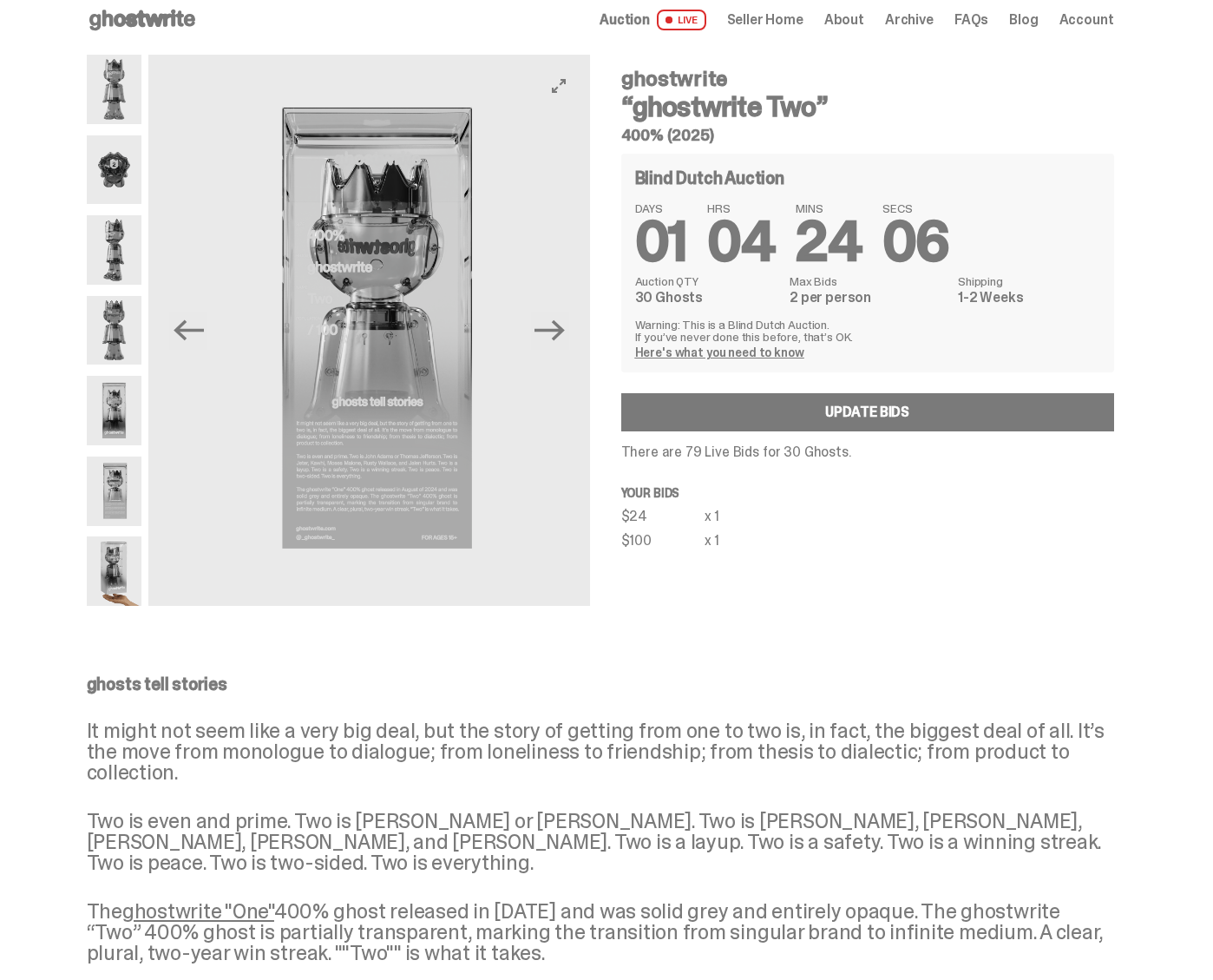
click at [569, 321] on button "Next" at bounding box center [549, 330] width 38 height 38
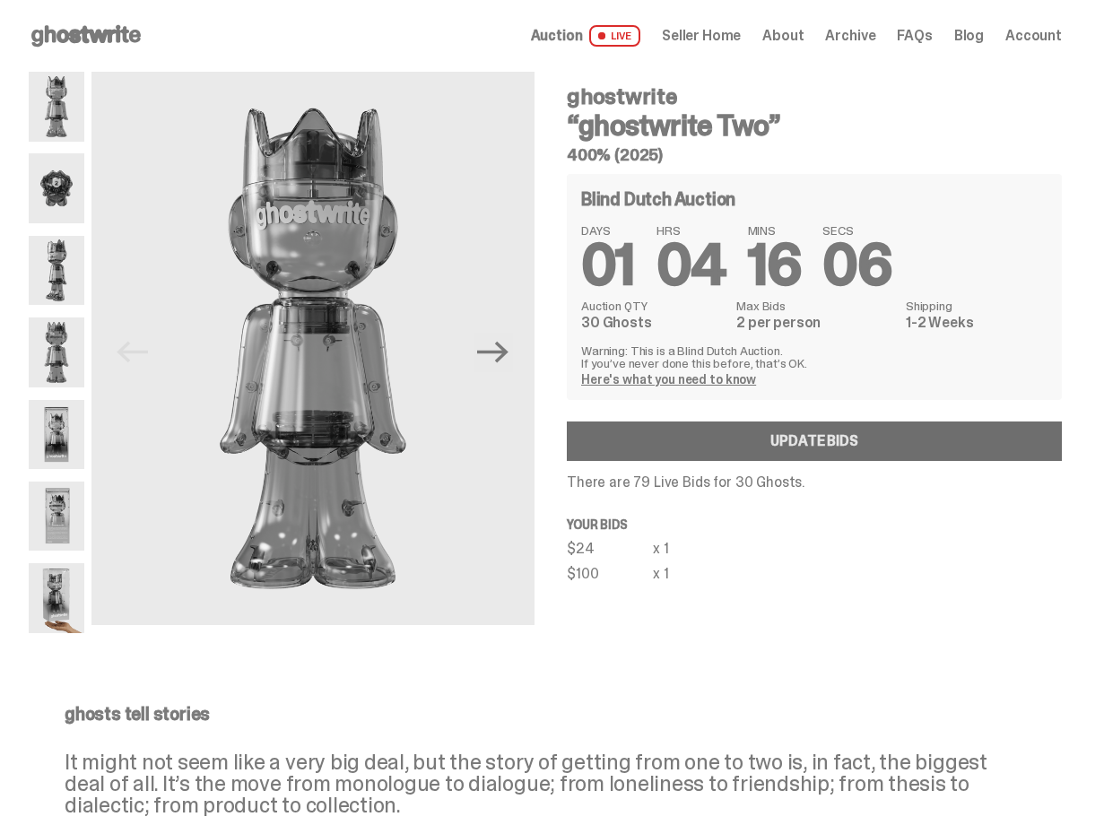
click at [751, 434] on link "Update Bids" at bounding box center [814, 441] width 495 height 39
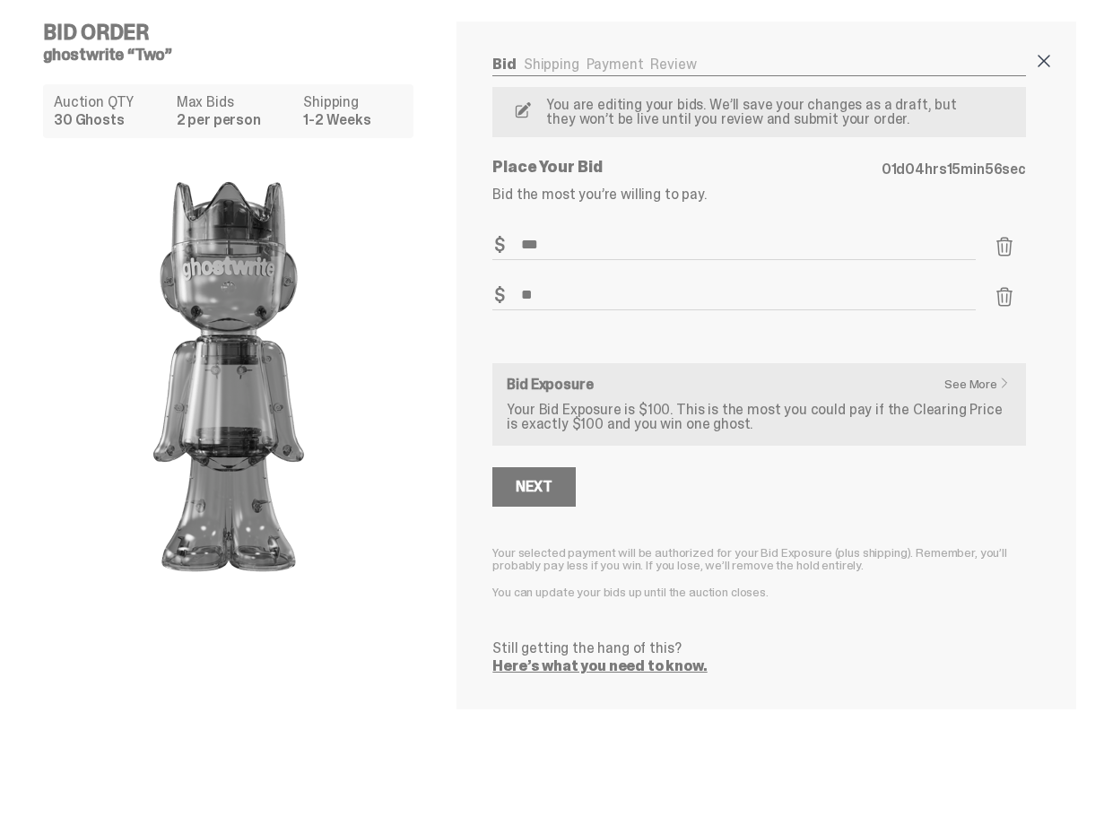
click at [1054, 57] on span at bounding box center [1044, 61] width 22 height 22
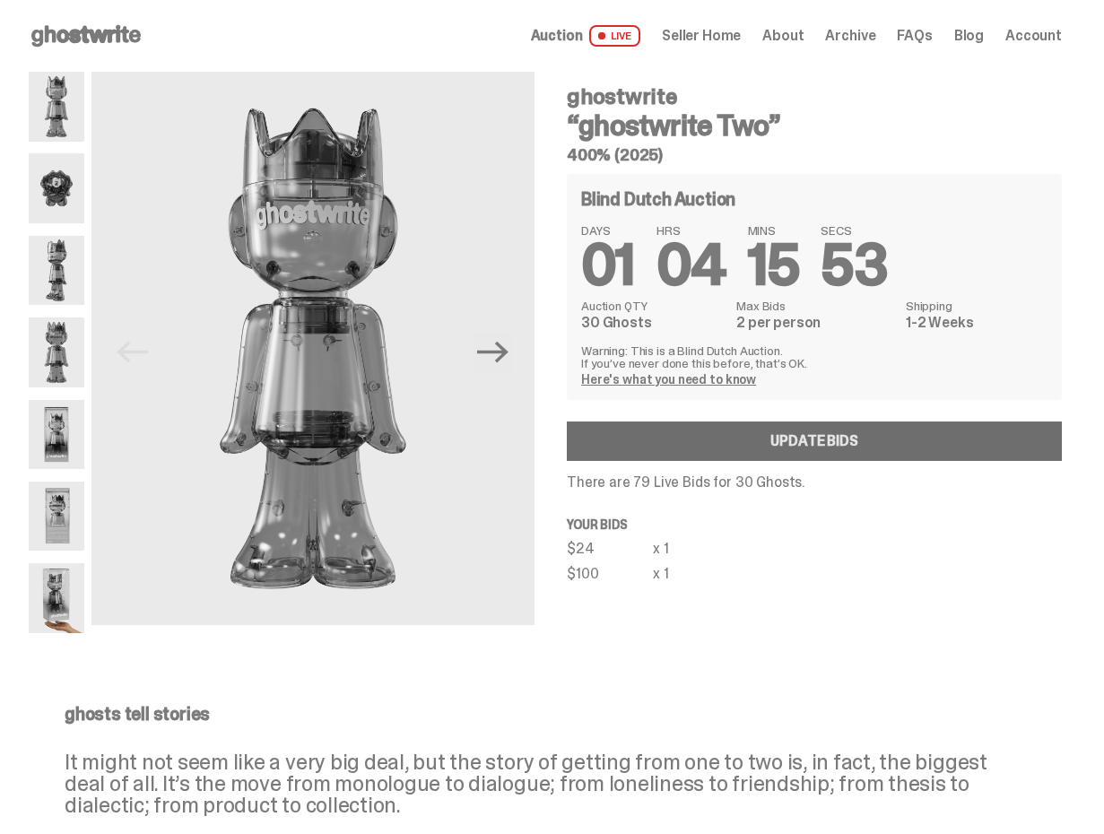
click at [641, 451] on link "Update Bids" at bounding box center [814, 441] width 495 height 39
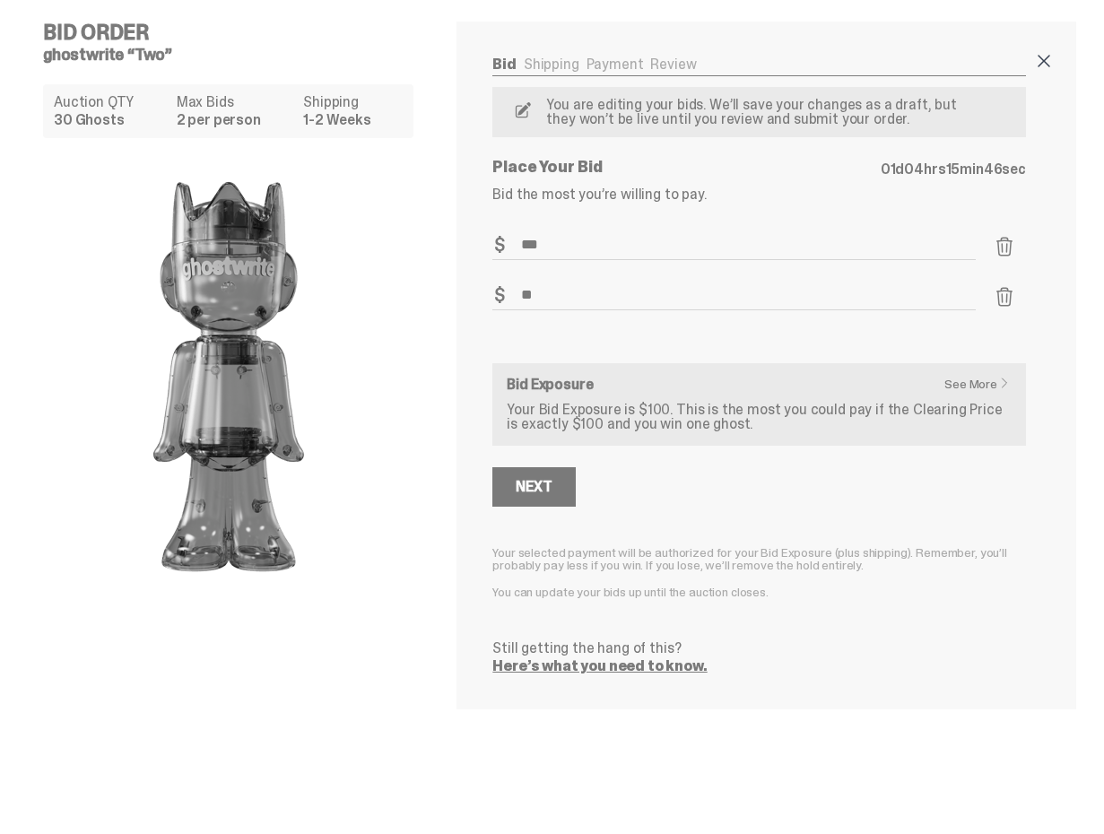
click at [1055, 65] on span at bounding box center [1044, 61] width 22 height 22
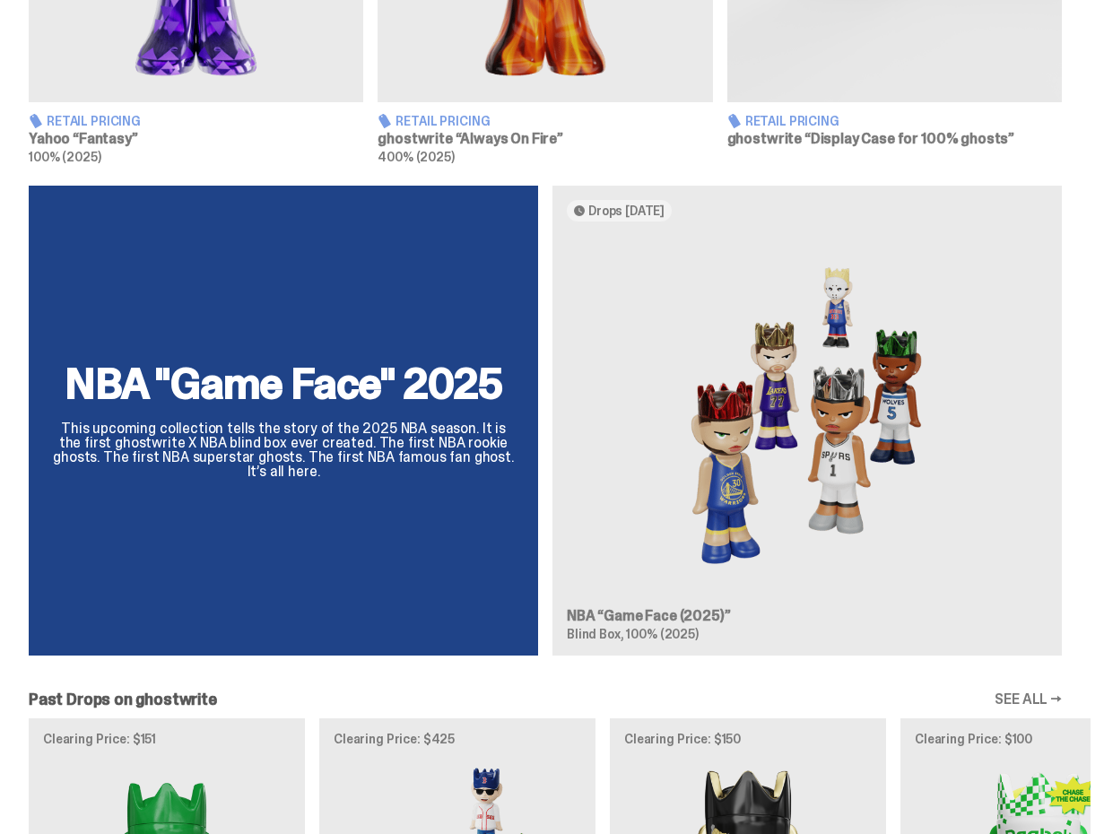
scroll to position [1408, 0]
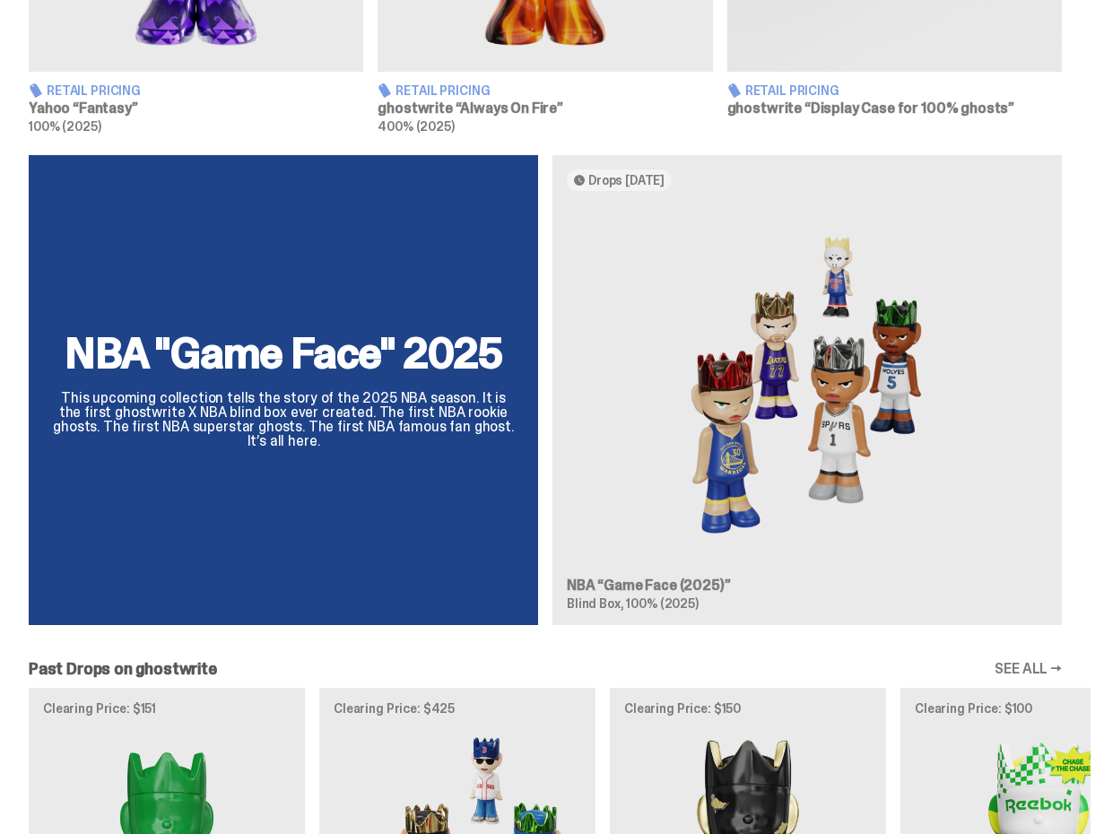
click at [780, 429] on div "NBA "Game Face" 2025 This upcoming collection tells the story of the 2025 NBA s…" at bounding box center [545, 397] width 1091 height 484
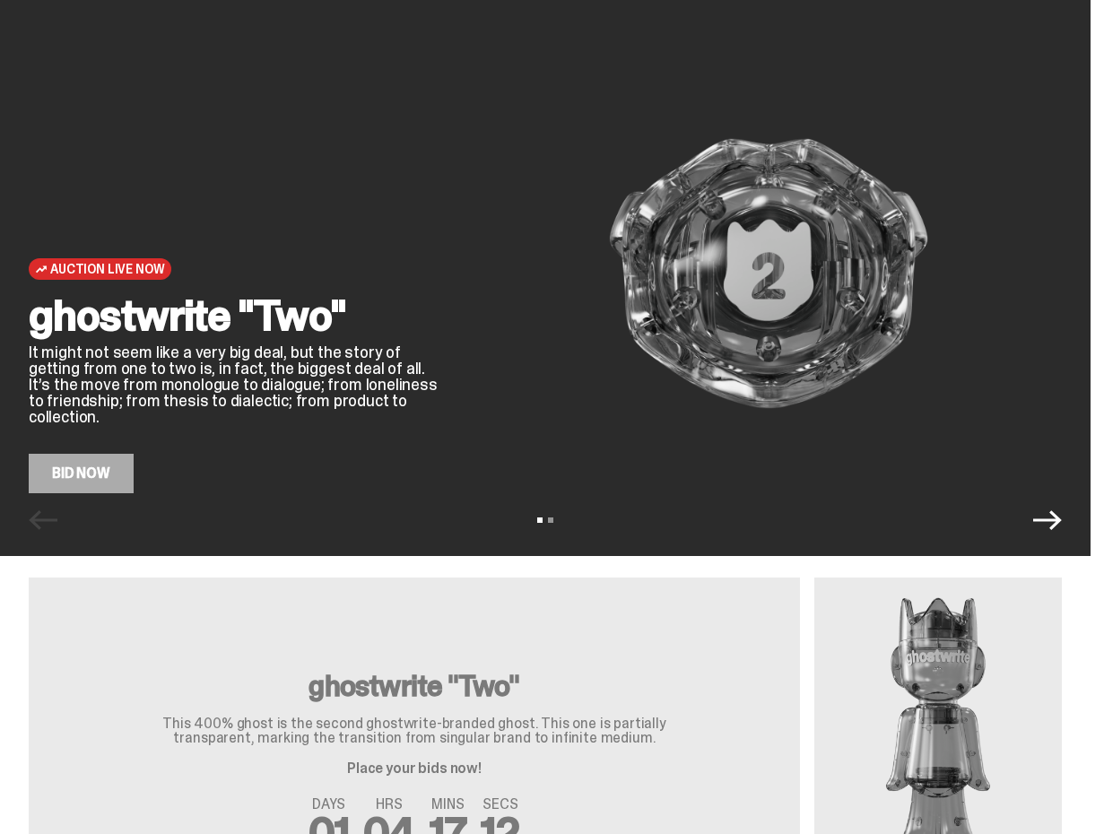
scroll to position [0, 0]
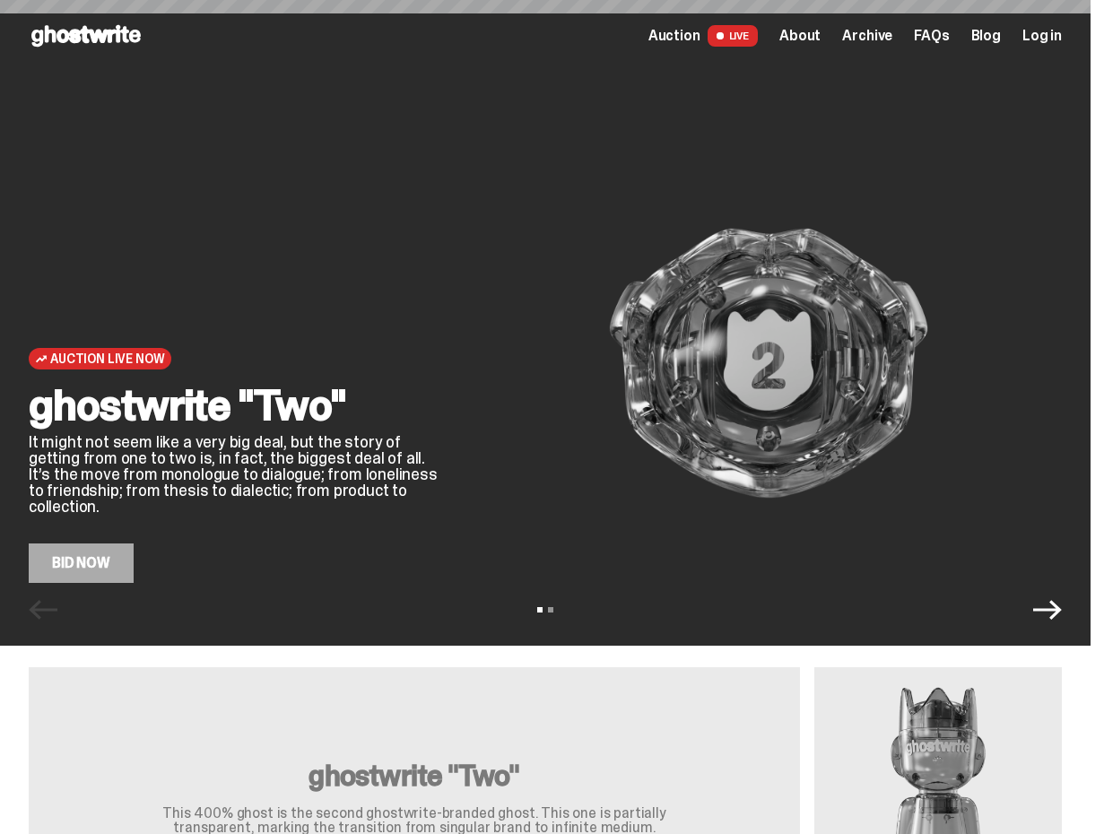
click at [876, 32] on span "Archive" at bounding box center [867, 36] width 50 height 14
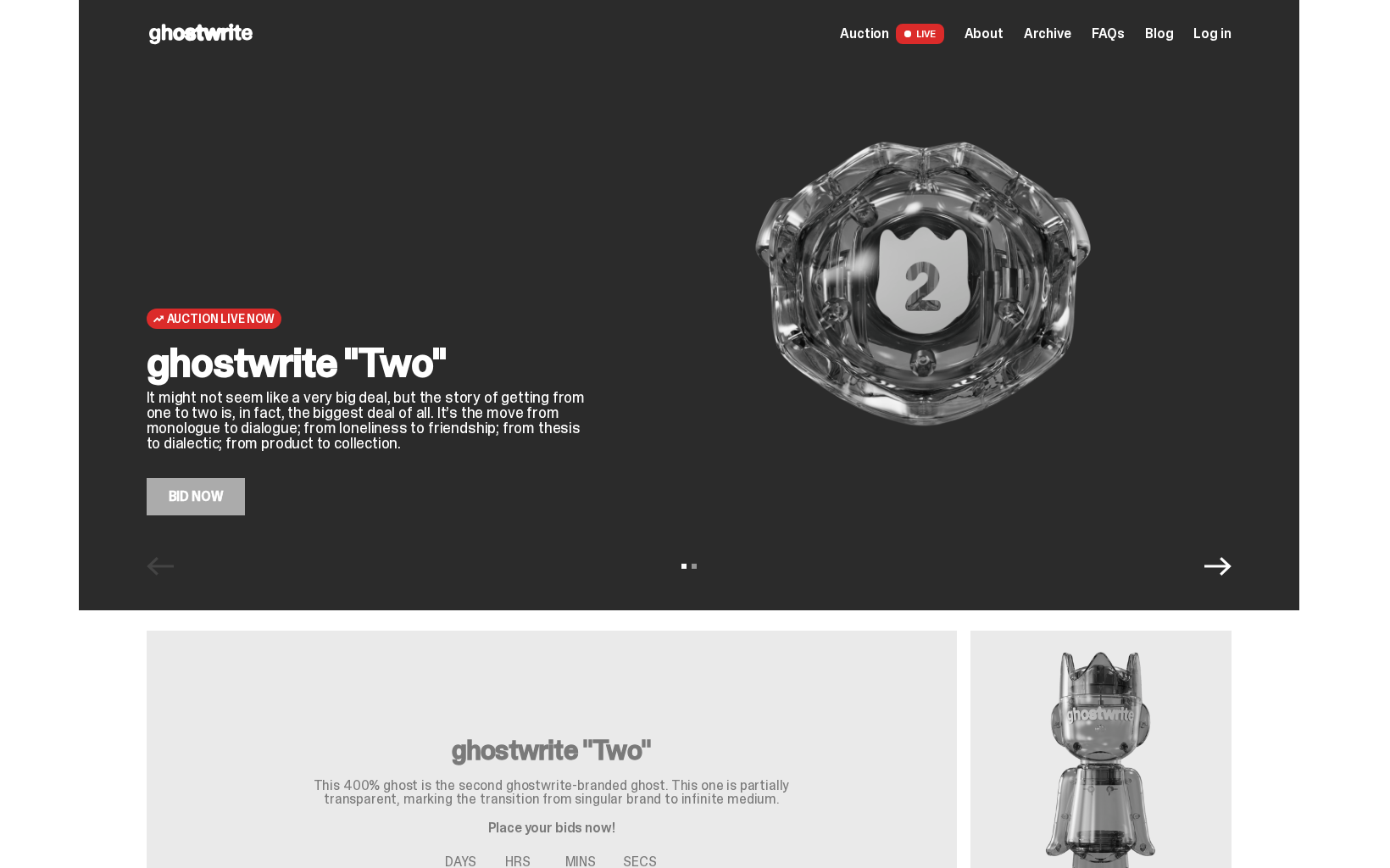
click at [1091, 696] on img at bounding box center [1101, 792] width 261 height 326
